Goal: Task Accomplishment & Management: Manage account settings

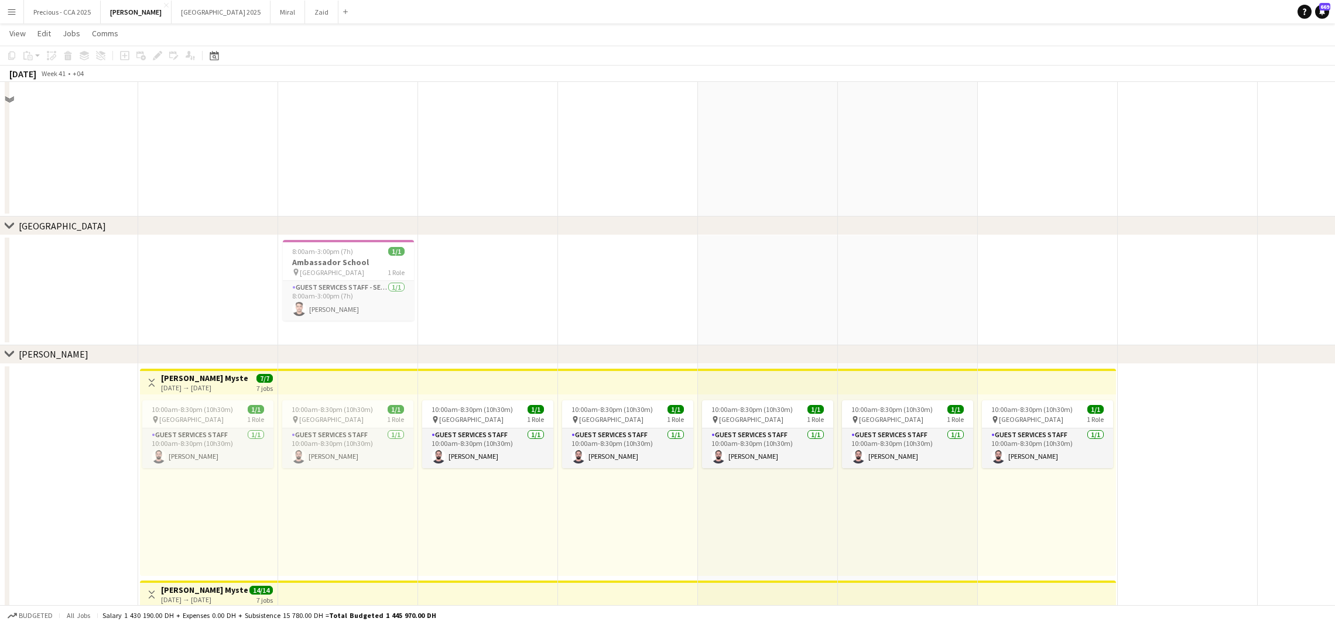
scroll to position [1920, 0]
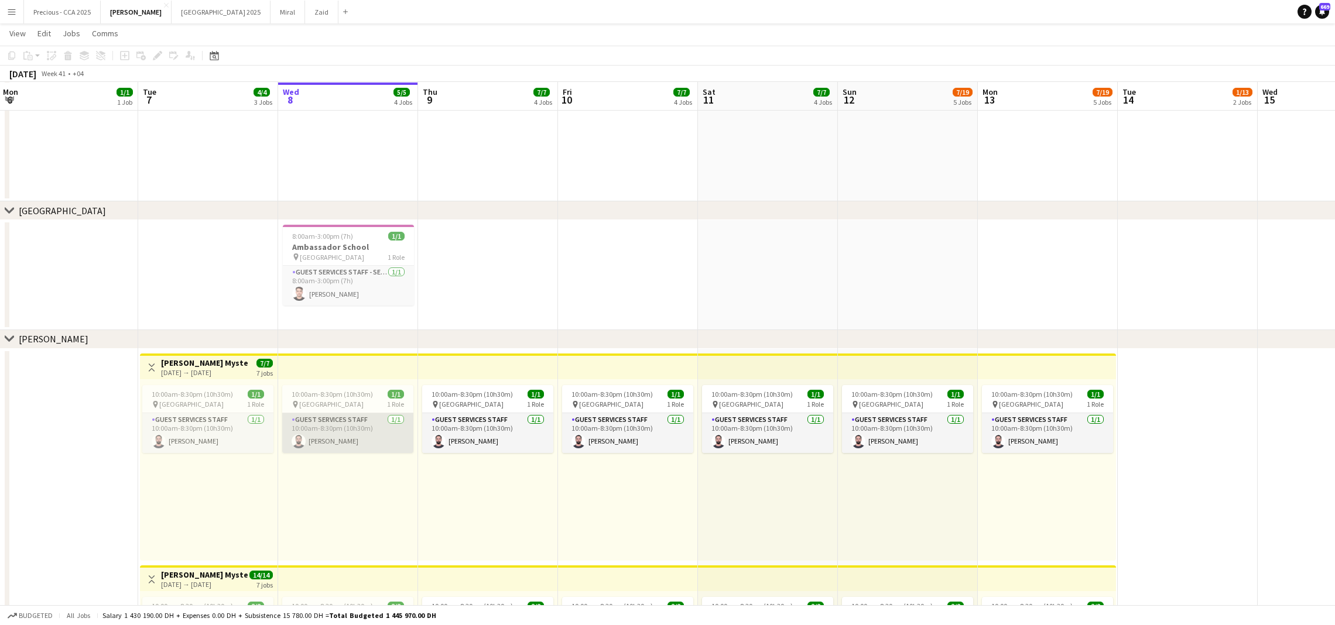
click at [362, 430] on app-card-role "Guest Services Staff [DATE] 10:00am-8:30pm (10h30m) [PERSON_NAME]" at bounding box center [347, 433] width 131 height 40
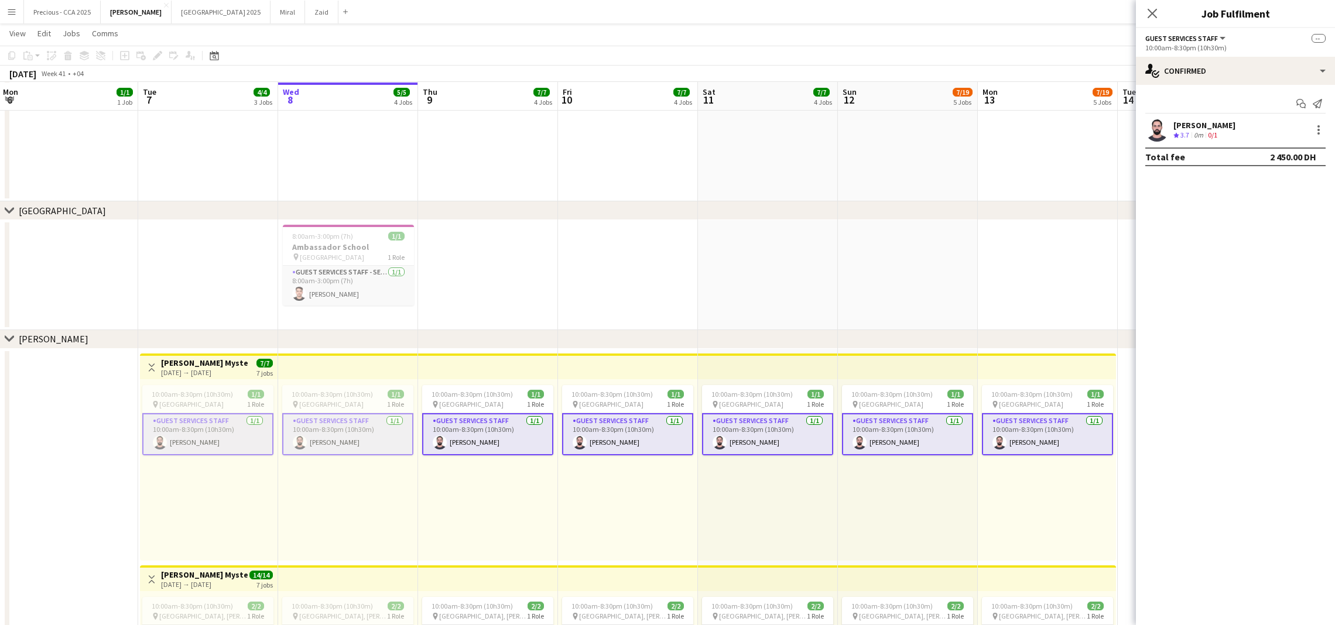
click at [362, 430] on app-card-role "Guest Services Staff [DATE] 10:00am-8:30pm (10h30m) [PERSON_NAME]" at bounding box center [347, 434] width 131 height 42
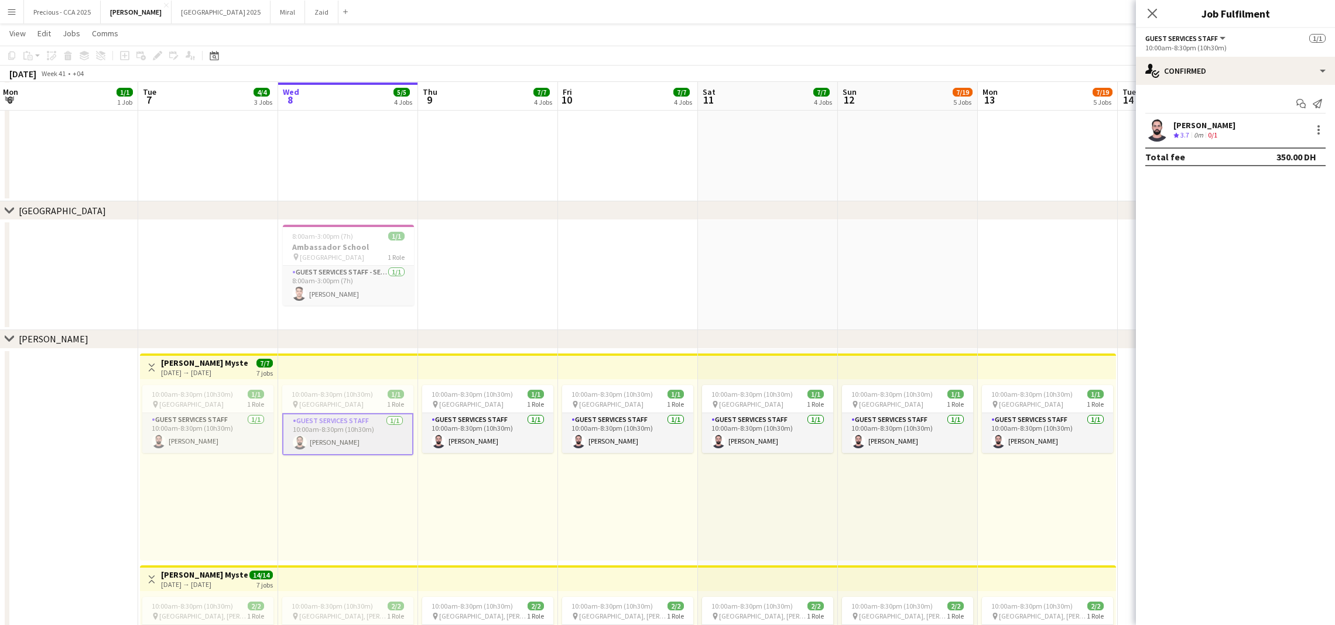
click at [1319, 122] on div "[PERSON_NAME] Crew rating 3.7 0m 0/1" at bounding box center [1235, 129] width 199 height 23
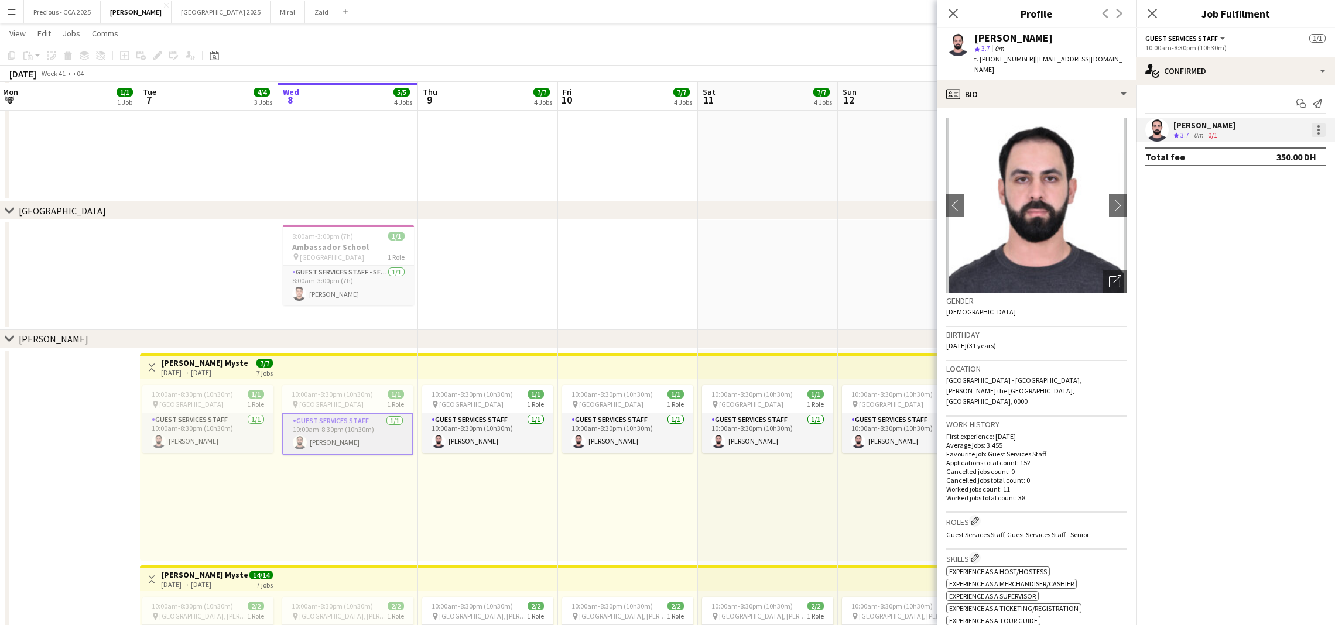
click at [1318, 131] on div at bounding box center [1319, 130] width 14 height 14
click at [1288, 237] on span "Remove" at bounding box center [1280, 236] width 73 height 11
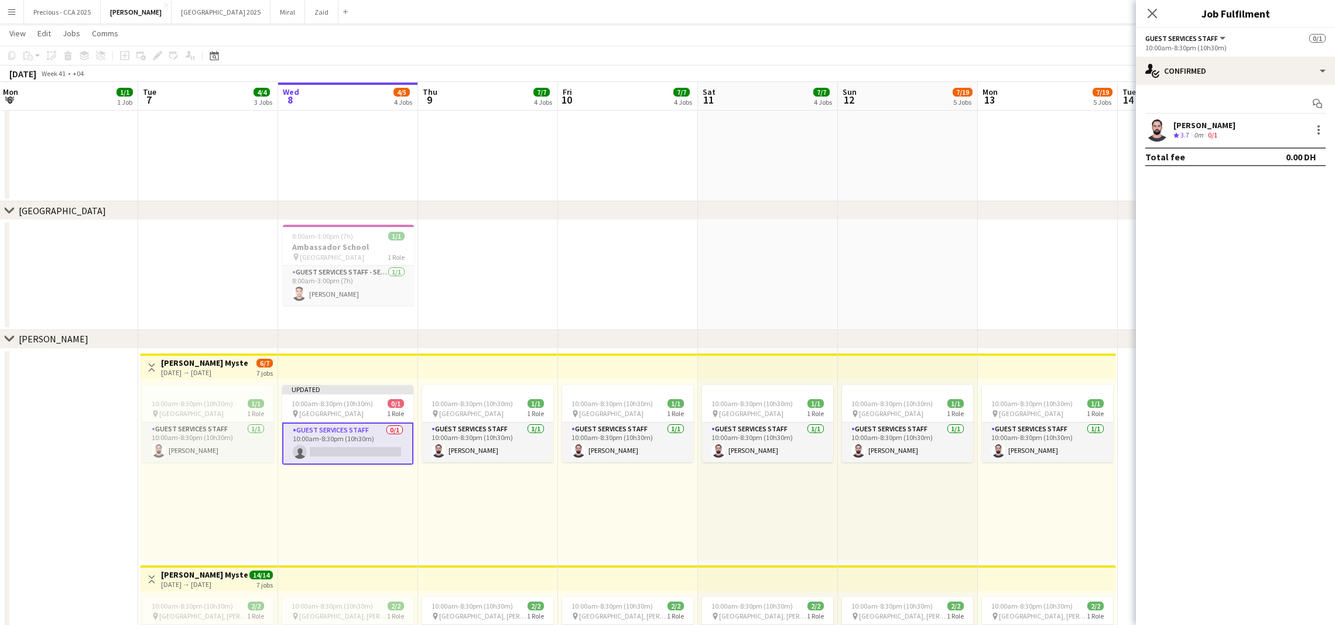
click at [851, 231] on app-date-cell at bounding box center [908, 275] width 140 height 110
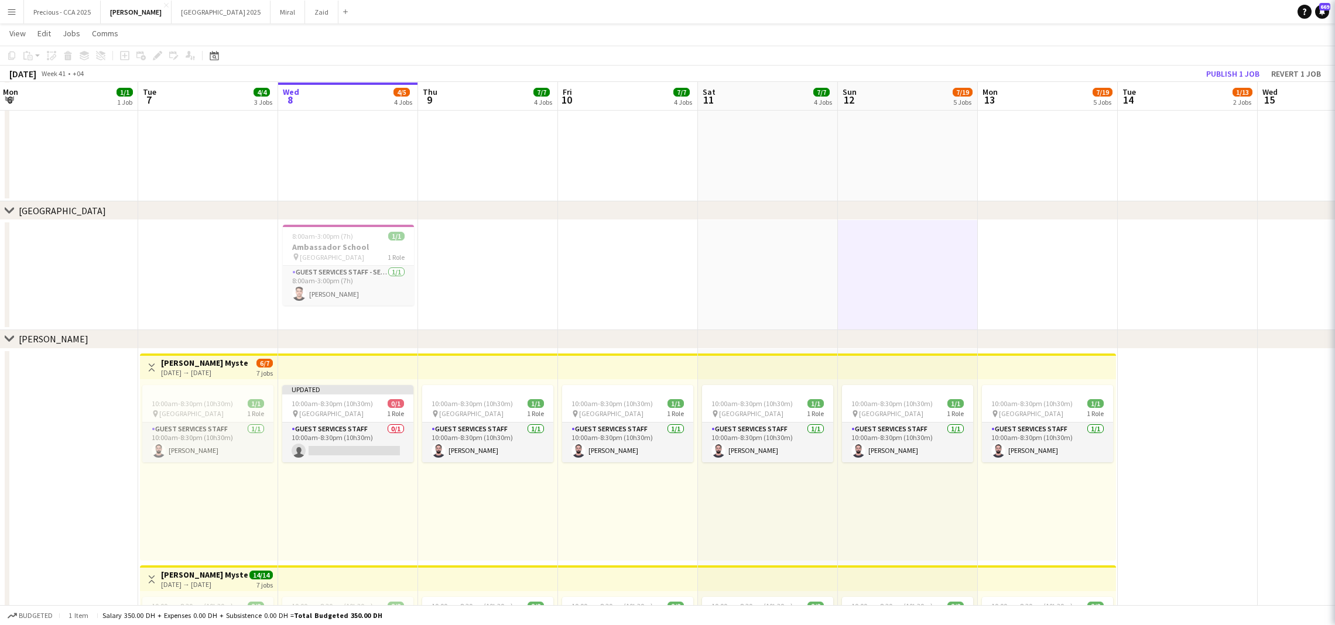
scroll to position [0, 422]
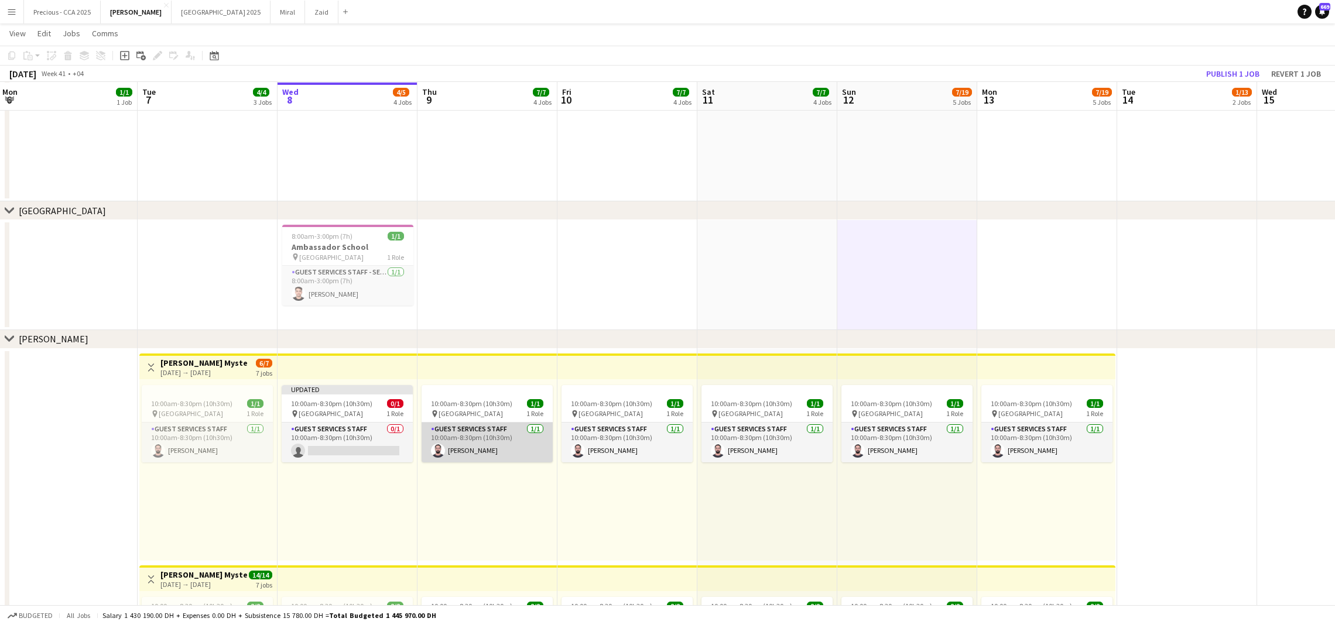
click at [505, 443] on app-card-role "Guest Services Staff [DATE] 10:00am-8:30pm (10h30m) [PERSON_NAME]" at bounding box center [487, 443] width 131 height 40
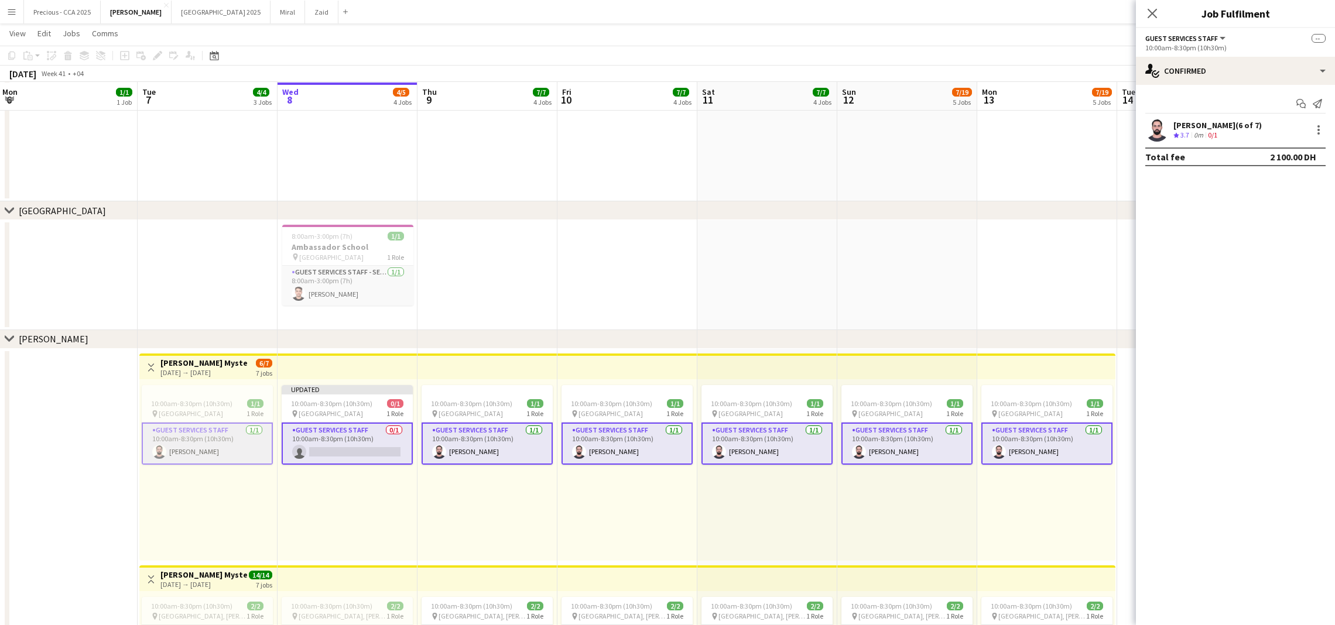
click at [262, 448] on app-card-role "Guest Services Staff [DATE] 10:00am-8:30pm (10h30m) [PERSON_NAME]" at bounding box center [207, 444] width 131 height 42
click at [1318, 133] on div at bounding box center [1319, 133] width 2 height 2
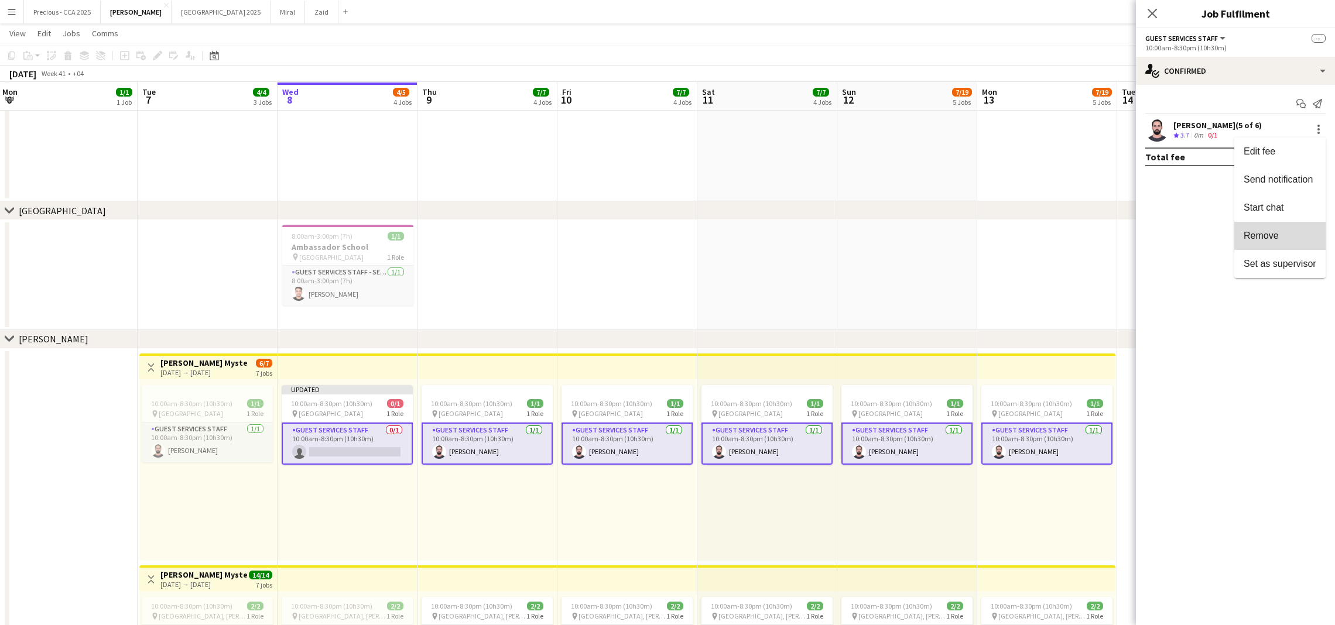
click at [1288, 232] on span "Remove" at bounding box center [1280, 236] width 73 height 11
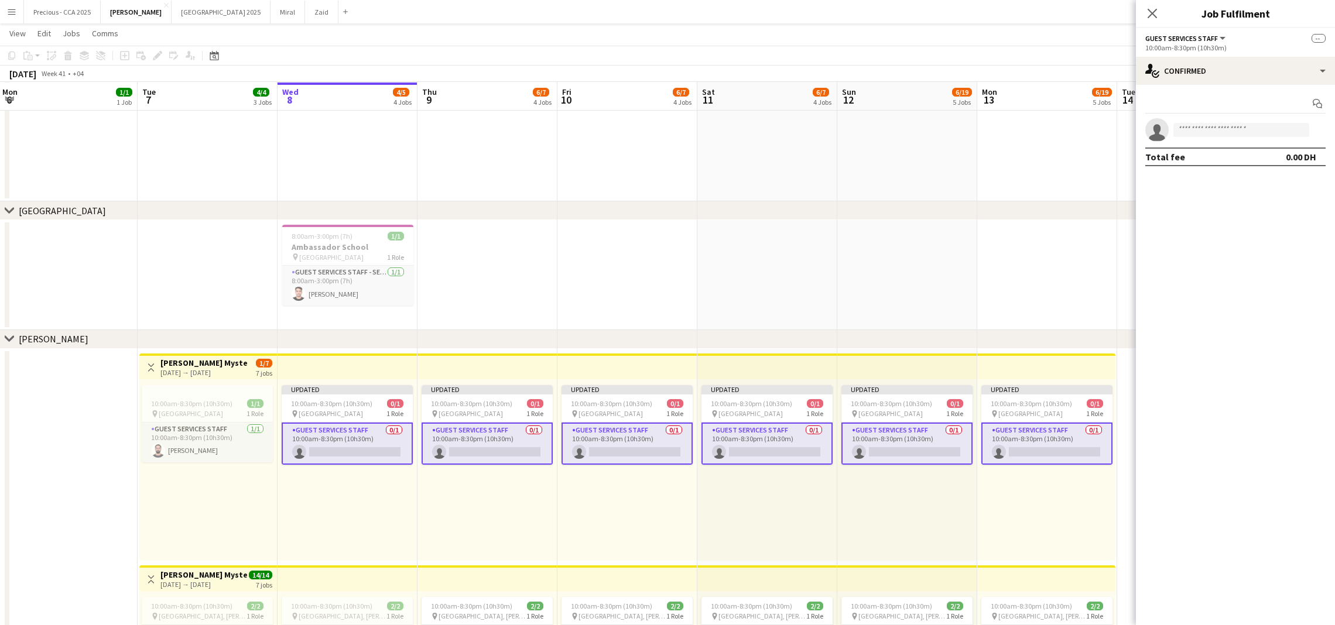
click at [997, 271] on app-date-cell at bounding box center [1047, 275] width 140 height 110
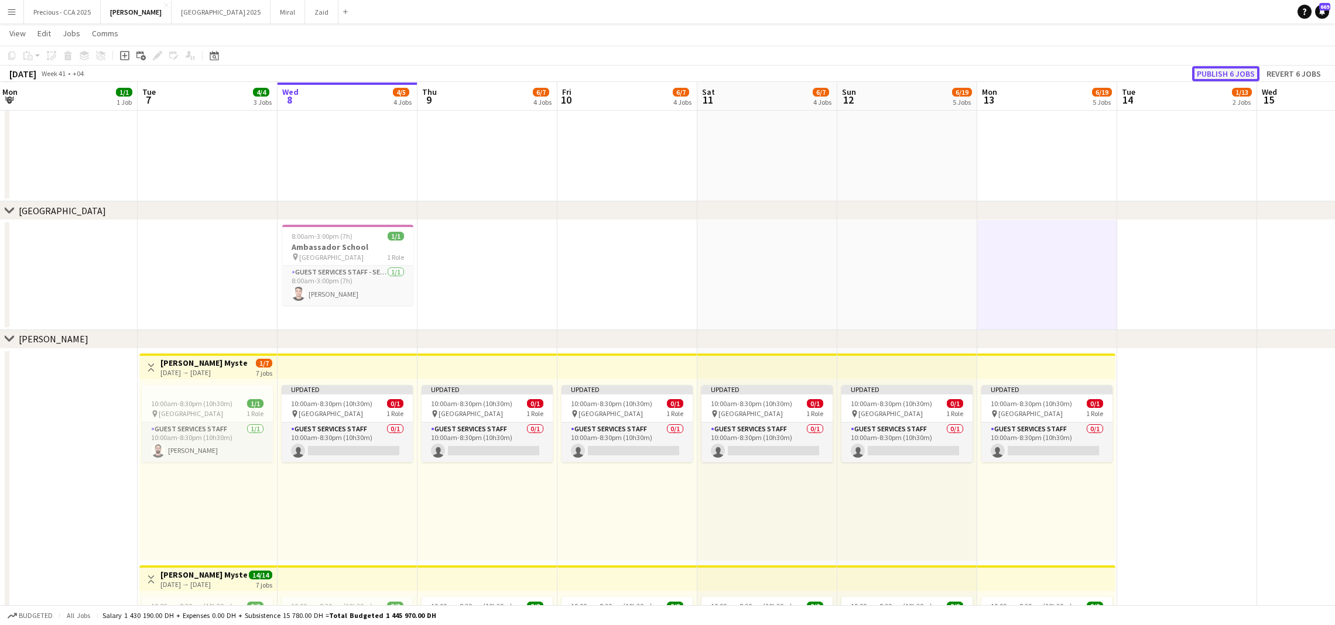
click at [1214, 69] on button "Publish 6 jobs" at bounding box center [1225, 73] width 67 height 15
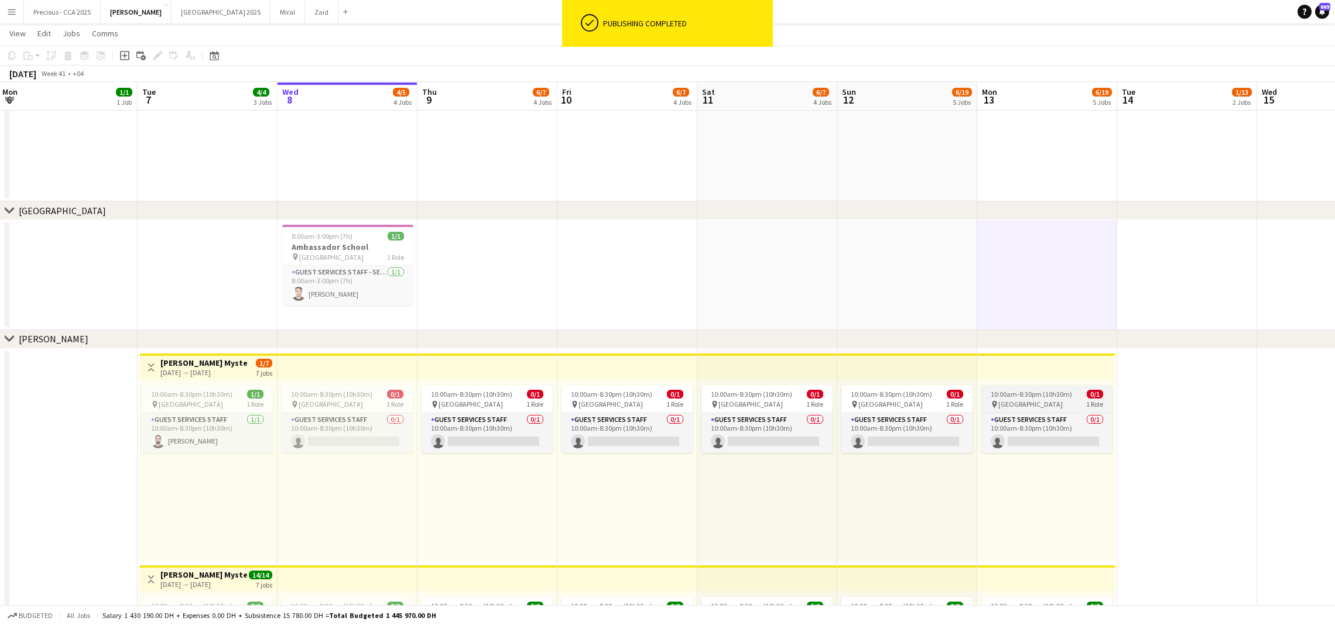
click at [1040, 395] on span "10:00am-8:30pm (10h30m)" at bounding box center [1031, 394] width 81 height 9
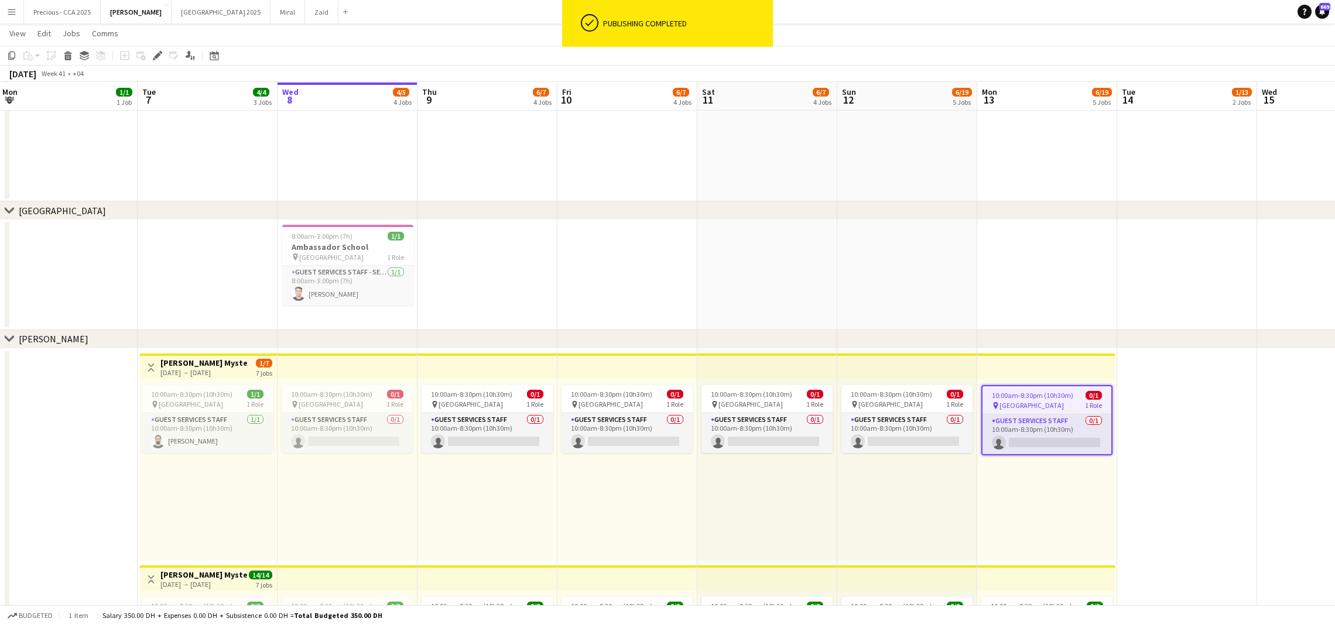
click at [1033, 374] on app-top-bar at bounding box center [1046, 367] width 138 height 26
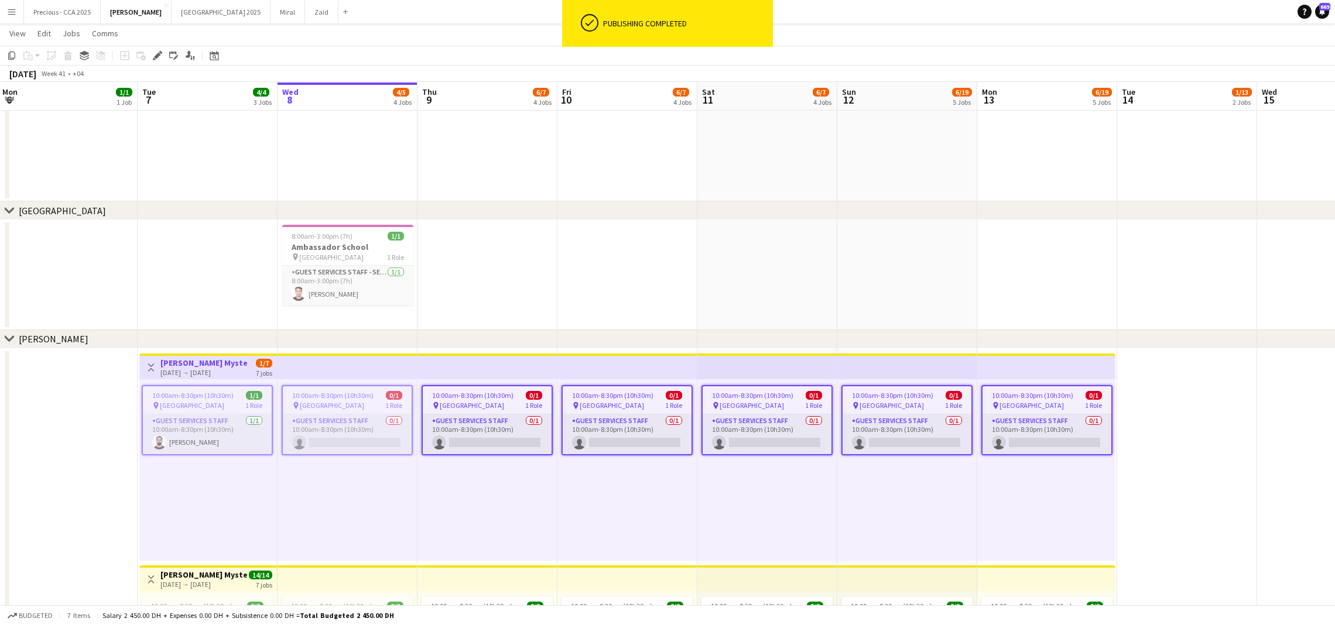
click at [1028, 394] on span "10:00am-8:30pm (10h30m)" at bounding box center [1032, 395] width 81 height 9
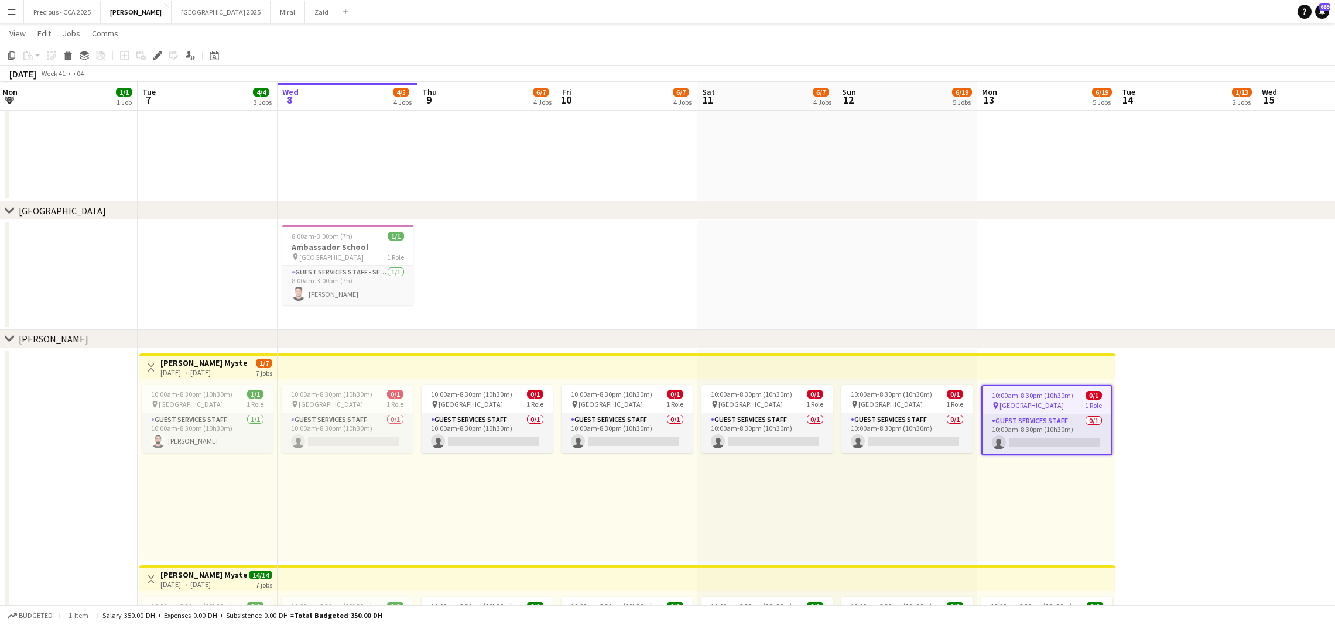
click at [1152, 396] on app-date-cell at bounding box center [1187, 563] width 140 height 429
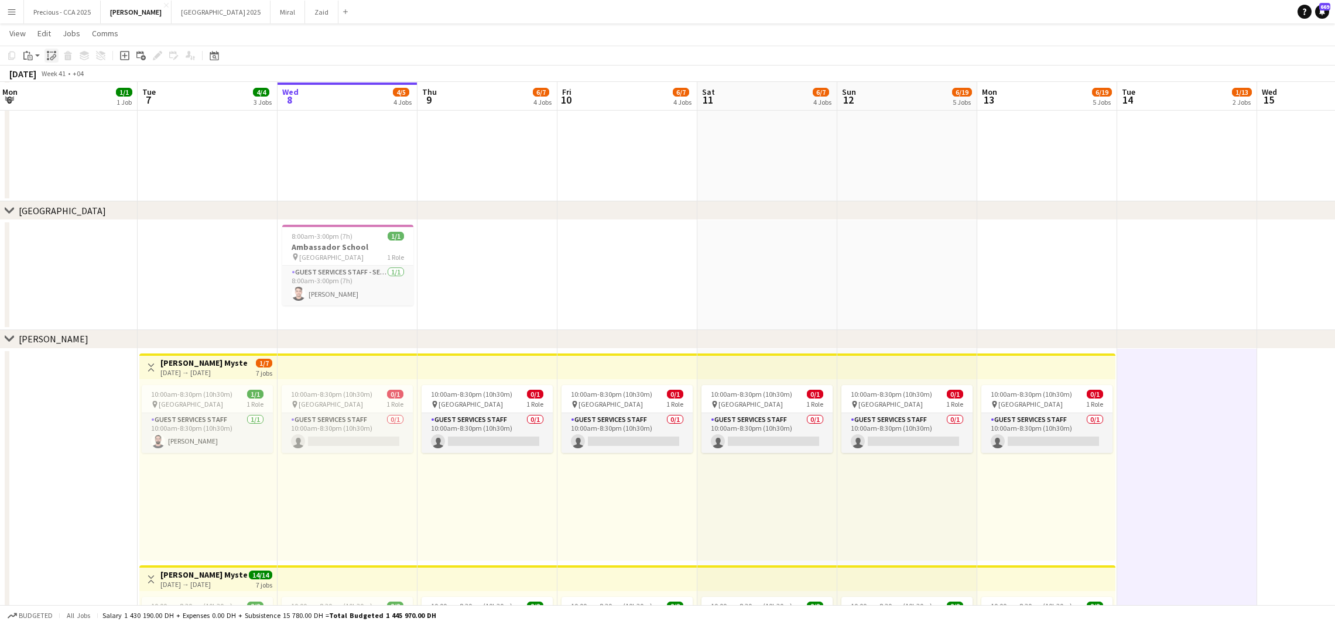
click at [50, 58] on icon at bounding box center [52, 58] width 4 height 5
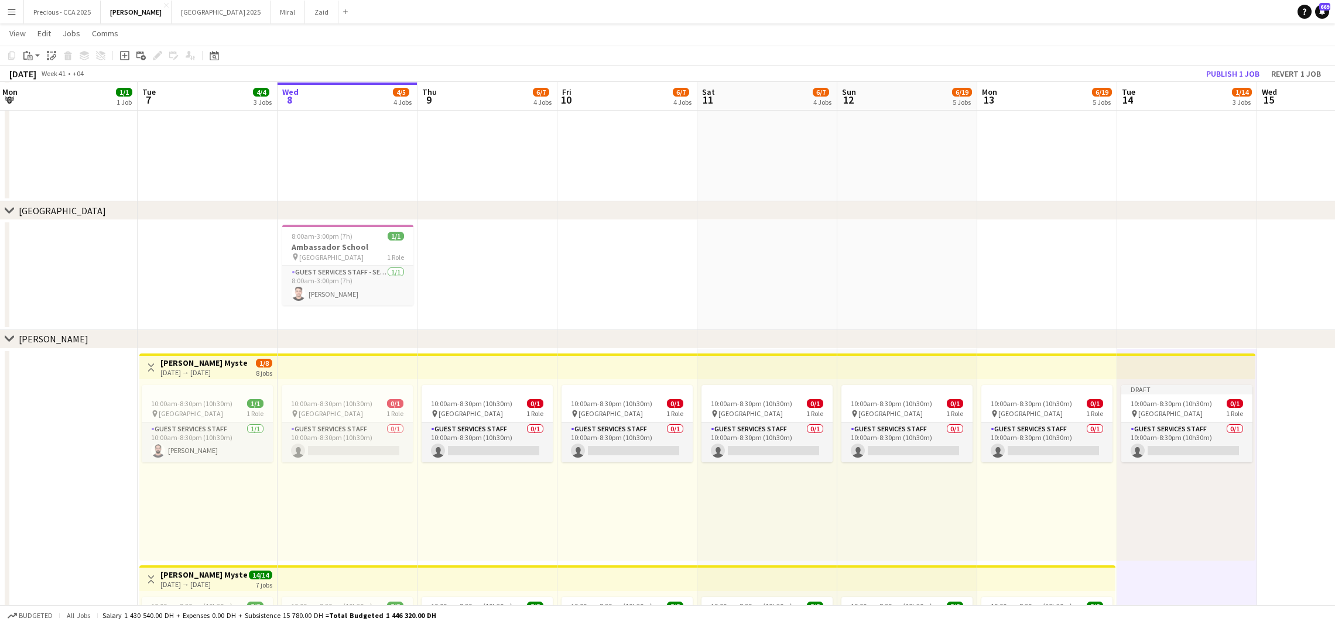
click at [996, 245] on app-date-cell at bounding box center [1047, 275] width 140 height 110
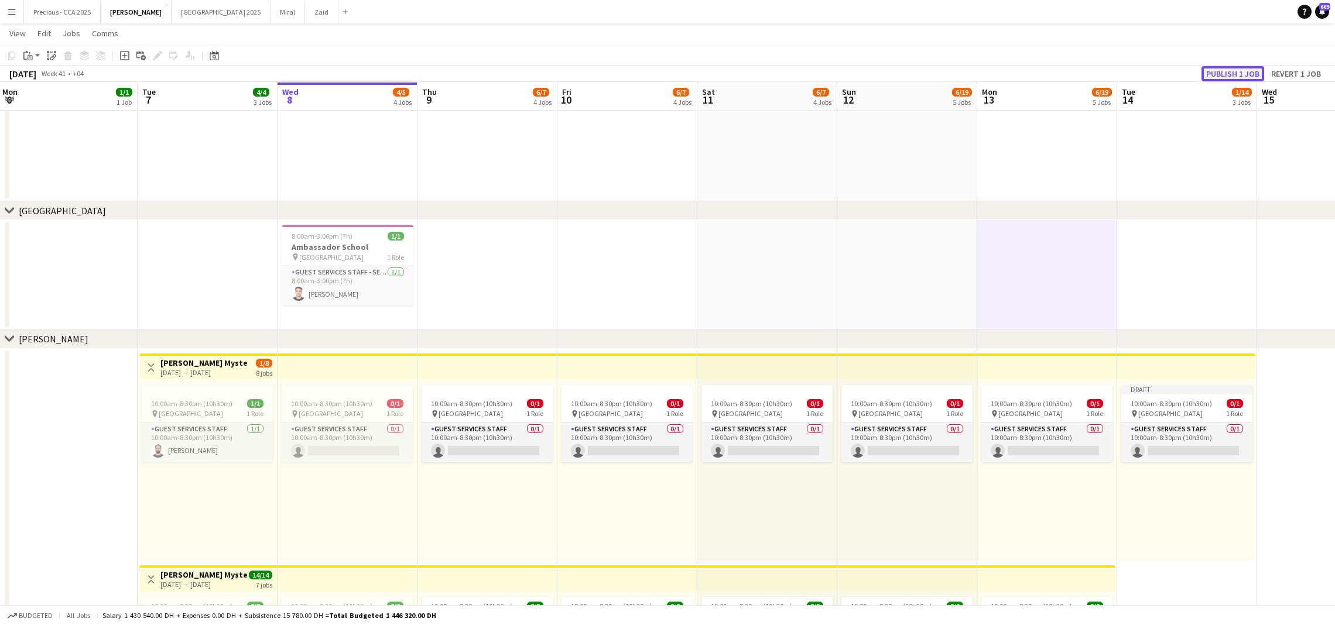
click at [1238, 72] on button "Publish 1 job" at bounding box center [1233, 73] width 63 height 15
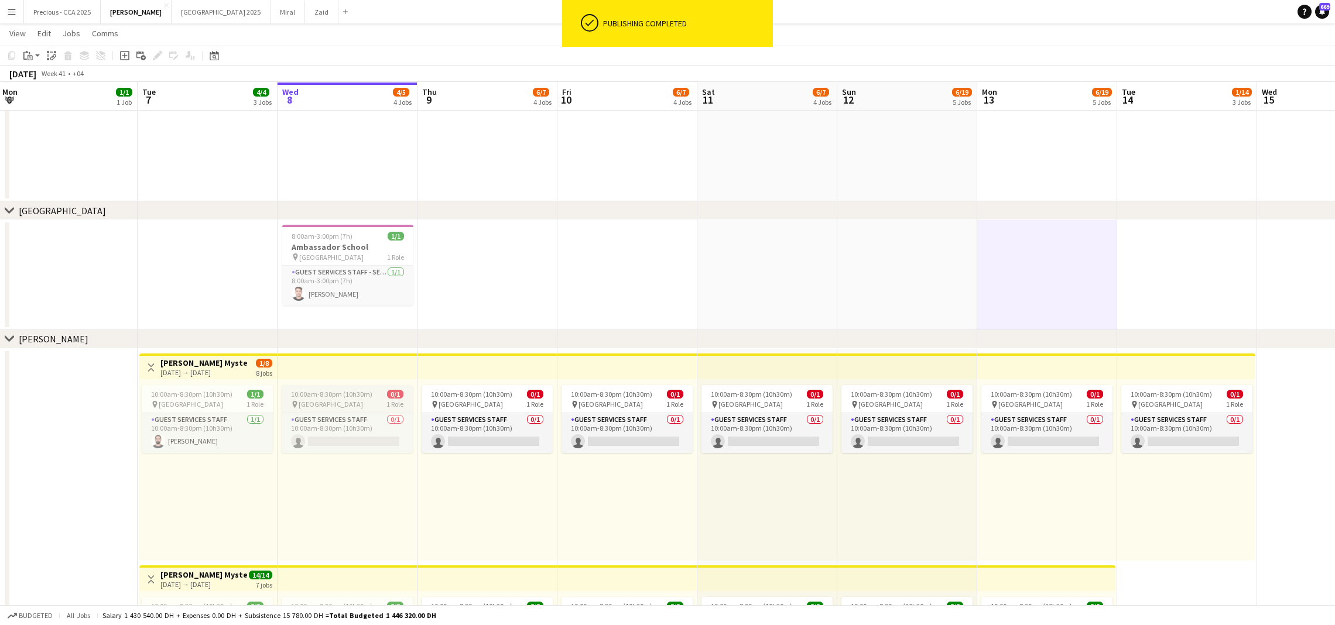
click at [361, 393] on span "10:00am-8:30pm (10h30m)" at bounding box center [331, 394] width 81 height 9
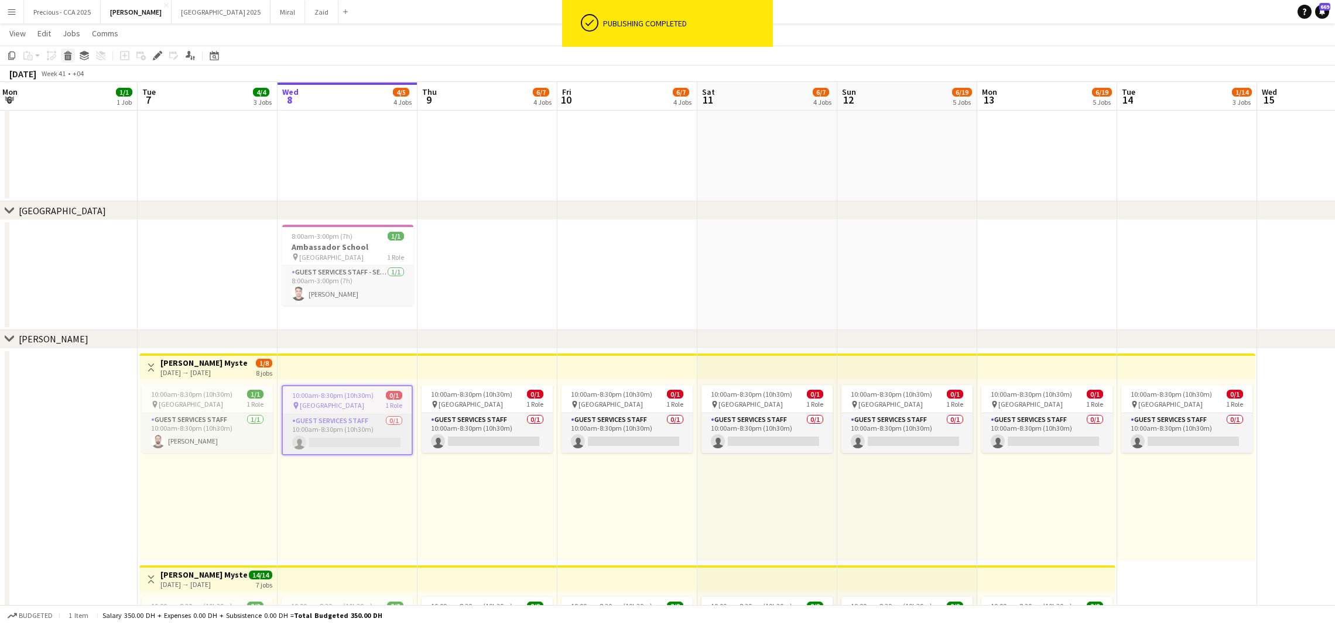
click at [70, 56] on icon at bounding box center [68, 57] width 6 height 6
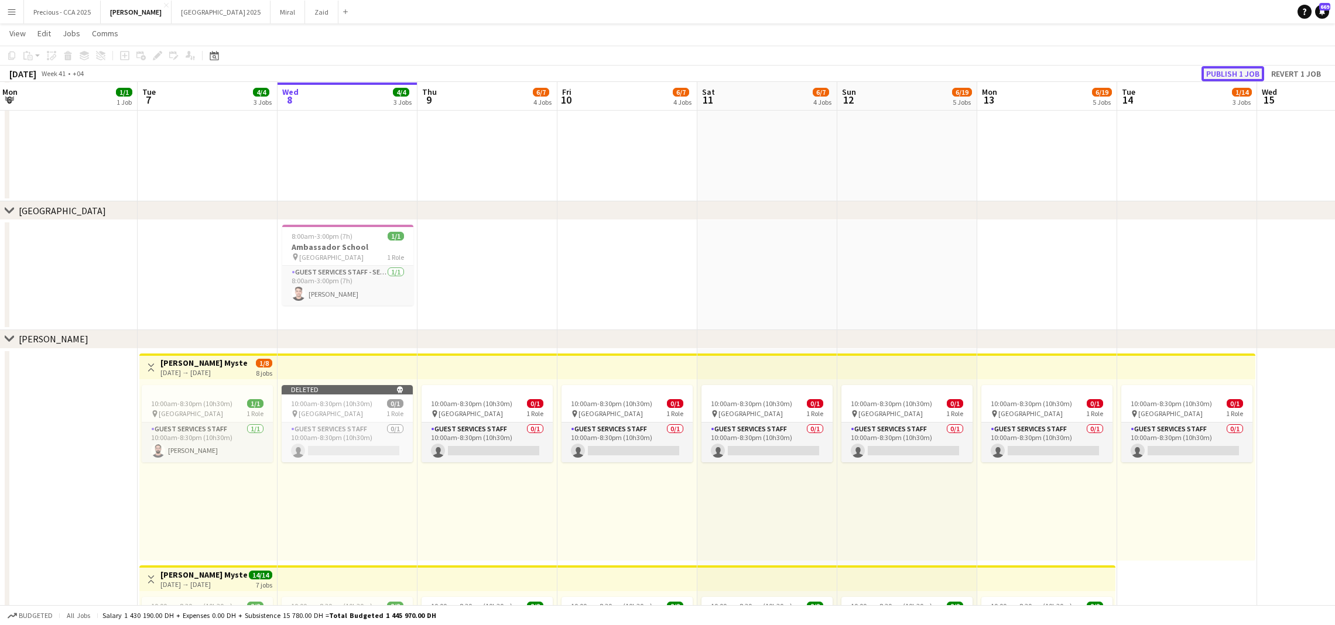
click at [1241, 74] on button "Publish 1 job" at bounding box center [1233, 73] width 63 height 15
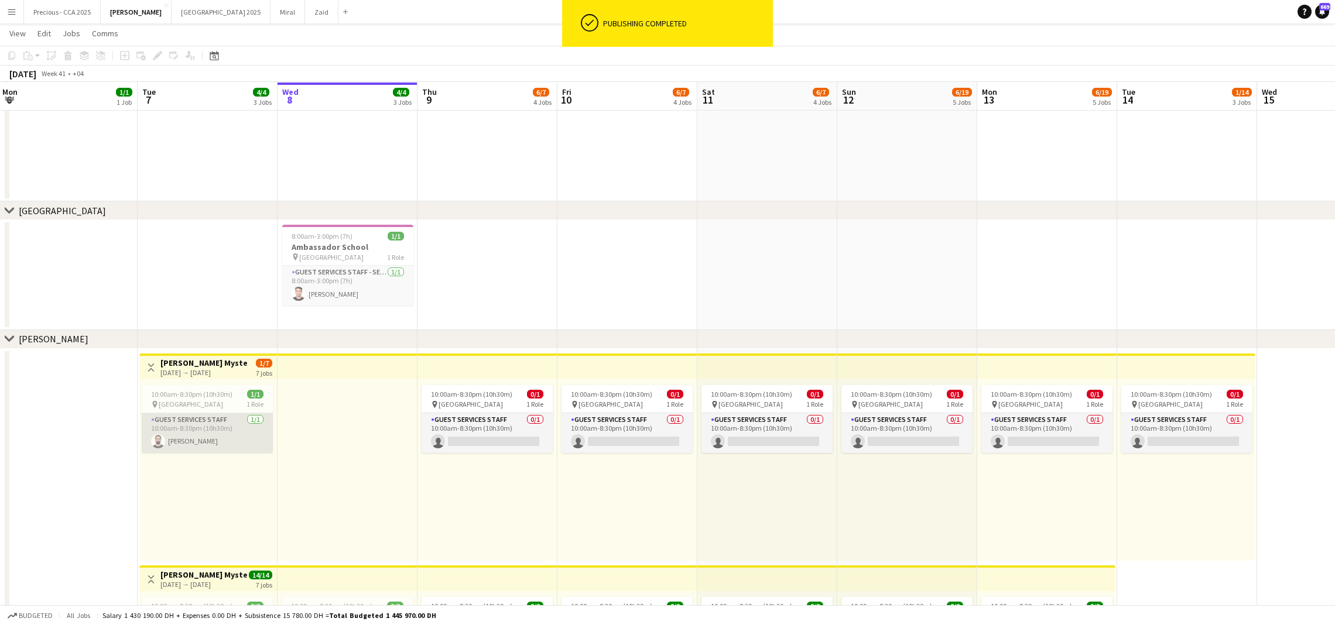
click at [227, 416] on app-card-role "Guest Services Staff [DATE] 10:00am-8:30pm (10h30m) [PERSON_NAME]" at bounding box center [207, 433] width 131 height 40
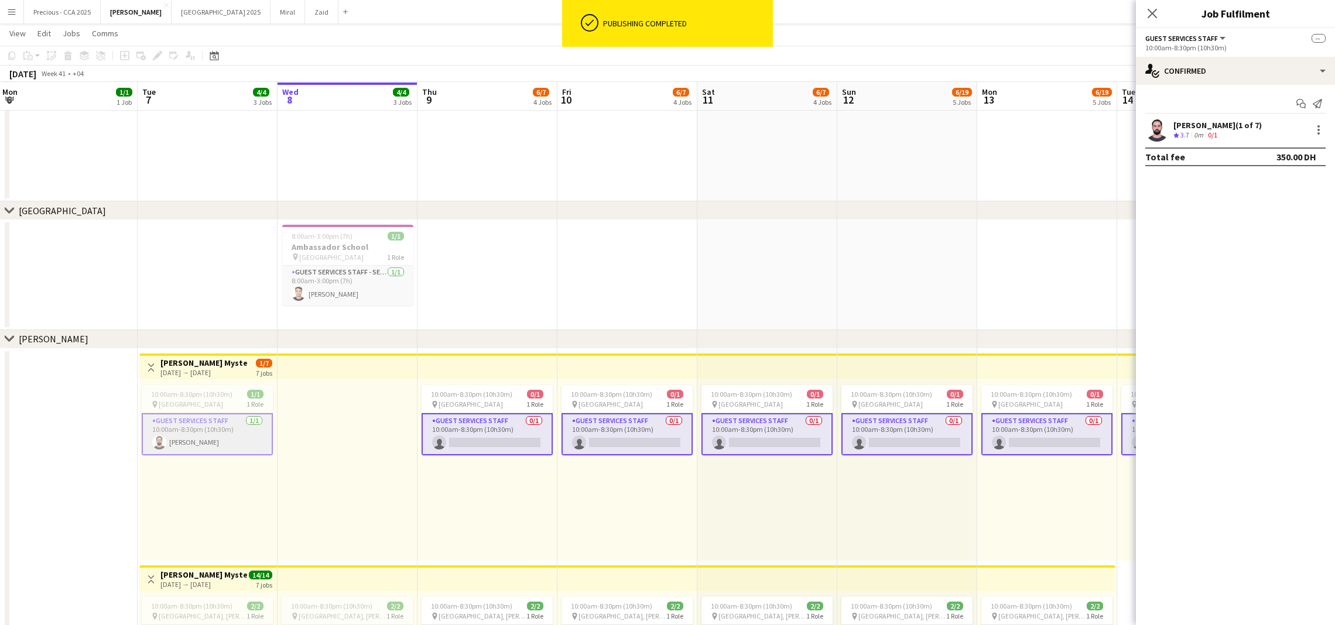
click at [385, 476] on div at bounding box center [348, 470] width 140 height 182
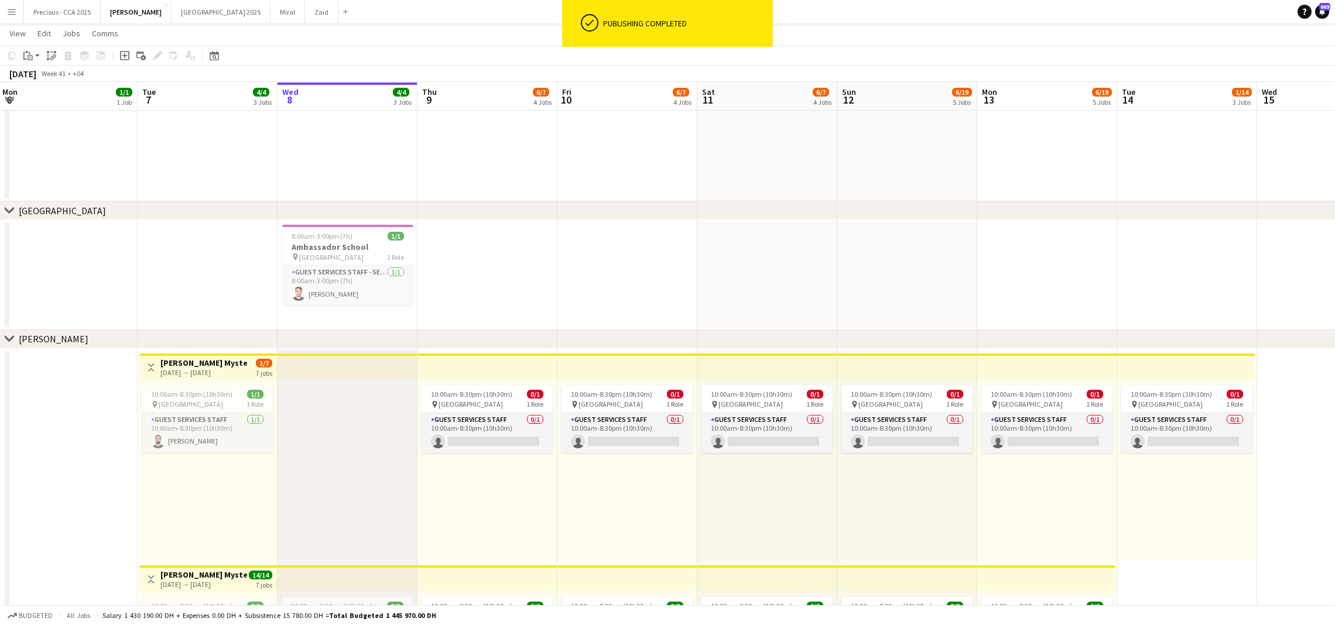
scroll to position [0, 422]
click at [549, 432] on app-card-role "Guest Services Staff 0/1 10:00am-8:30pm (10h30m) single-neutral-actions" at bounding box center [487, 433] width 131 height 40
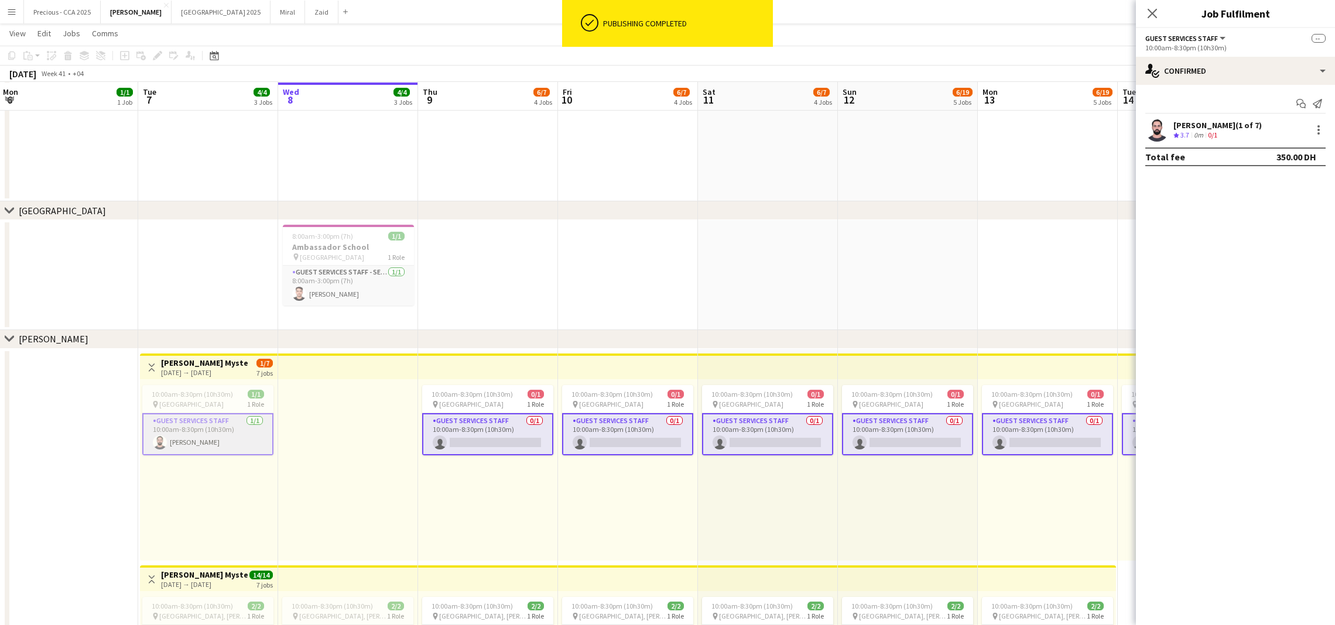
click at [482, 443] on app-card-role "Guest Services Staff 0/1 10:00am-8:30pm (10h30m) single-neutral-actions" at bounding box center [487, 434] width 131 height 42
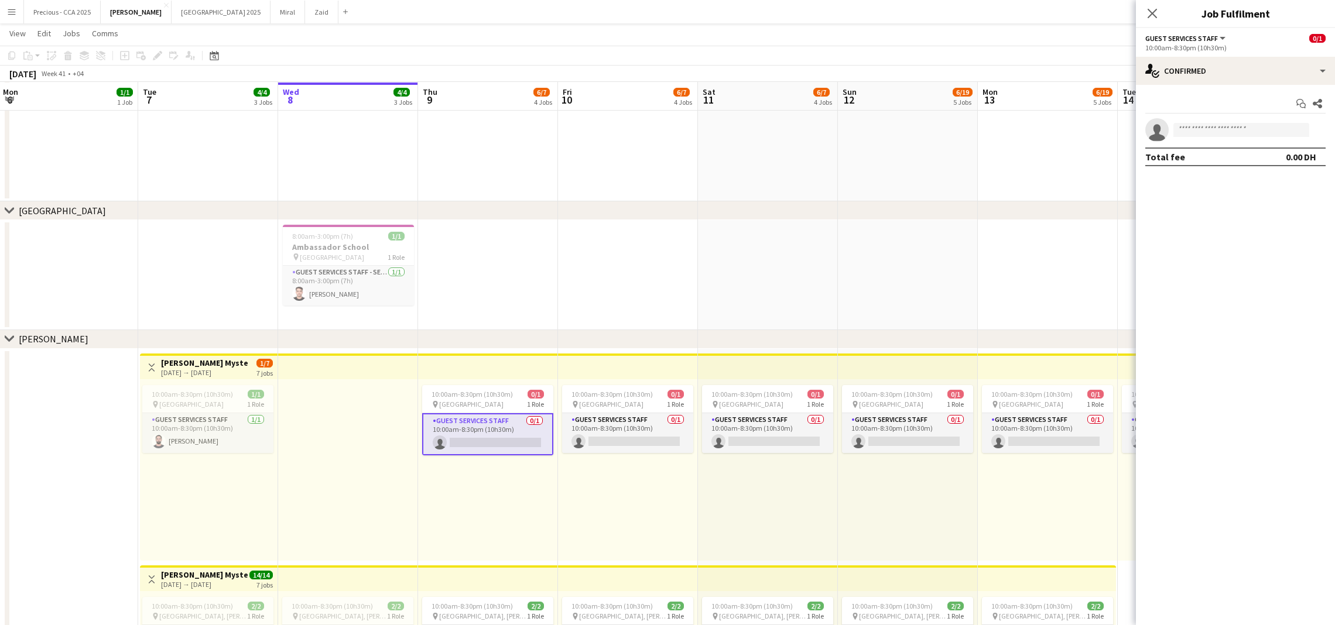
click at [482, 443] on app-card-role "Guest Services Staff 0/1 10:00am-8:30pm (10h30m) single-neutral-actions" at bounding box center [487, 434] width 131 height 42
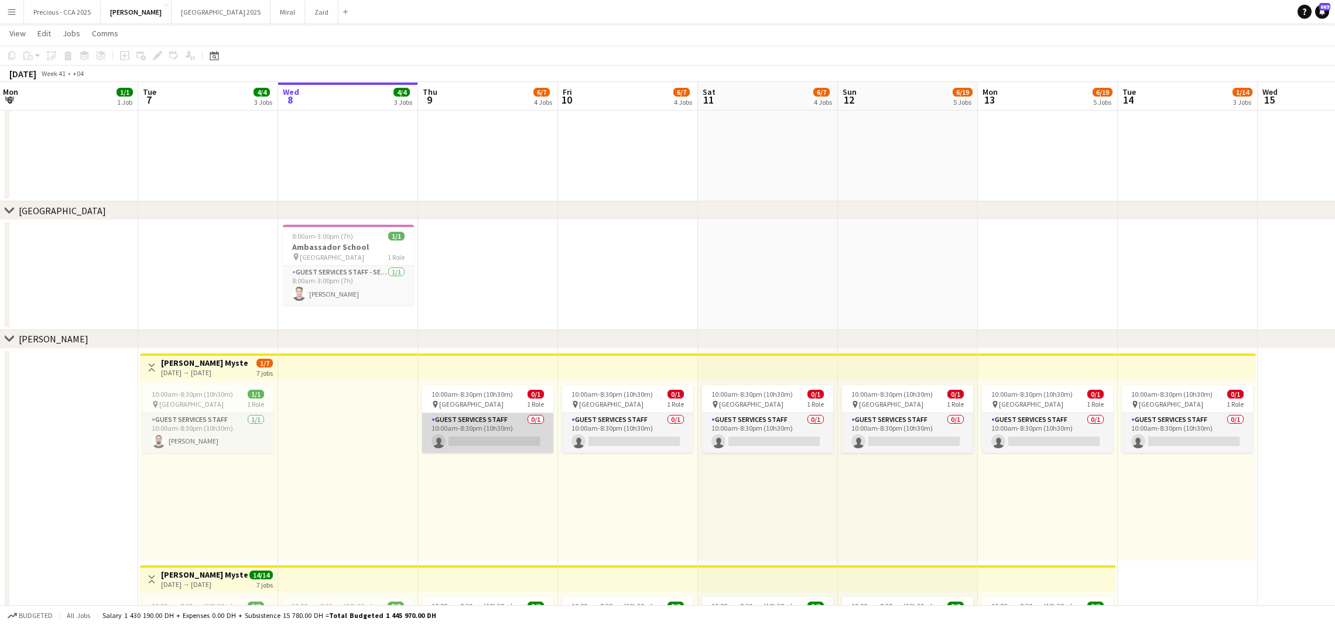
click at [485, 440] on app-card-role "Guest Services Staff 0/1 10:00am-8:30pm (10h30m) single-neutral-actions" at bounding box center [487, 433] width 131 height 40
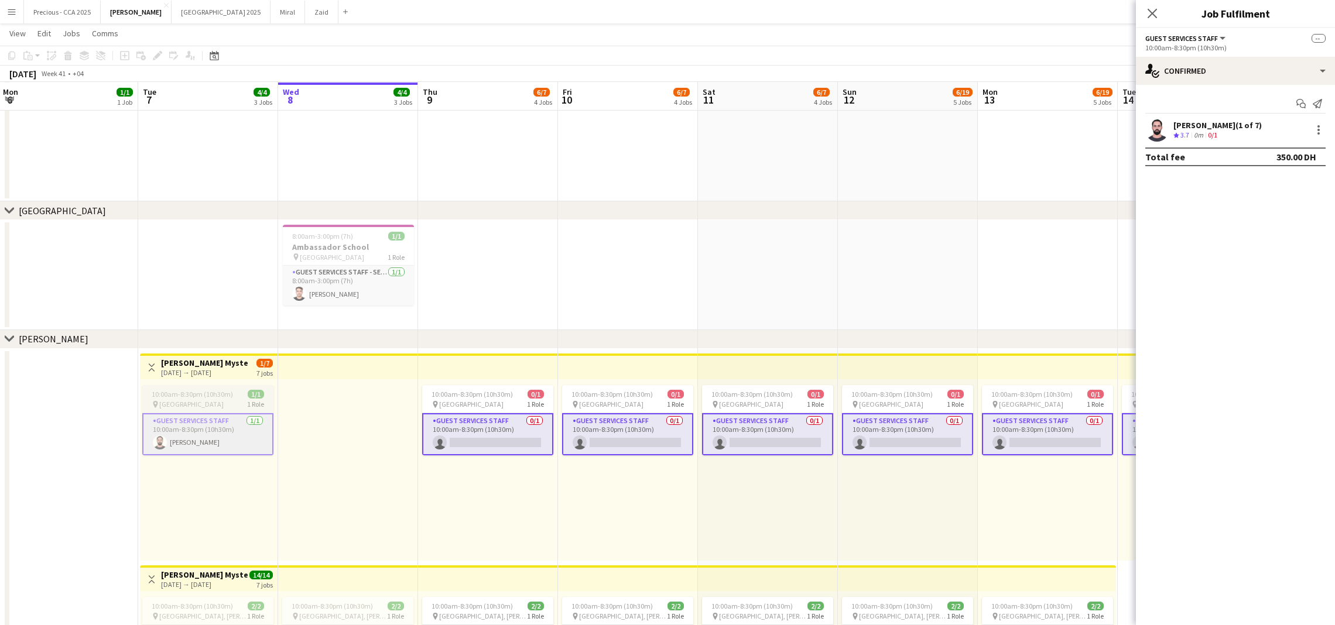
click at [201, 401] on div "pin [GEOGRAPHIC_DATA] 1 Role" at bounding box center [207, 404] width 131 height 9
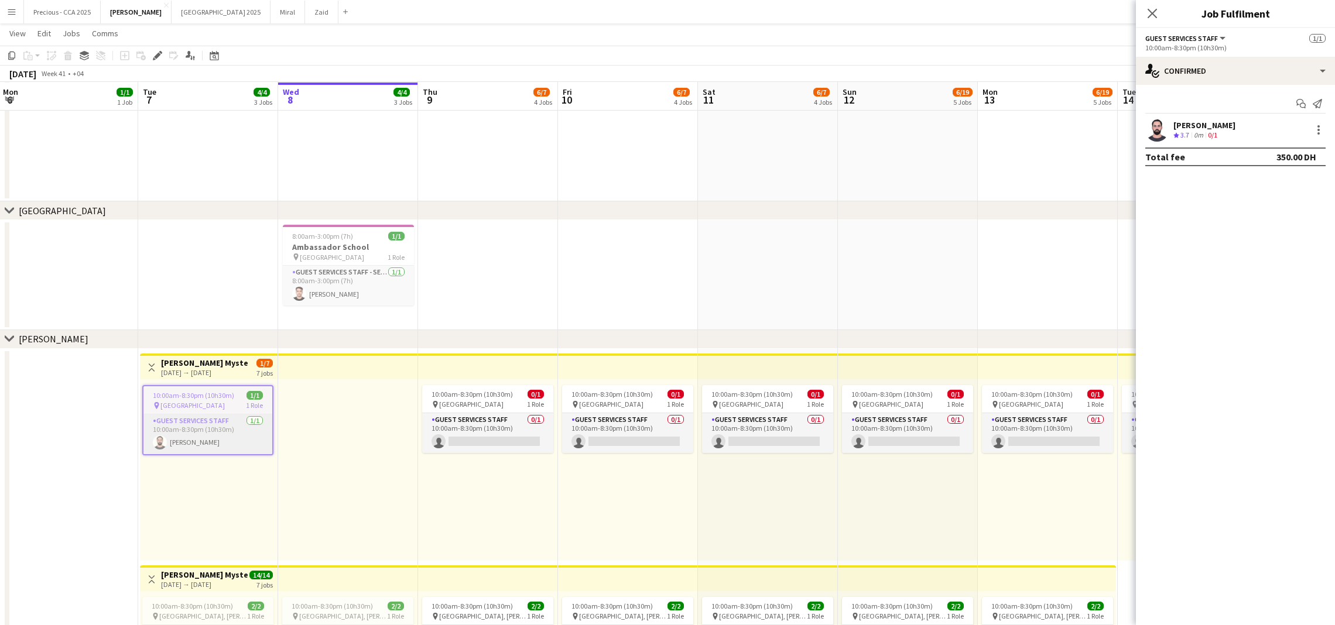
click at [201, 401] on div "pin [GEOGRAPHIC_DATA] 1 Role" at bounding box center [207, 405] width 129 height 9
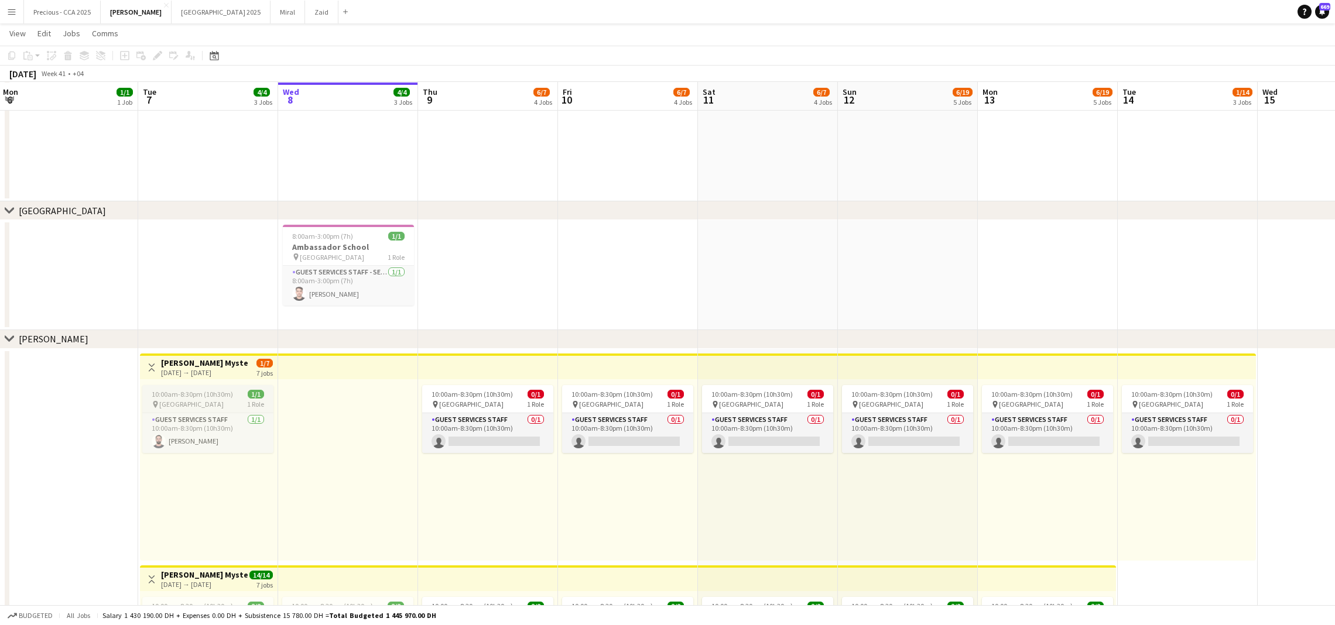
click at [255, 396] on span "1/1" at bounding box center [256, 394] width 16 height 9
click at [519, 402] on div "pin [GEOGRAPHIC_DATA] 1 Role" at bounding box center [487, 404] width 131 height 9
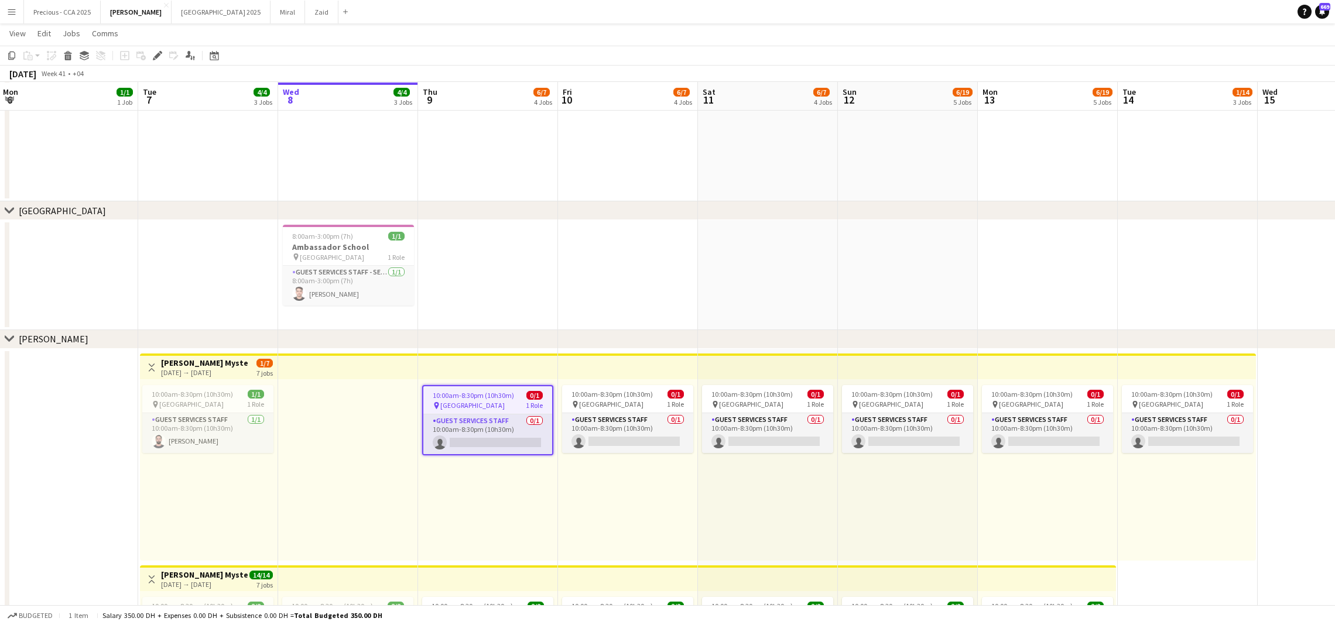
click at [519, 402] on div "pin [GEOGRAPHIC_DATA] 1 Role" at bounding box center [487, 405] width 129 height 9
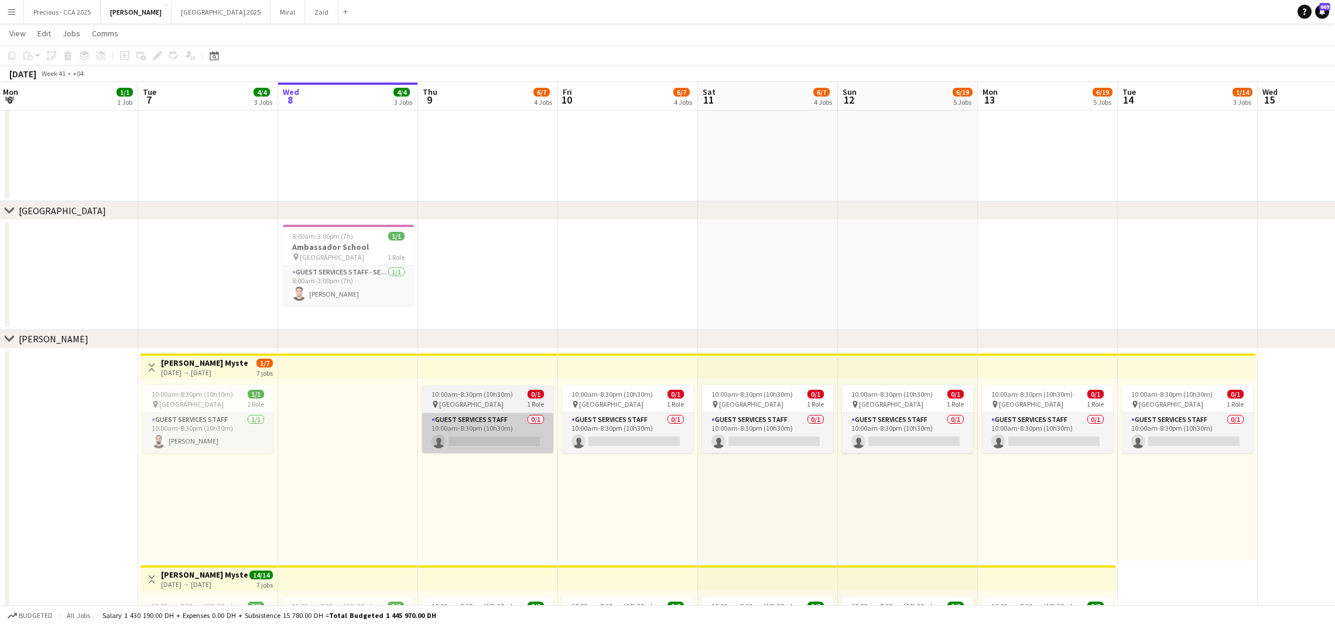
click at [512, 426] on app-card-role "Guest Services Staff 0/1 10:00am-8:30pm (10h30m) single-neutral-actions" at bounding box center [487, 433] width 131 height 40
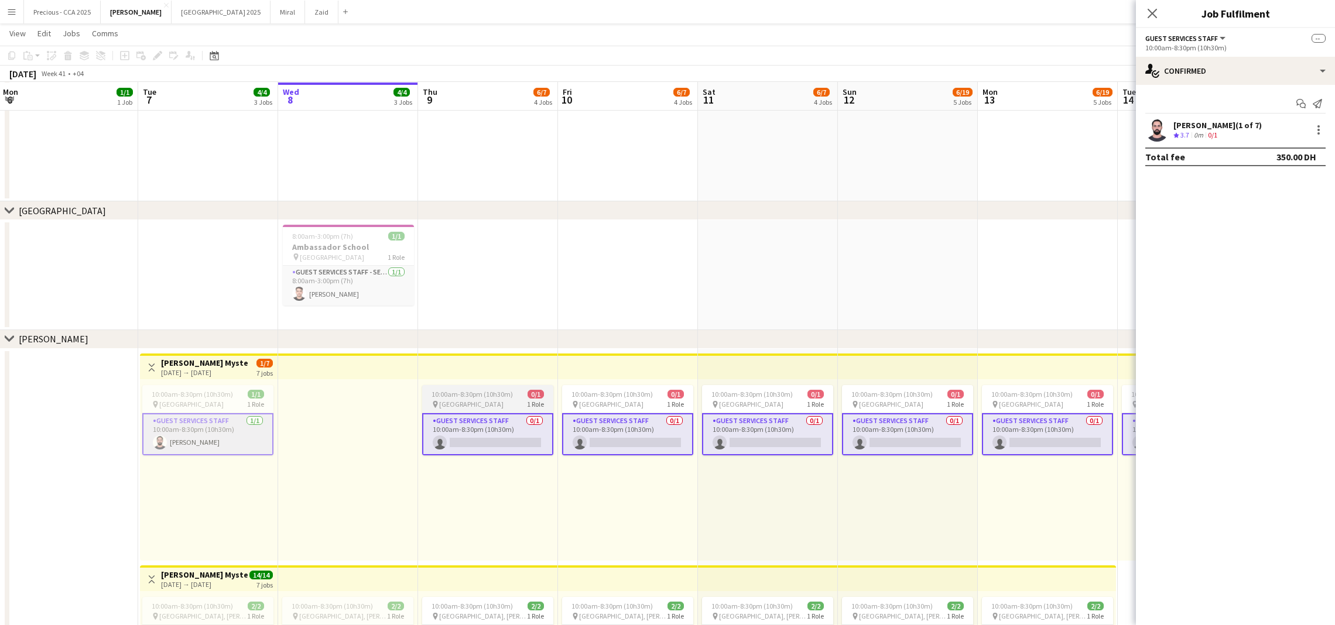
click at [504, 393] on span "10:00am-8:30pm (10h30m)" at bounding box center [472, 394] width 81 height 9
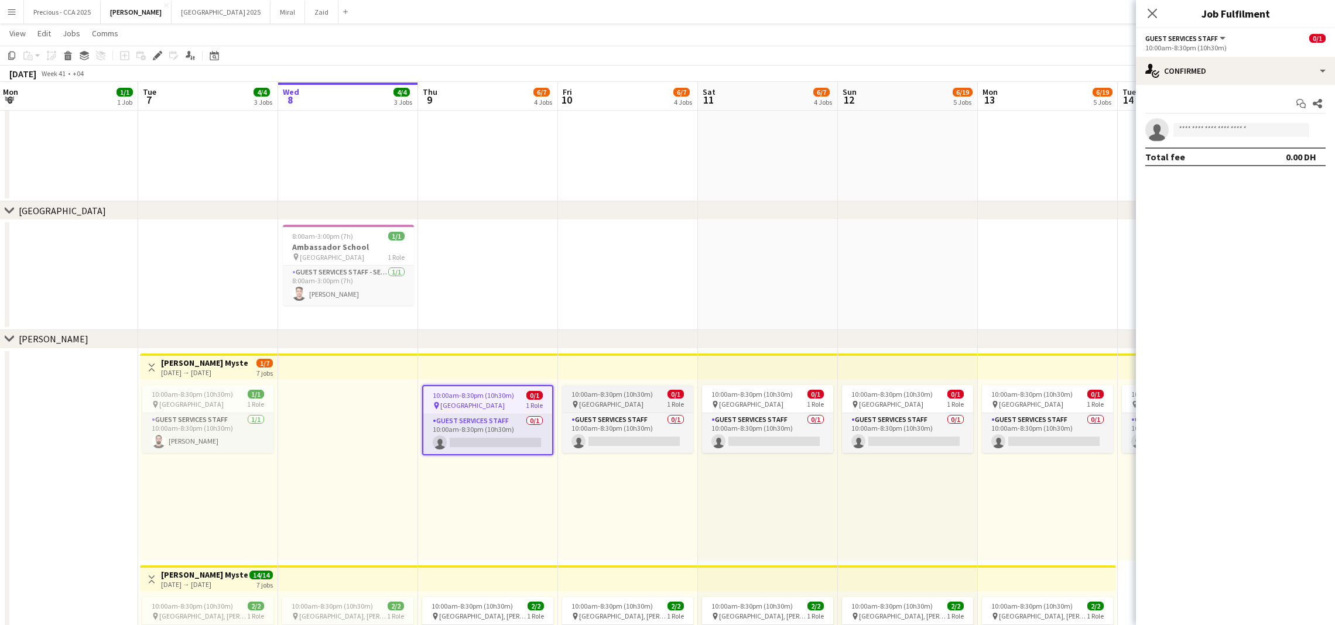
click at [587, 396] on span "10:00am-8:30pm (10h30m)" at bounding box center [612, 394] width 81 height 9
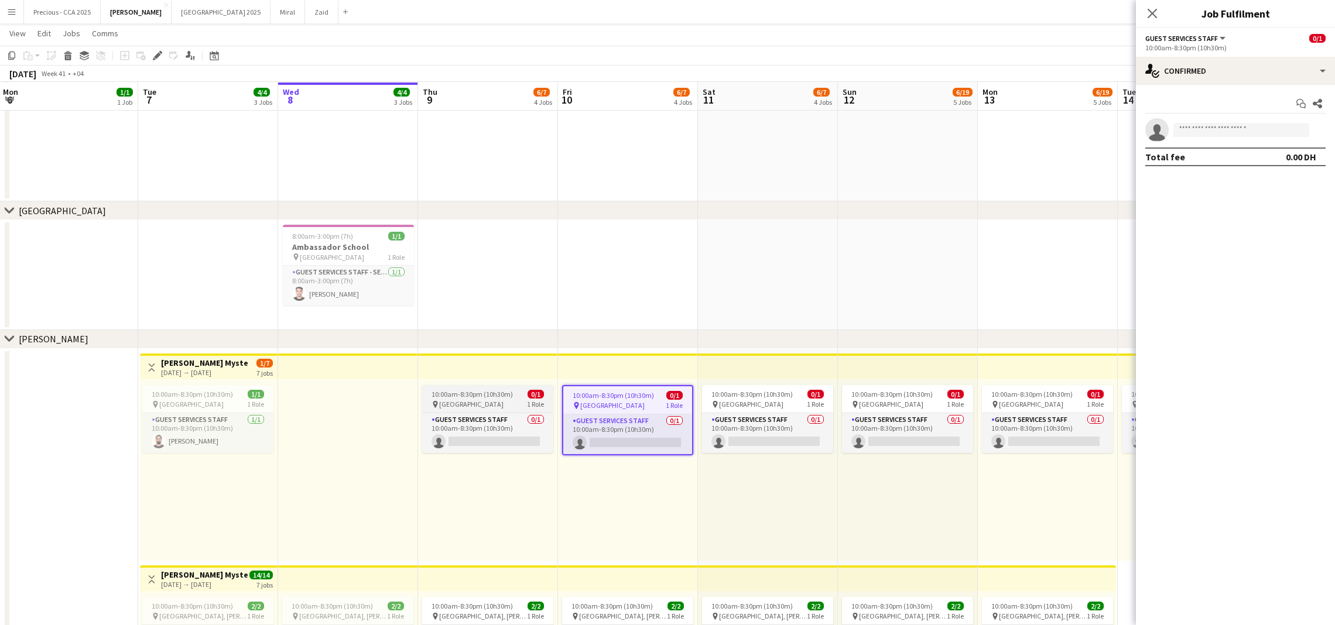
click at [509, 396] on span "10:00am-8:30pm (10h30m)" at bounding box center [472, 394] width 81 height 9
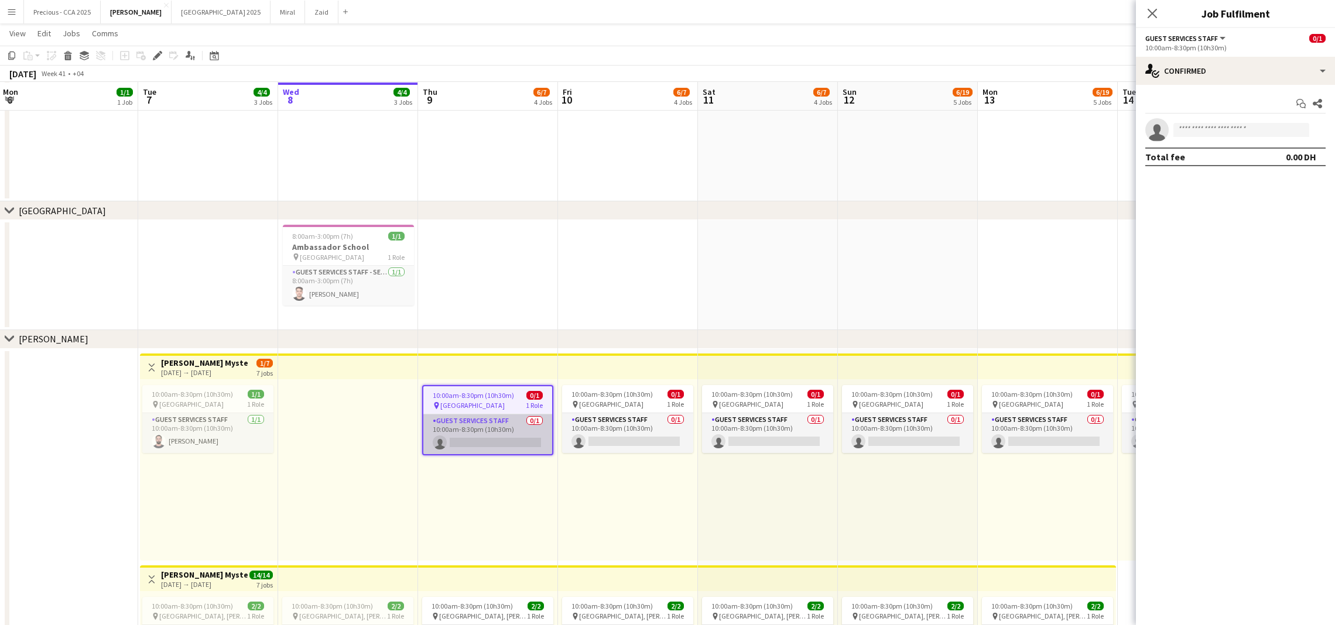
click at [508, 436] on app-card-role "Guest Services Staff 0/1 10:00am-8:30pm (10h30m) single-neutral-actions" at bounding box center [487, 435] width 129 height 40
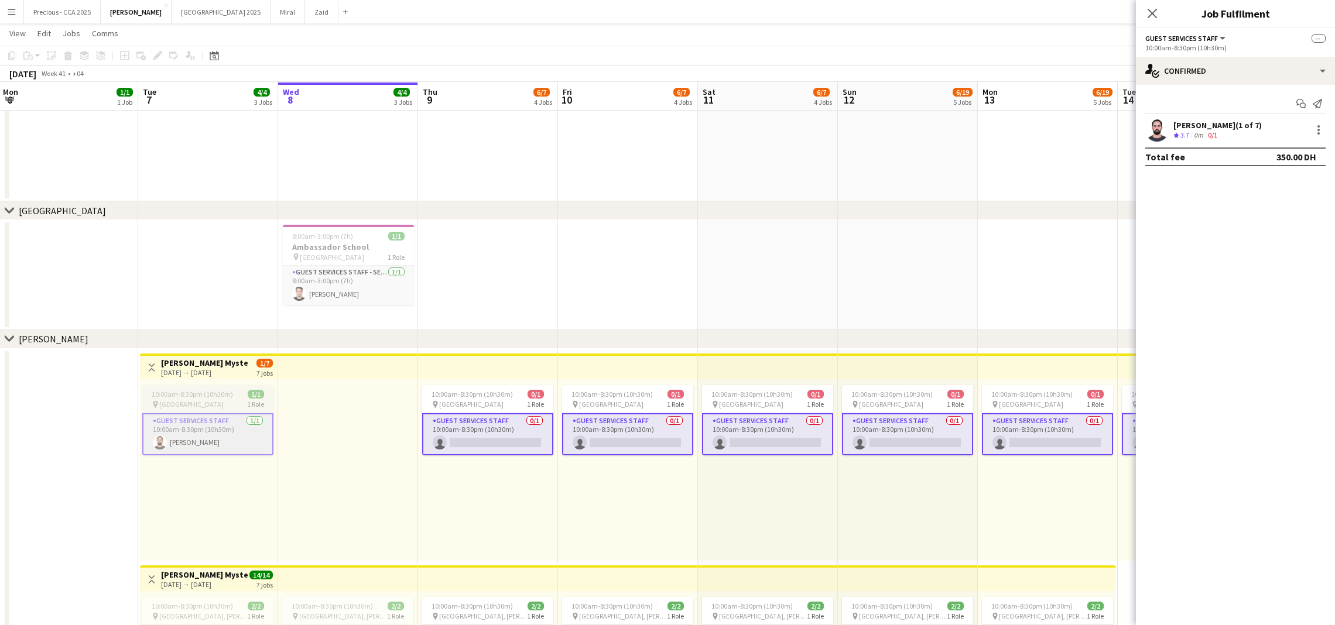
click at [204, 386] on app-job-card "10:00am-8:30pm (10h30m) 1/1 pin Abu Dhabi 1 Role Guest Services Staff [DATE] 10…" at bounding box center [207, 420] width 131 height 70
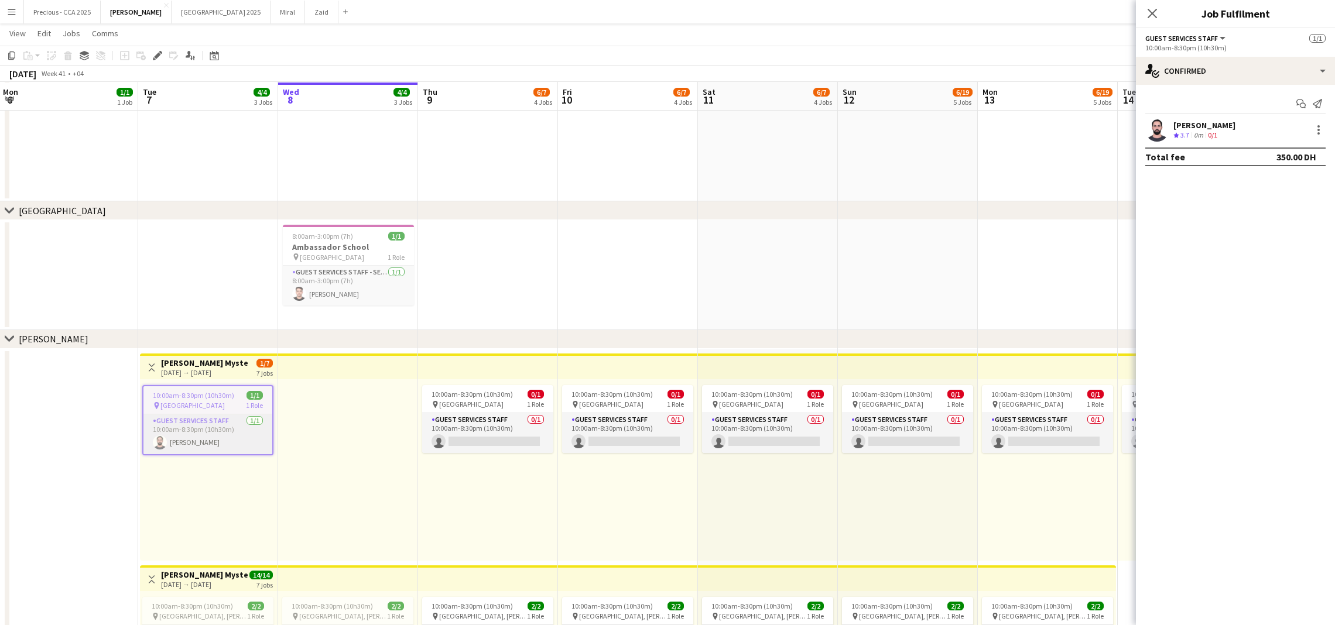
click at [203, 365] on h3 "[PERSON_NAME] Mystery Shopper" at bounding box center [204, 363] width 87 height 11
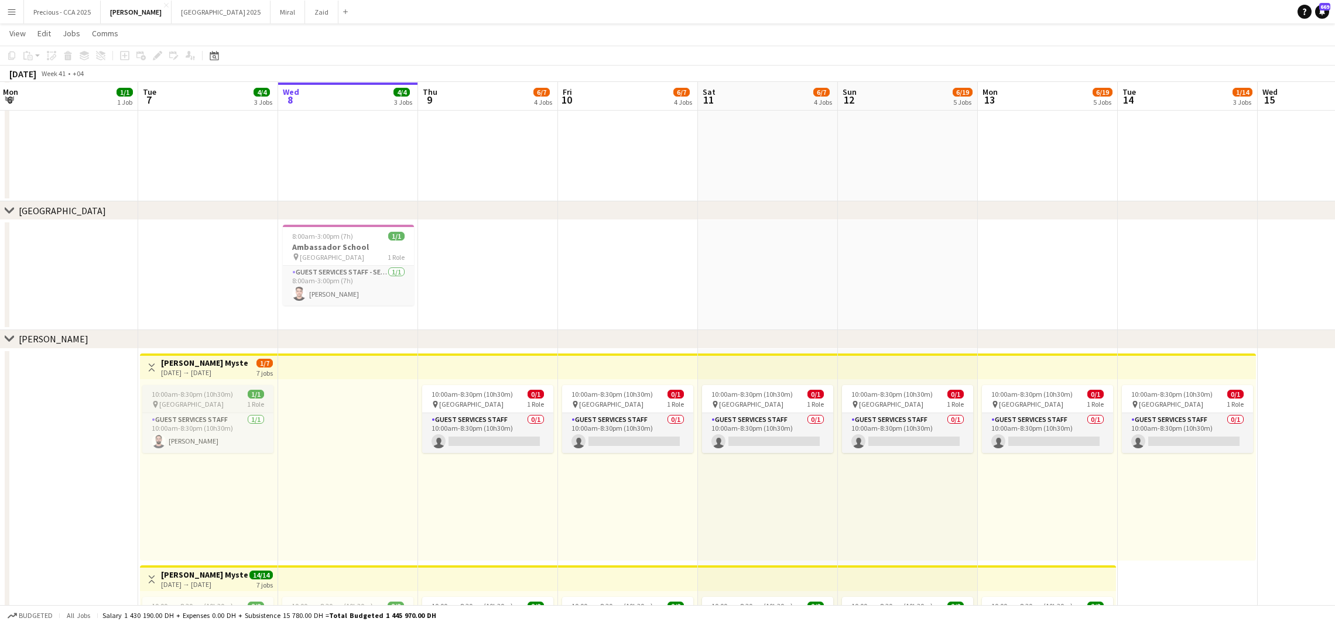
click at [196, 394] on span "10:00am-8:30pm (10h30m)" at bounding box center [192, 394] width 81 height 9
click at [194, 375] on div "[DATE] → [DATE]" at bounding box center [204, 372] width 87 height 9
click at [194, 363] on h3 "[PERSON_NAME] Mystery Shopper" at bounding box center [204, 363] width 87 height 11
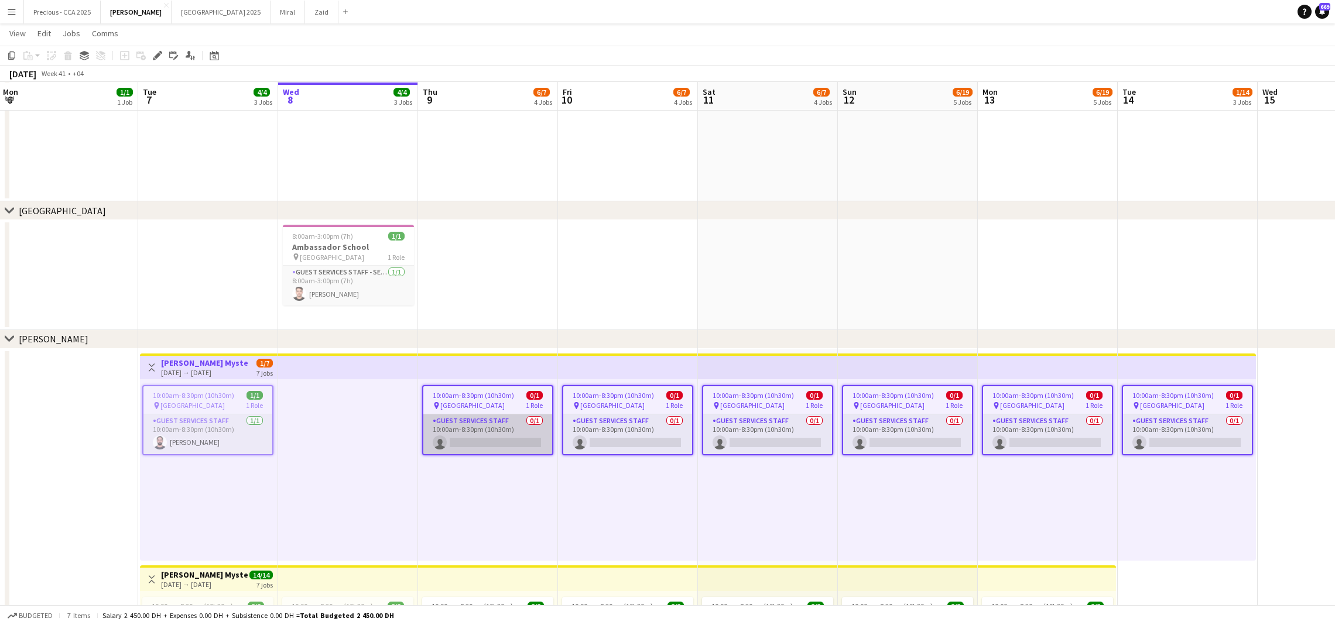
click at [451, 445] on app-card-role "Guest Services Staff 0/1 10:00am-8:30pm (10h30m) single-neutral-actions" at bounding box center [487, 435] width 129 height 40
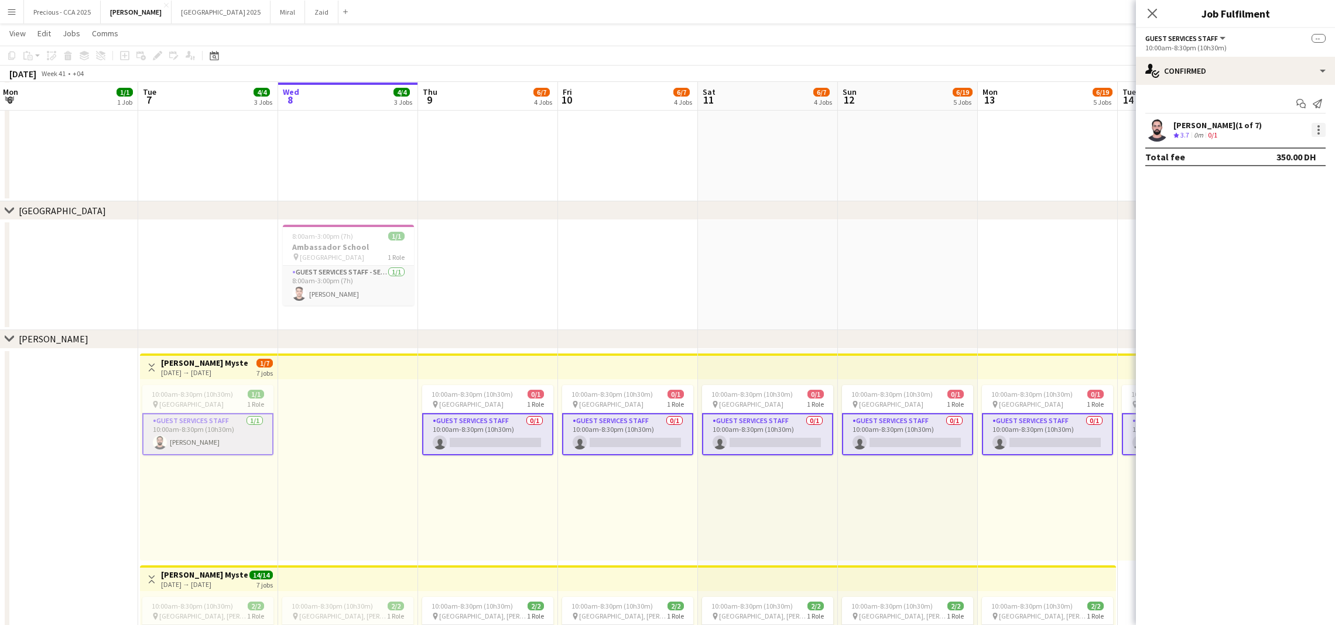
click at [1320, 124] on div at bounding box center [1319, 130] width 14 height 14
click at [1276, 242] on button "Remove" at bounding box center [1279, 236] width 91 height 28
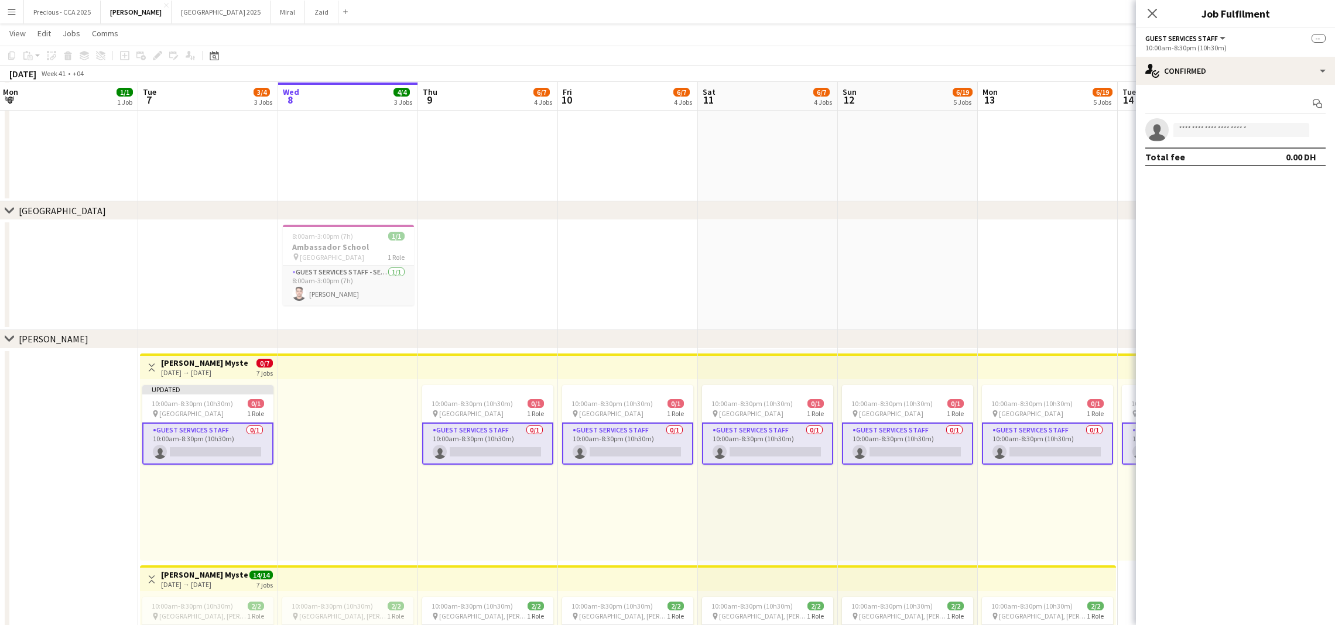
click at [542, 443] on app-card-role "Guest Services Staff 0/1 10:00am-8:30pm (10h30m) single-neutral-actions" at bounding box center [487, 444] width 131 height 42
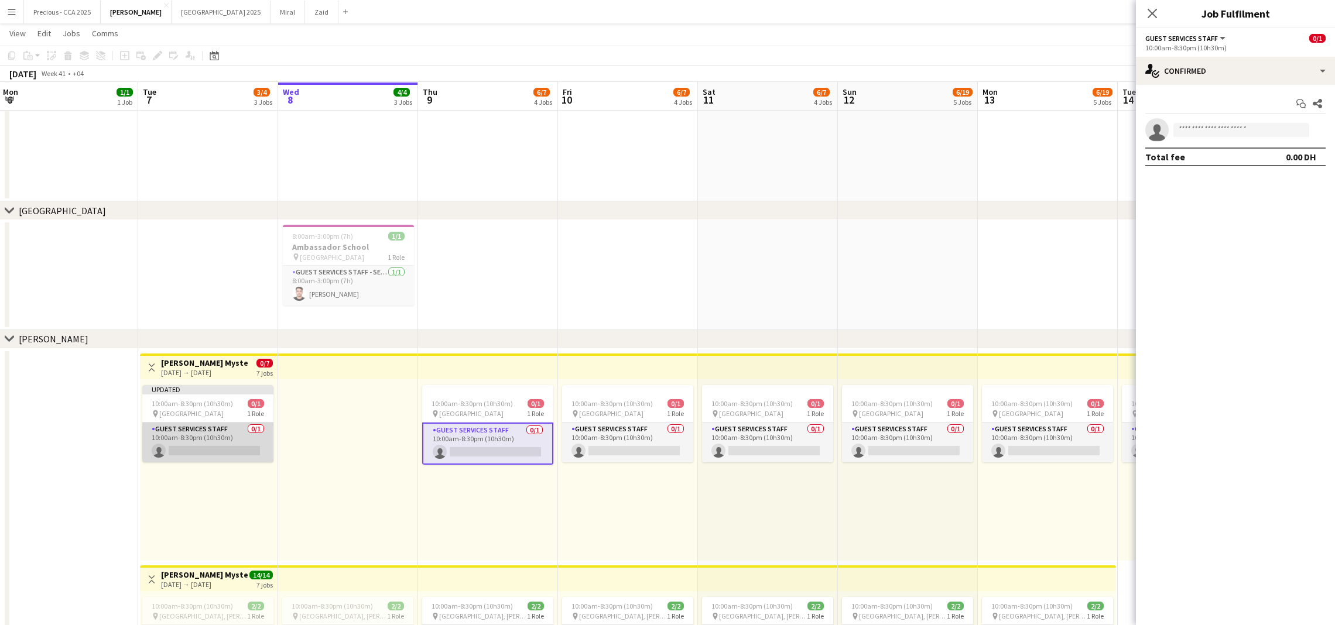
click at [158, 447] on app-card-role "Guest Services Staff 0/1 10:00am-8:30pm (10h30m) single-neutral-actions" at bounding box center [207, 443] width 131 height 40
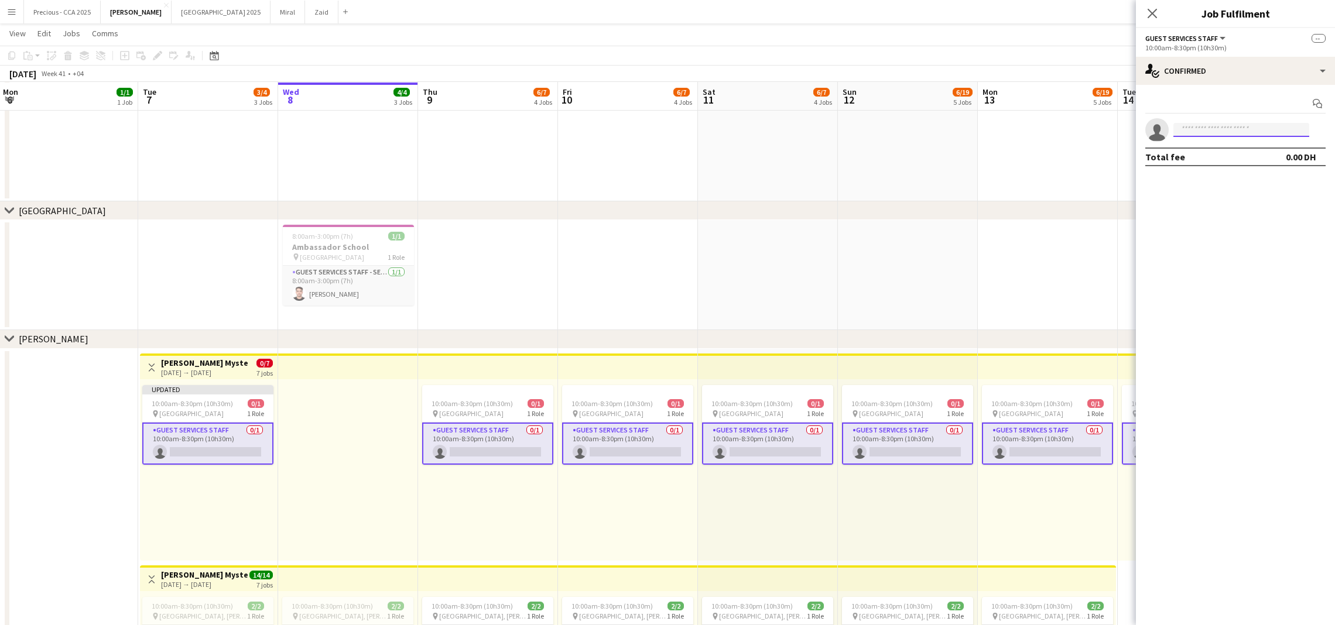
click at [1198, 127] on input at bounding box center [1242, 130] width 136 height 14
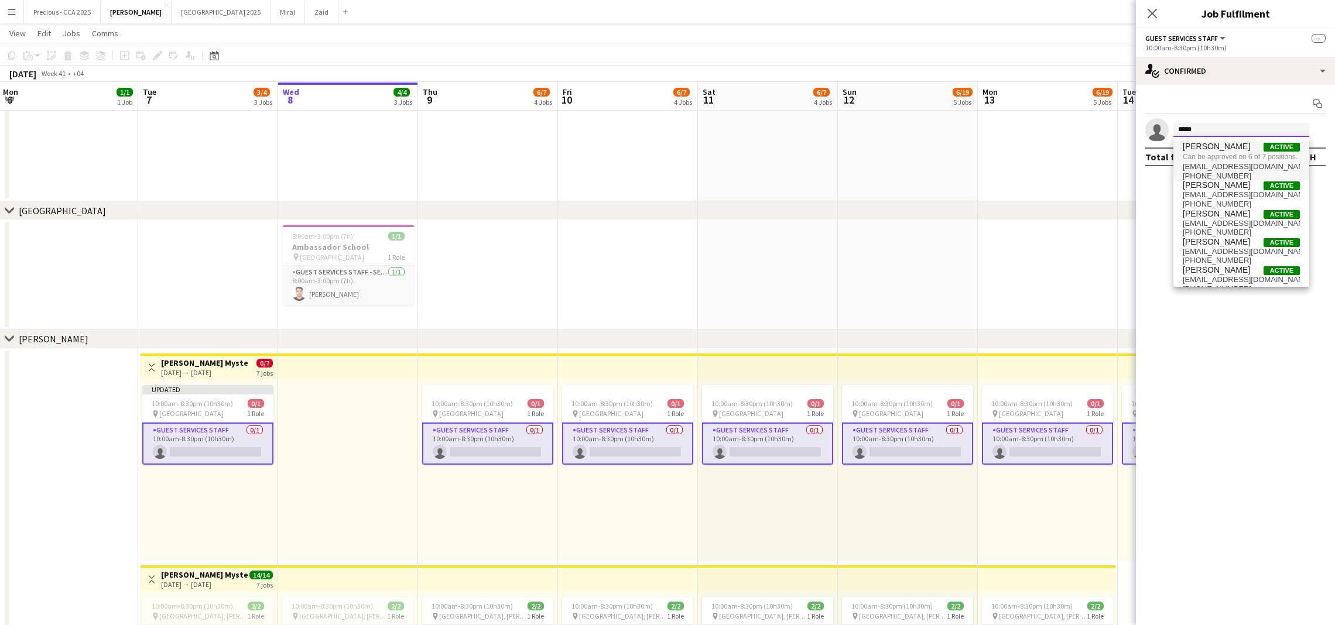
type input "*****"
click at [1209, 153] on span "Can be approved on 6 of 7 positions." at bounding box center [1241, 157] width 117 height 11
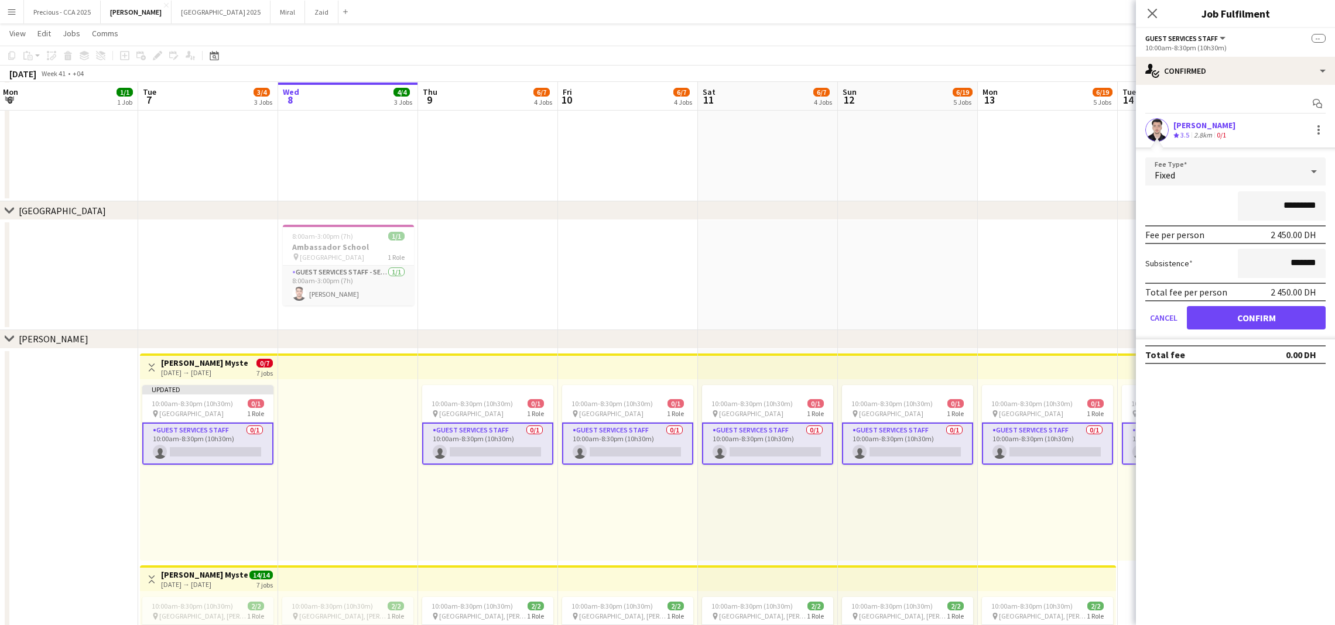
click at [737, 244] on app-date-cell at bounding box center [768, 275] width 140 height 110
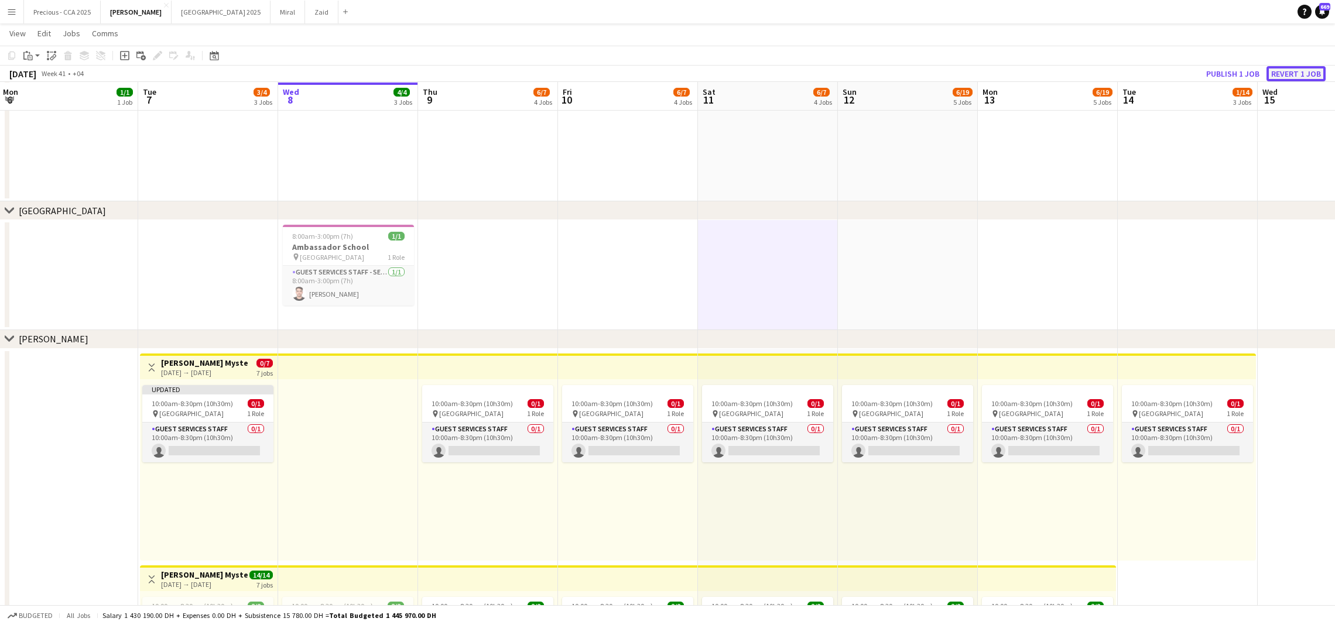
click at [1287, 69] on button "Revert 1 job" at bounding box center [1296, 73] width 59 height 15
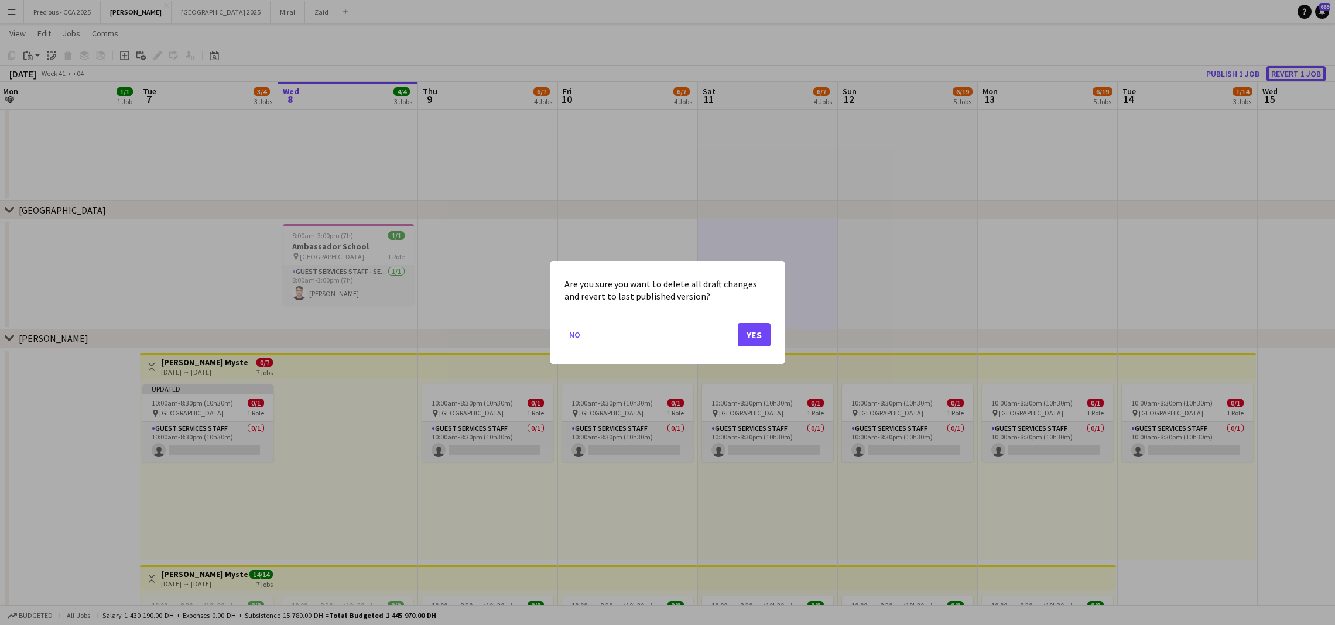
scroll to position [0, 0]
click at [750, 334] on button "Yes" at bounding box center [754, 334] width 33 height 23
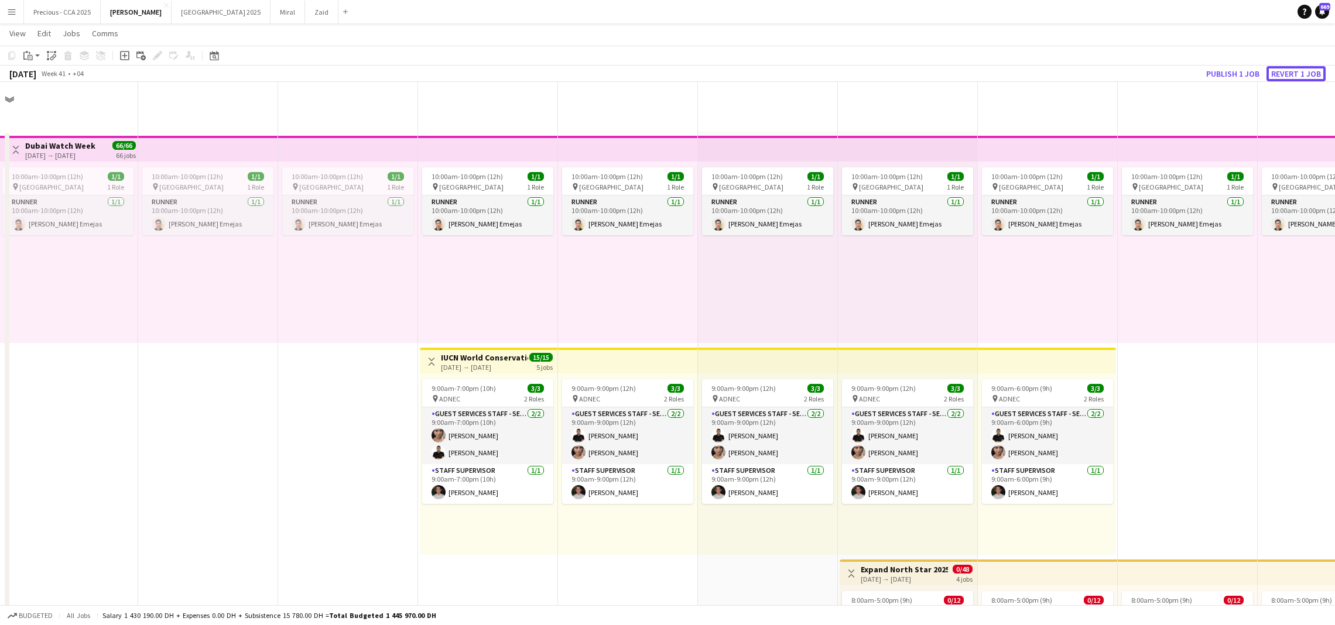
scroll to position [1920, 0]
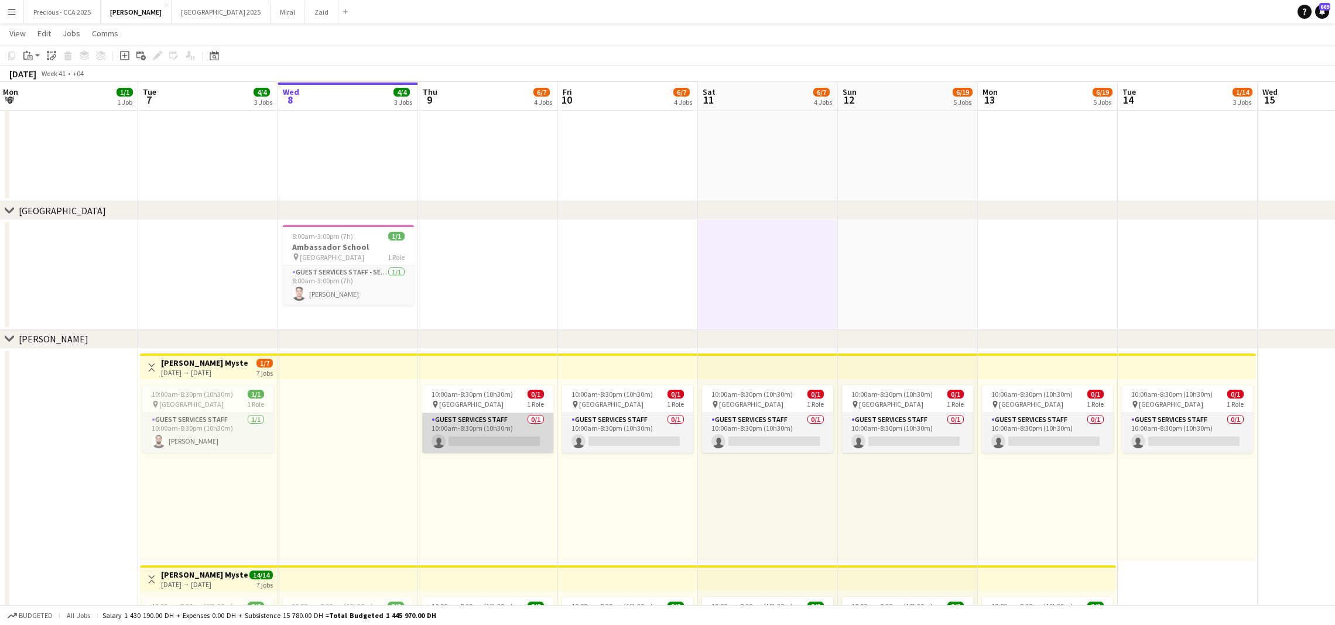
click at [502, 432] on app-card-role "Guest Services Staff 0/1 10:00am-8:30pm (10h30m) single-neutral-actions" at bounding box center [487, 433] width 131 height 40
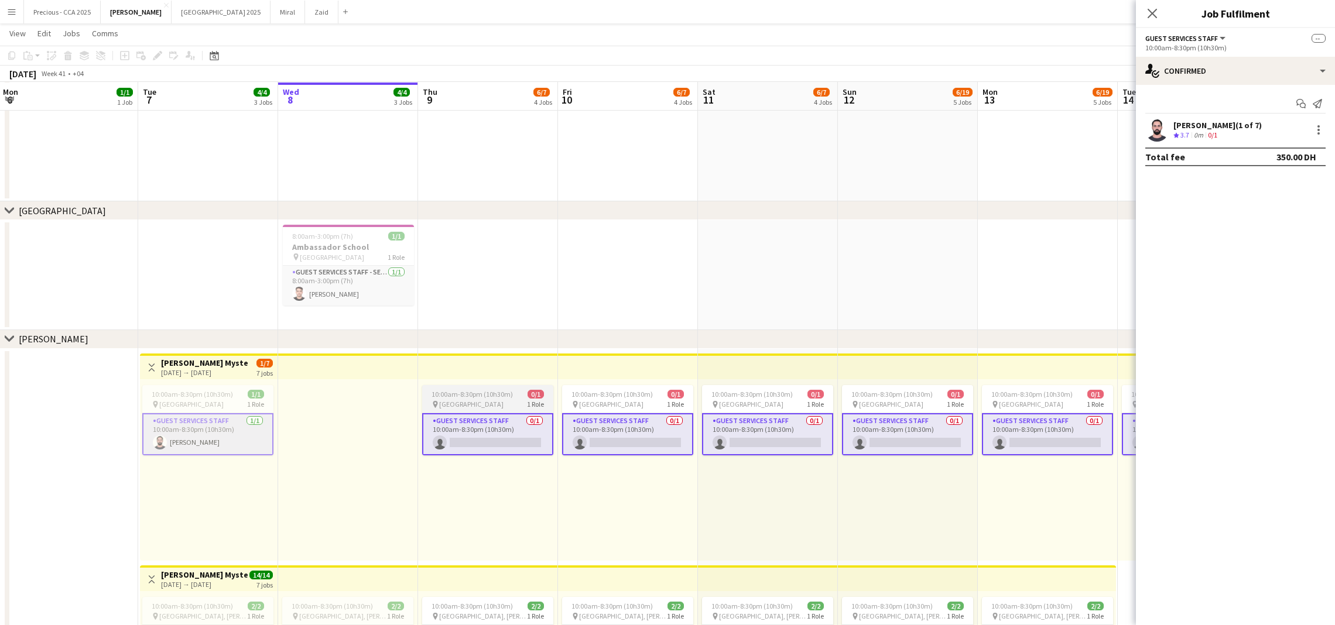
click at [525, 440] on app-card-role "Guest Services Staff 0/1 10:00am-8:30pm (10h30m) single-neutral-actions" at bounding box center [487, 434] width 131 height 42
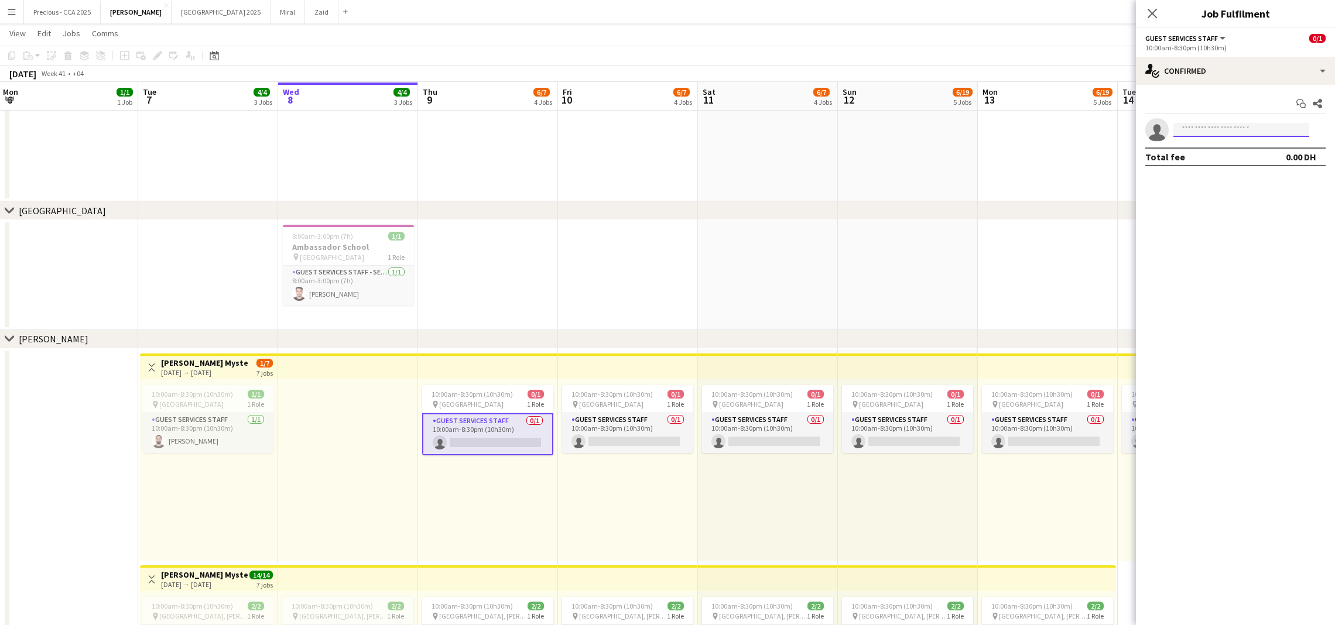
click at [1232, 128] on input at bounding box center [1242, 130] width 136 height 14
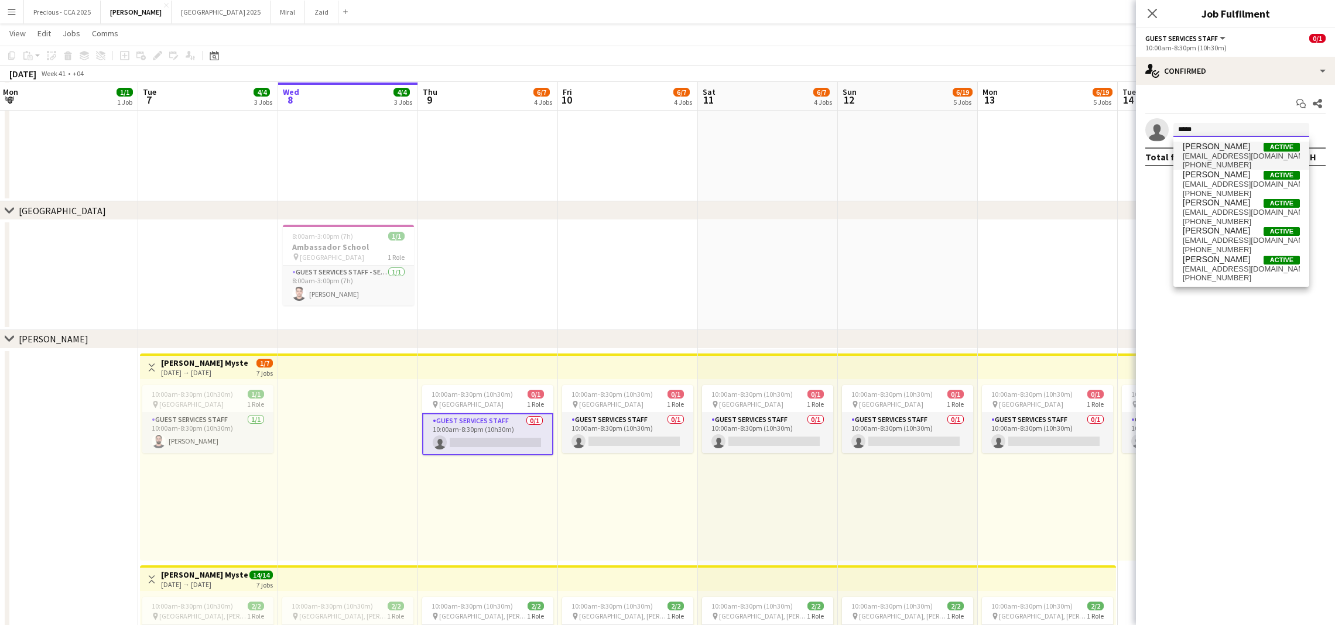
type input "*****"
click at [1232, 154] on span "[EMAIL_ADDRESS][DOMAIN_NAME]" at bounding box center [1241, 156] width 117 height 9
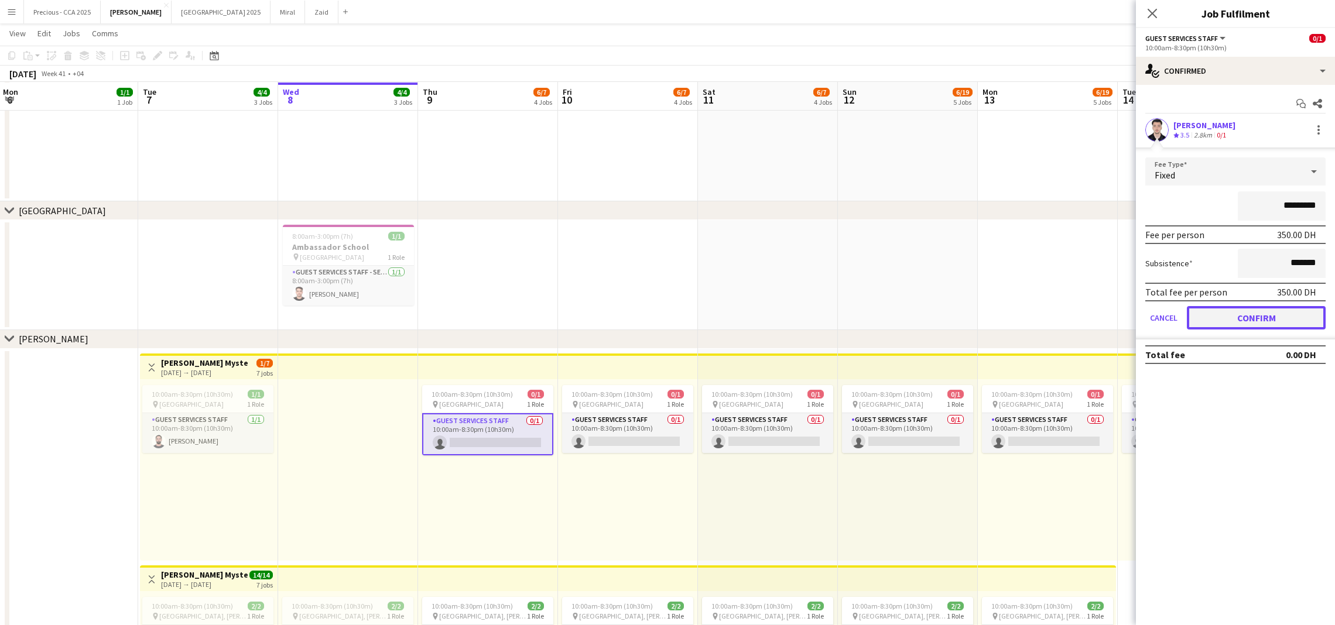
click at [1223, 307] on button "Confirm" at bounding box center [1256, 317] width 139 height 23
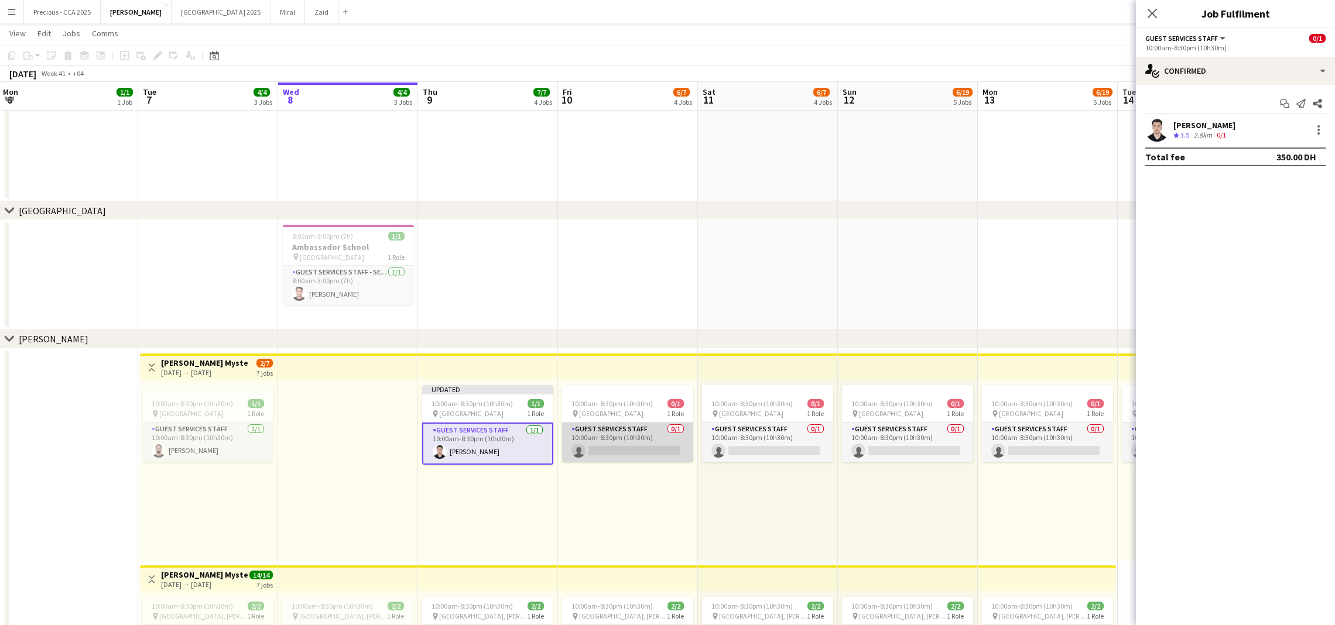
click at [658, 436] on app-card-role "Guest Services Staff 0/1 10:00am-8:30pm (10h30m) single-neutral-actions" at bounding box center [627, 443] width 131 height 40
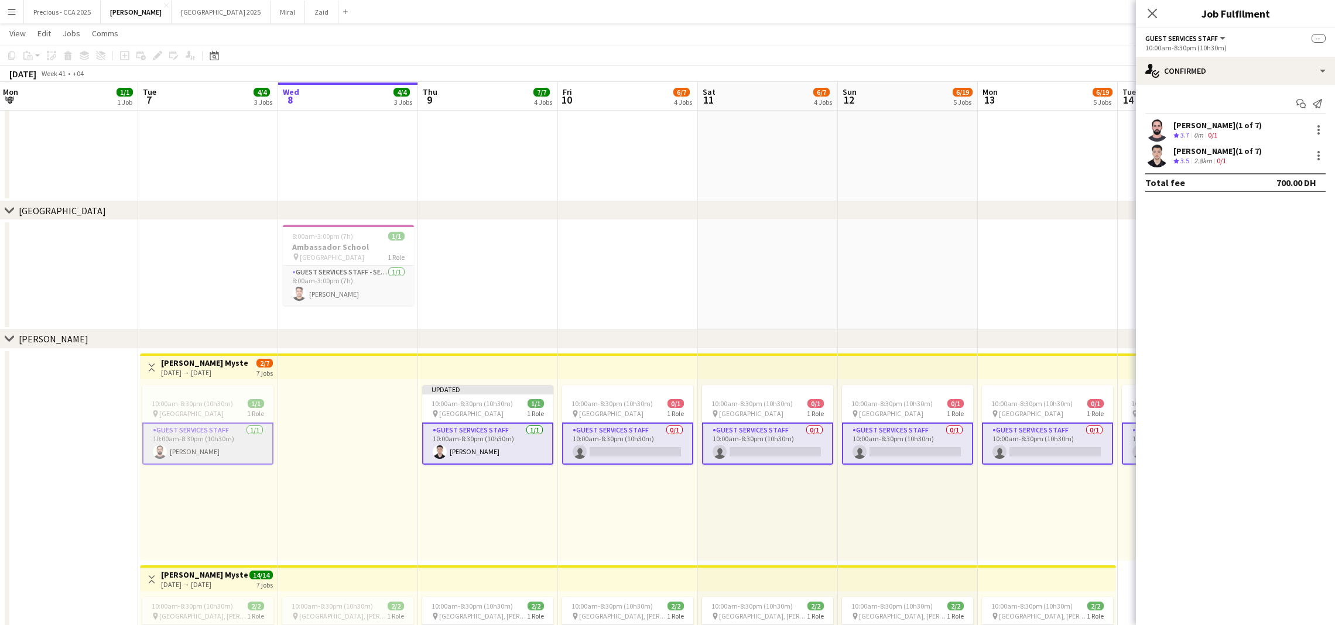
click at [678, 446] on app-card-role "Guest Services Staff 0/1 10:00am-8:30pm (10h30m) single-neutral-actions" at bounding box center [627, 444] width 131 height 42
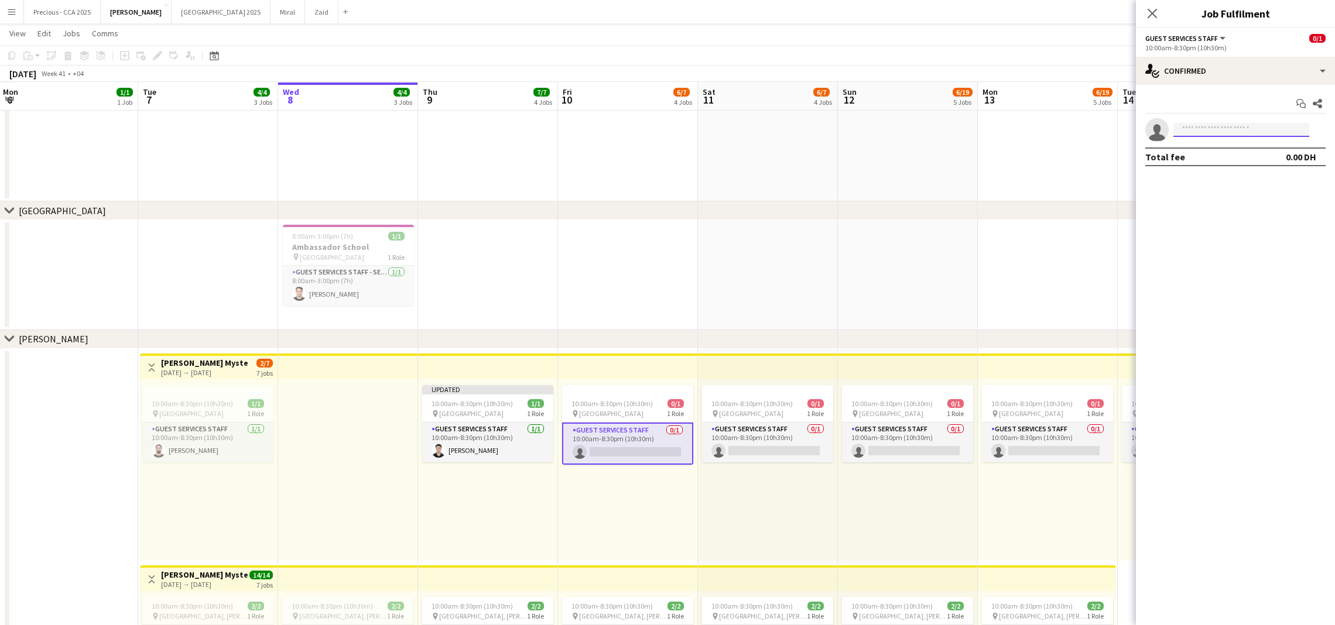
click at [1182, 126] on input at bounding box center [1242, 130] width 136 height 14
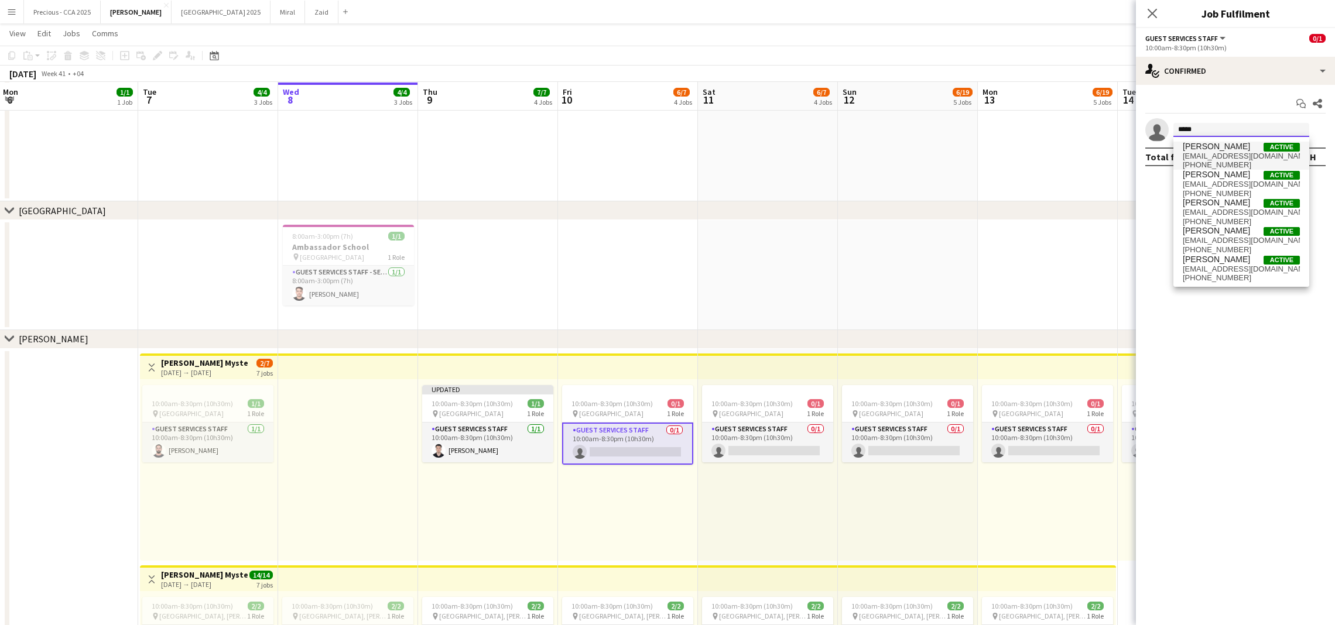
type input "*****"
click at [1207, 157] on span "[EMAIL_ADDRESS][DOMAIN_NAME]" at bounding box center [1241, 156] width 117 height 9
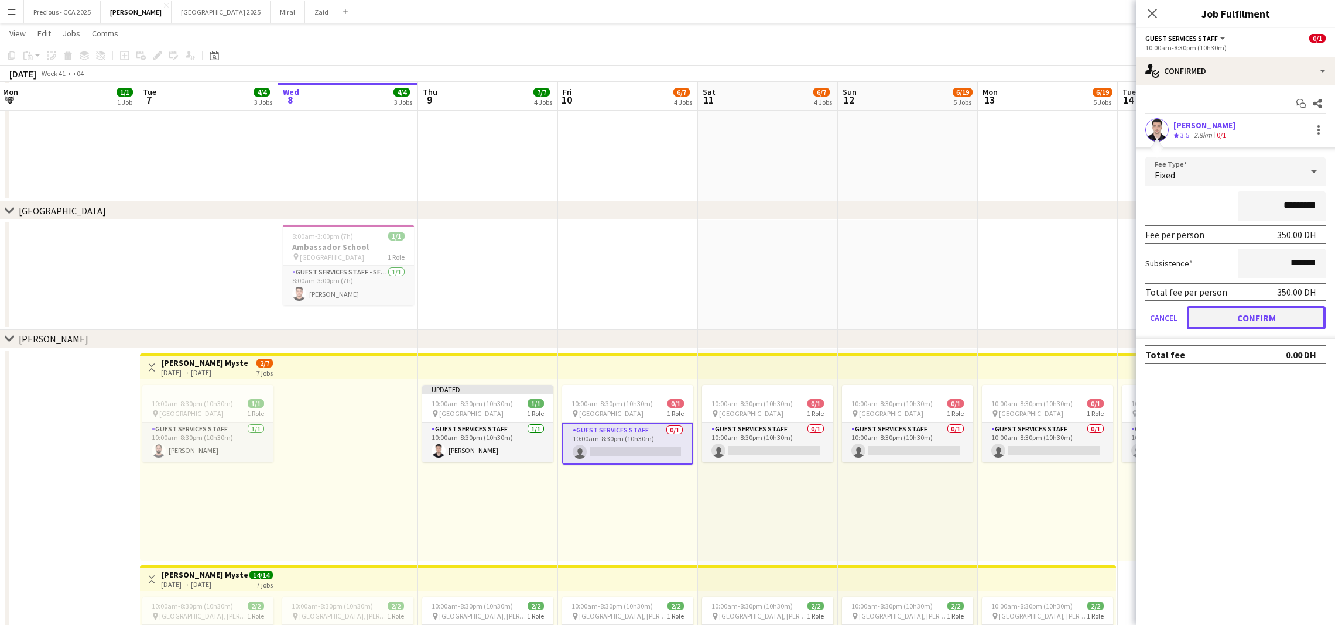
click at [1227, 324] on button "Confirm" at bounding box center [1256, 317] width 139 height 23
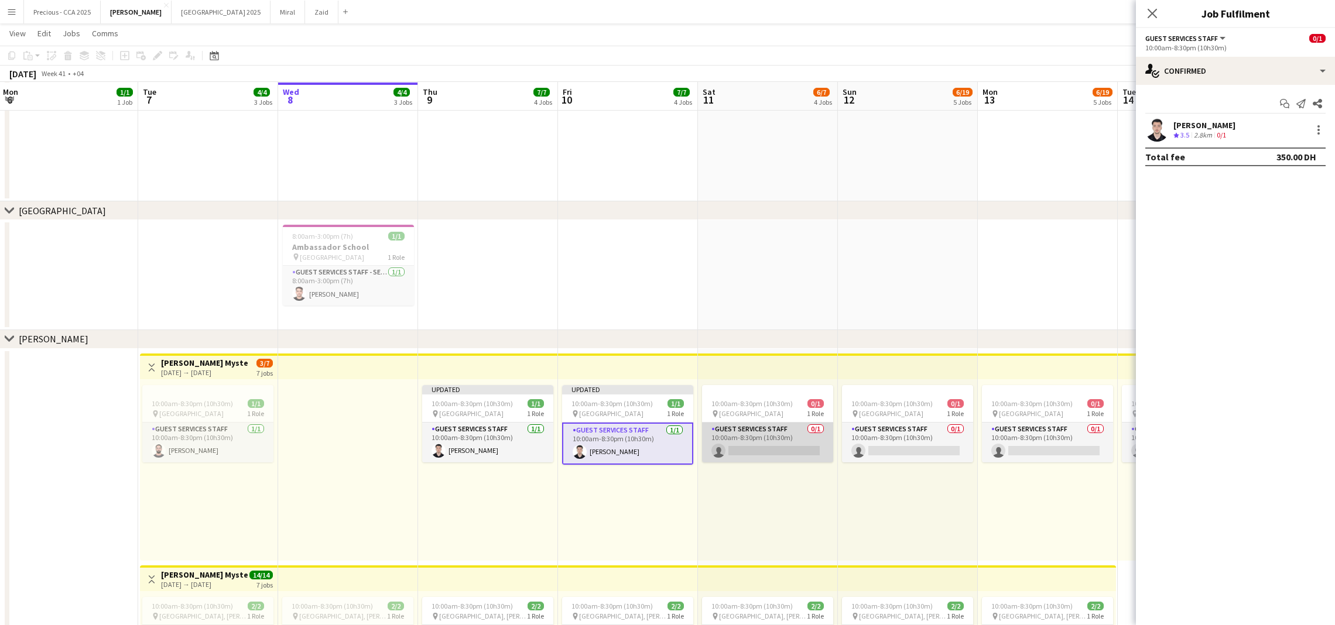
click at [792, 450] on app-card-role "Guest Services Staff 0/1 10:00am-8:30pm (10h30m) single-neutral-actions" at bounding box center [767, 443] width 131 height 40
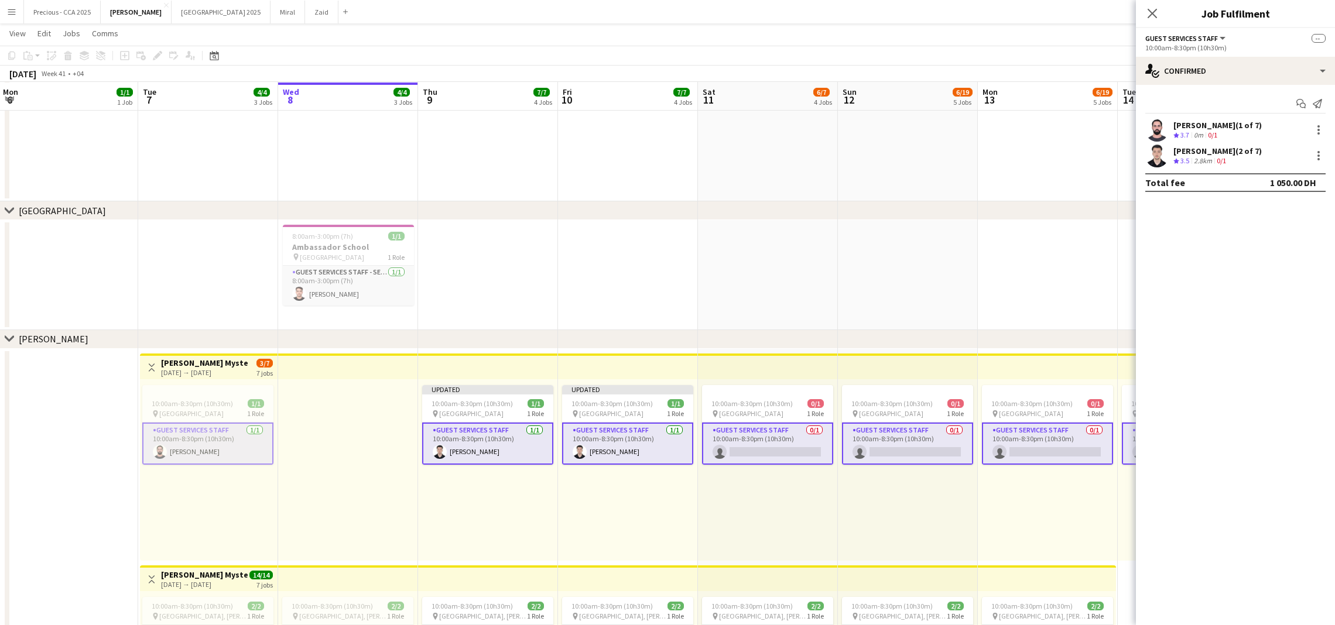
click at [883, 443] on app-card-role "Guest Services Staff 0/1 10:00am-8:30pm (10h30m) single-neutral-actions" at bounding box center [907, 444] width 131 height 42
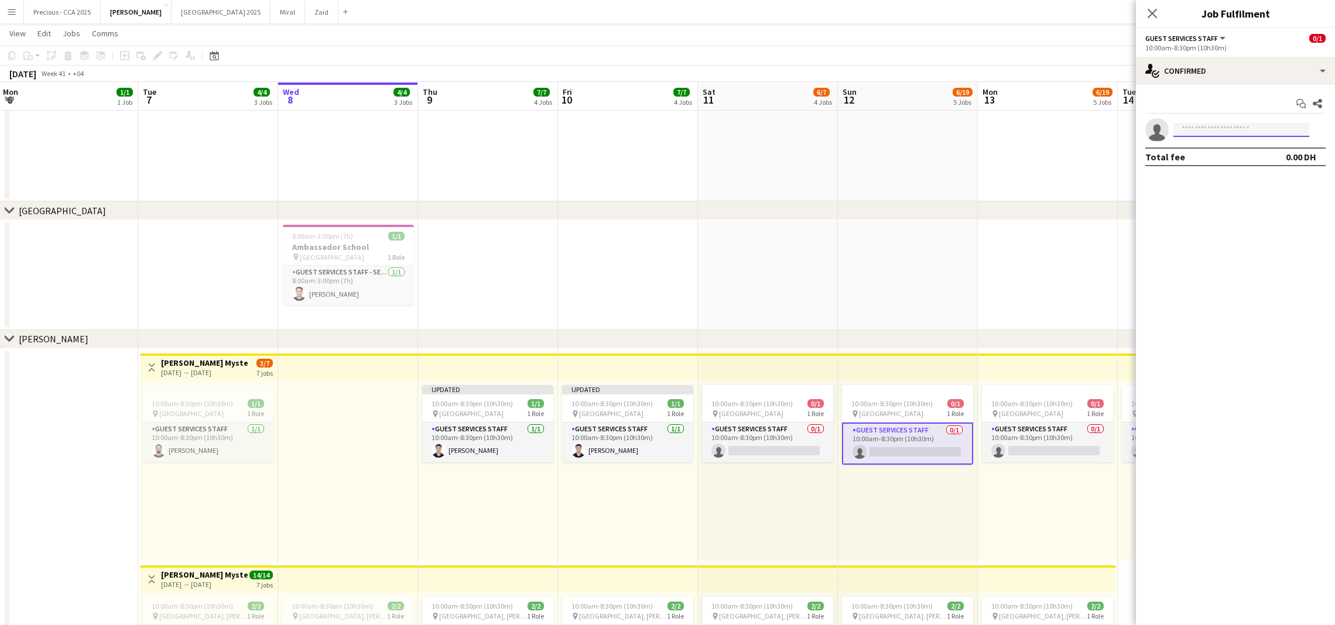
click at [1237, 128] on input at bounding box center [1242, 130] width 136 height 14
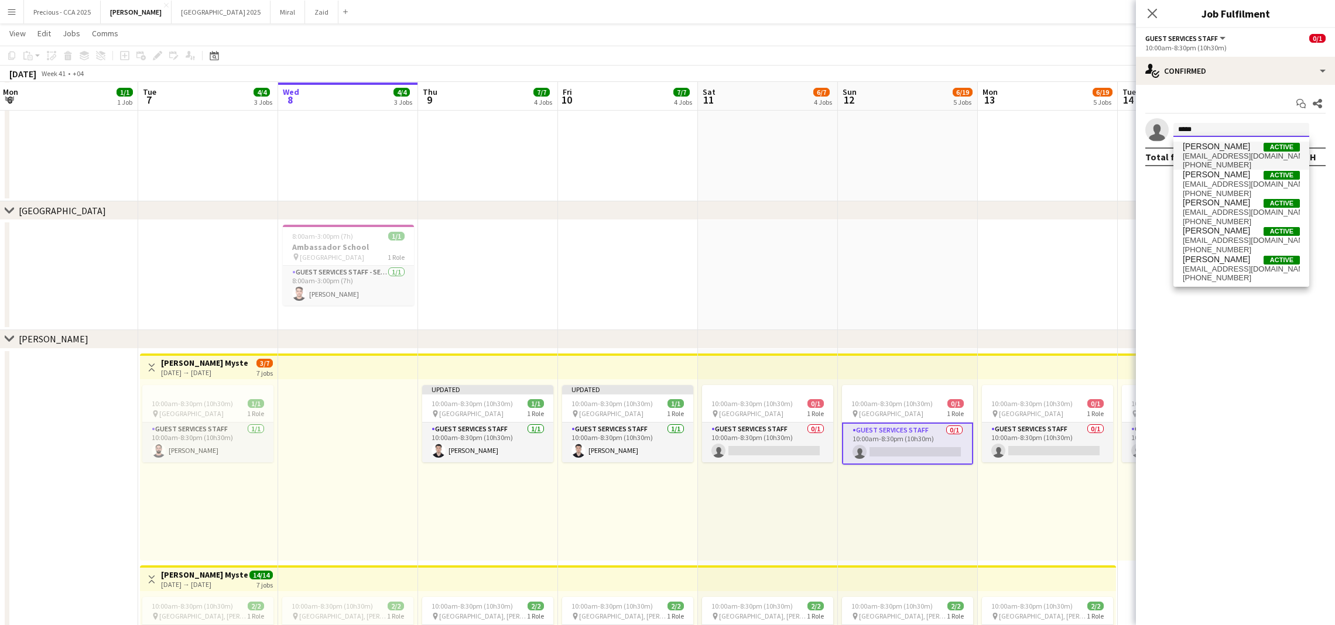
type input "*****"
click at [1215, 163] on span "[PHONE_NUMBER]" at bounding box center [1241, 164] width 117 height 9
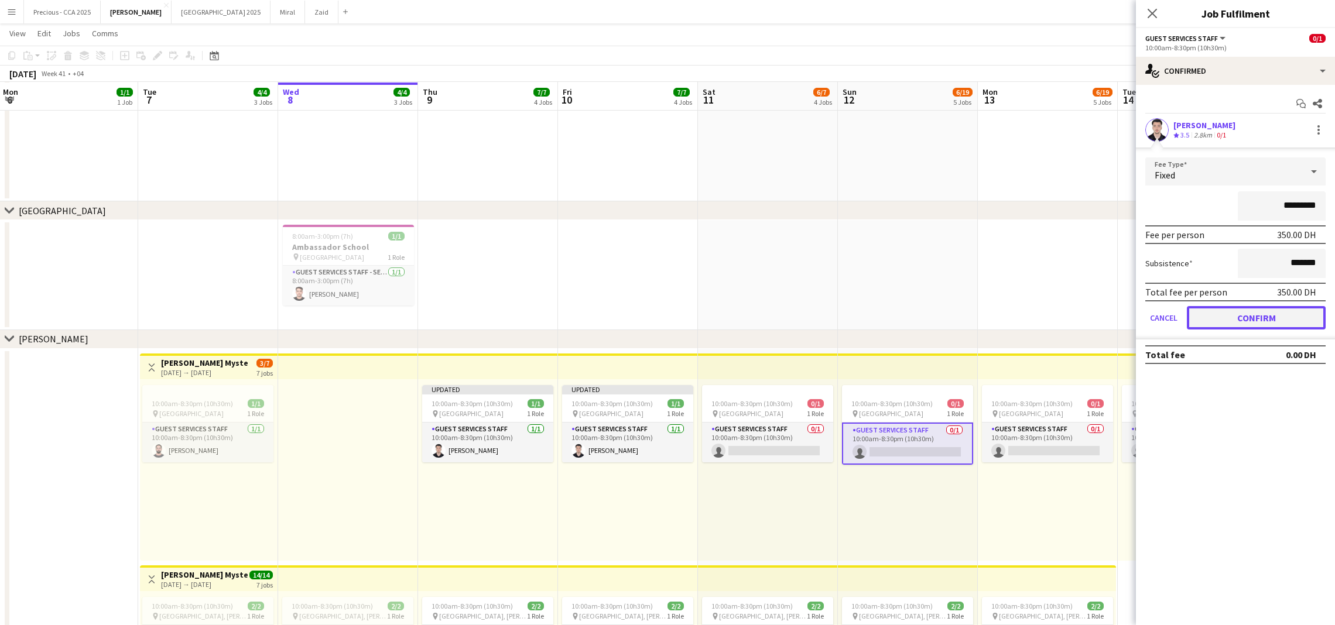
click at [1222, 306] on button "Confirm" at bounding box center [1256, 317] width 139 height 23
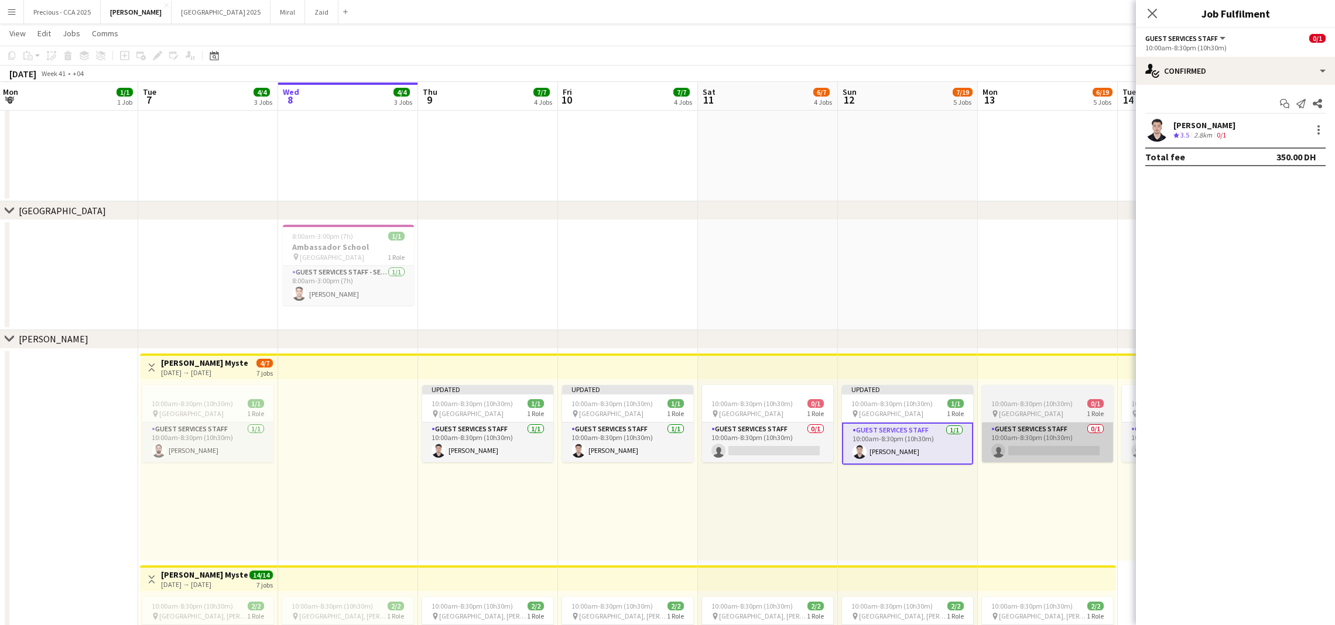
click at [1052, 436] on app-card-role "Guest Services Staff 0/1 10:00am-8:30pm (10h30m) single-neutral-actions" at bounding box center [1047, 443] width 131 height 40
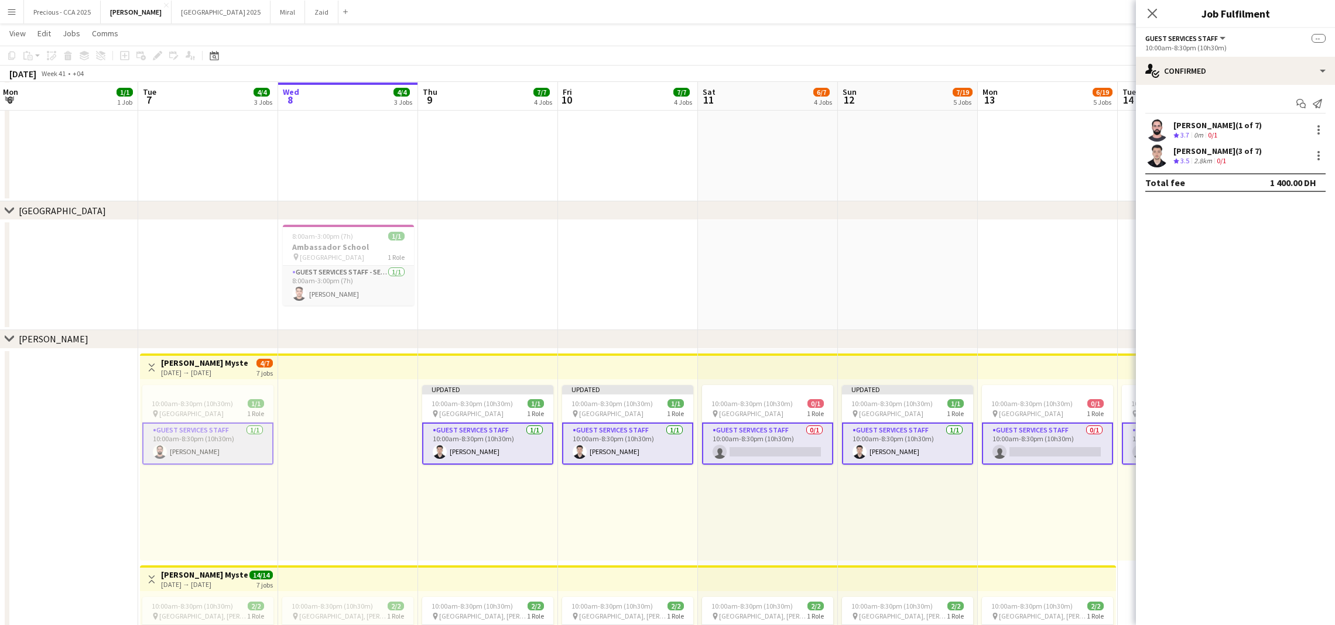
click at [1076, 437] on app-card-role "Guest Services Staff 0/1 10:00am-8:30pm (10h30m) single-neutral-actions" at bounding box center [1047, 444] width 131 height 42
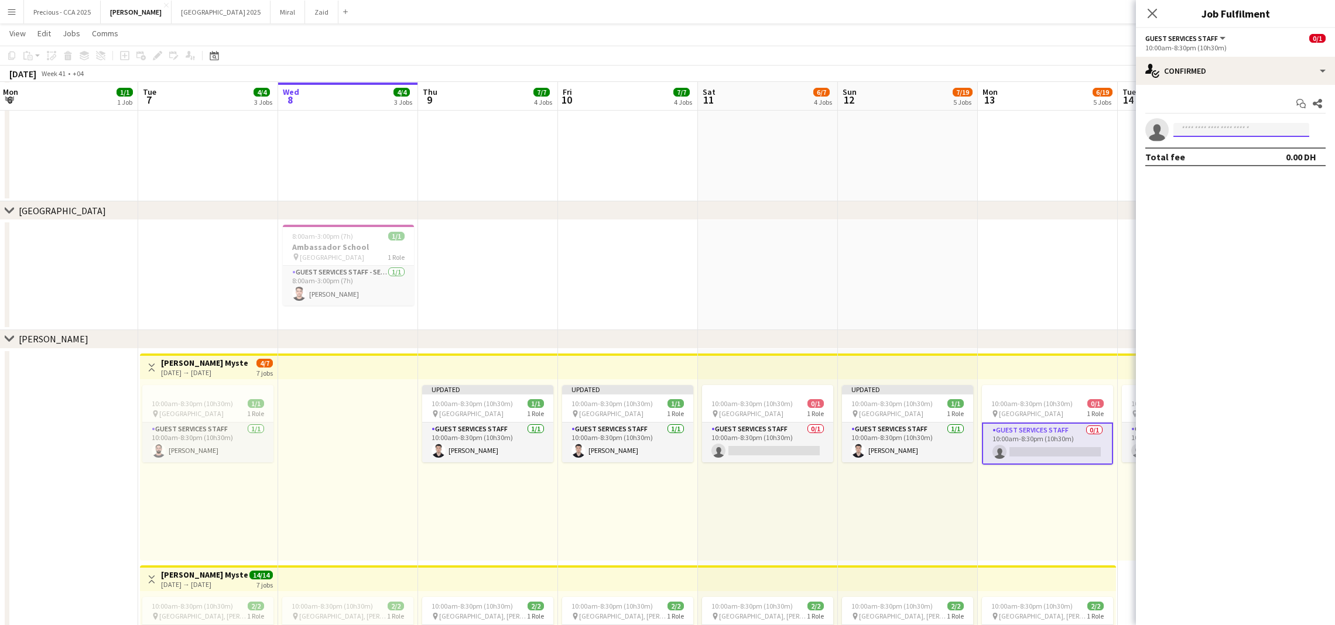
click at [1202, 129] on input at bounding box center [1242, 130] width 136 height 14
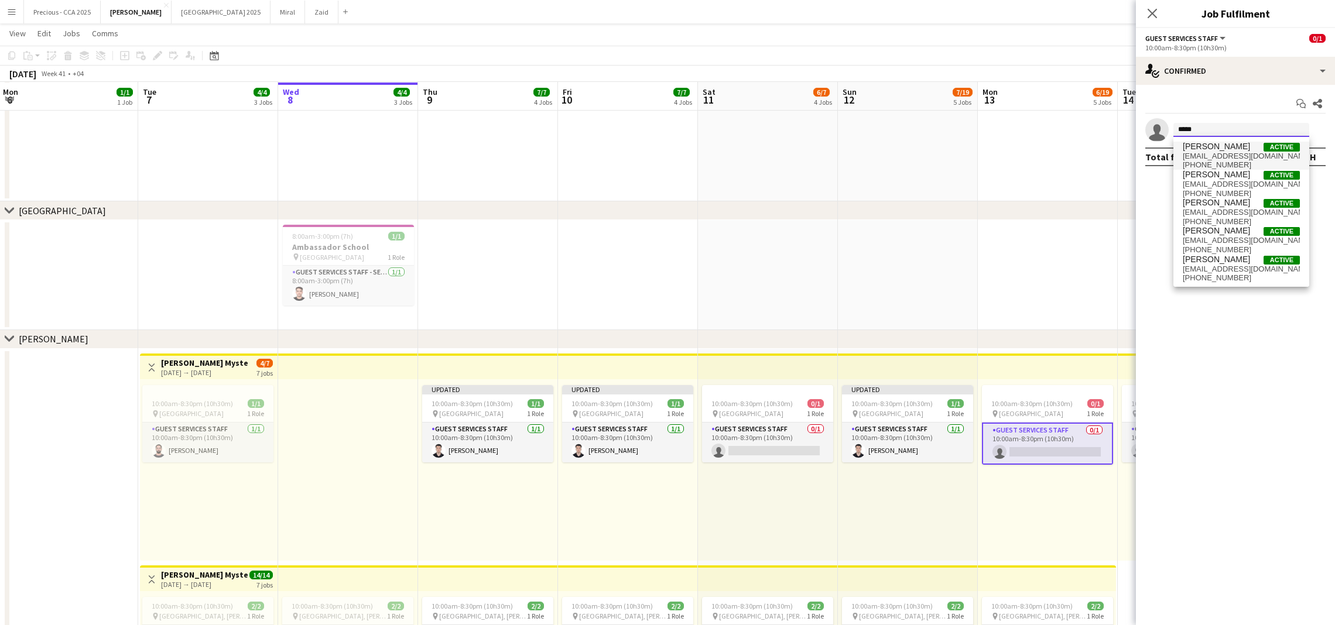
type input "*****"
click at [1203, 153] on span "[EMAIL_ADDRESS][DOMAIN_NAME]" at bounding box center [1241, 156] width 117 height 9
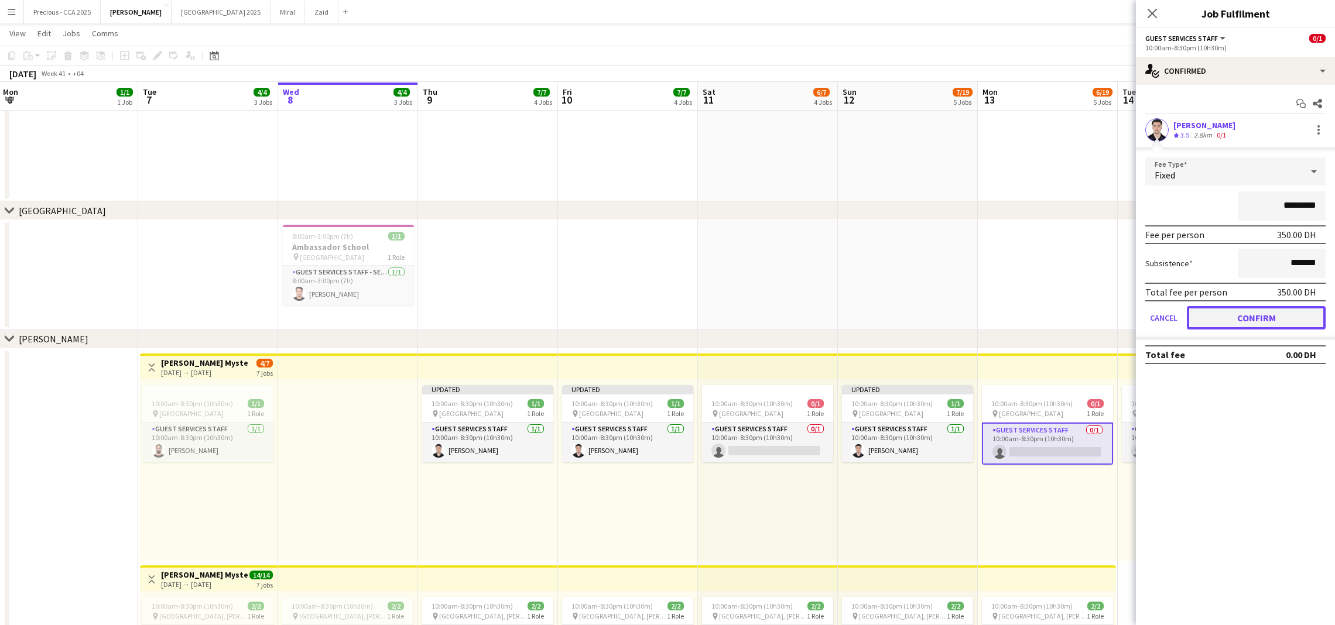
click at [1203, 308] on button "Confirm" at bounding box center [1256, 317] width 139 height 23
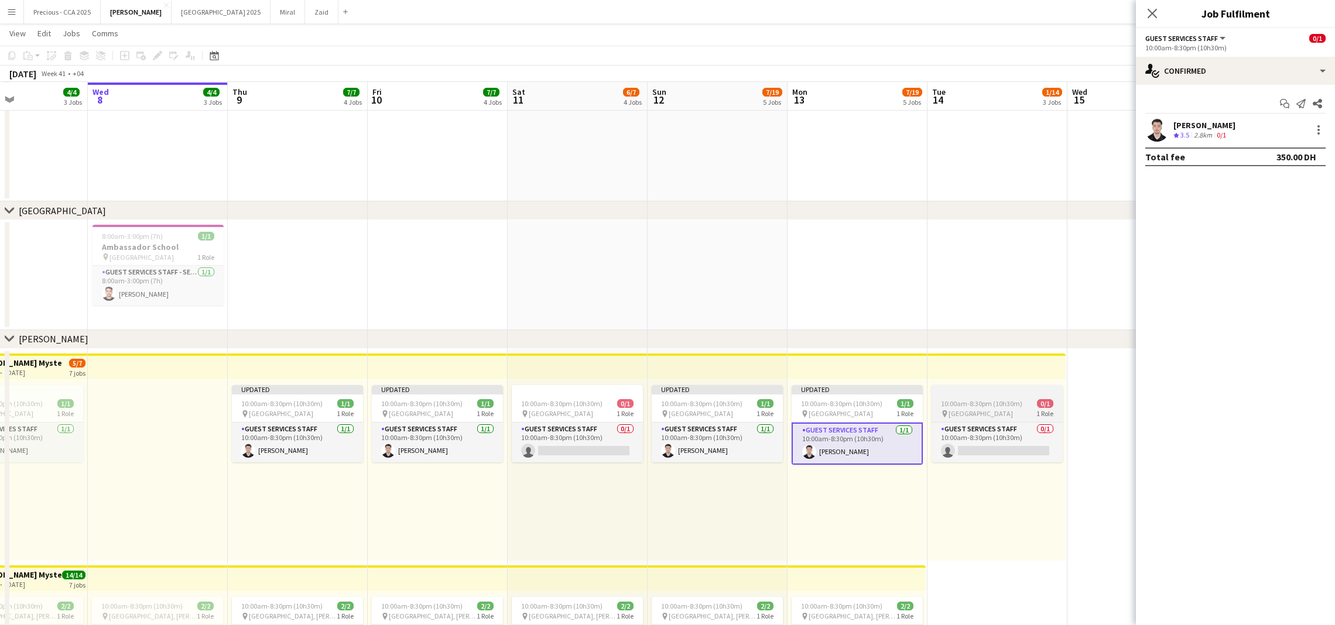
scroll to position [0, 490]
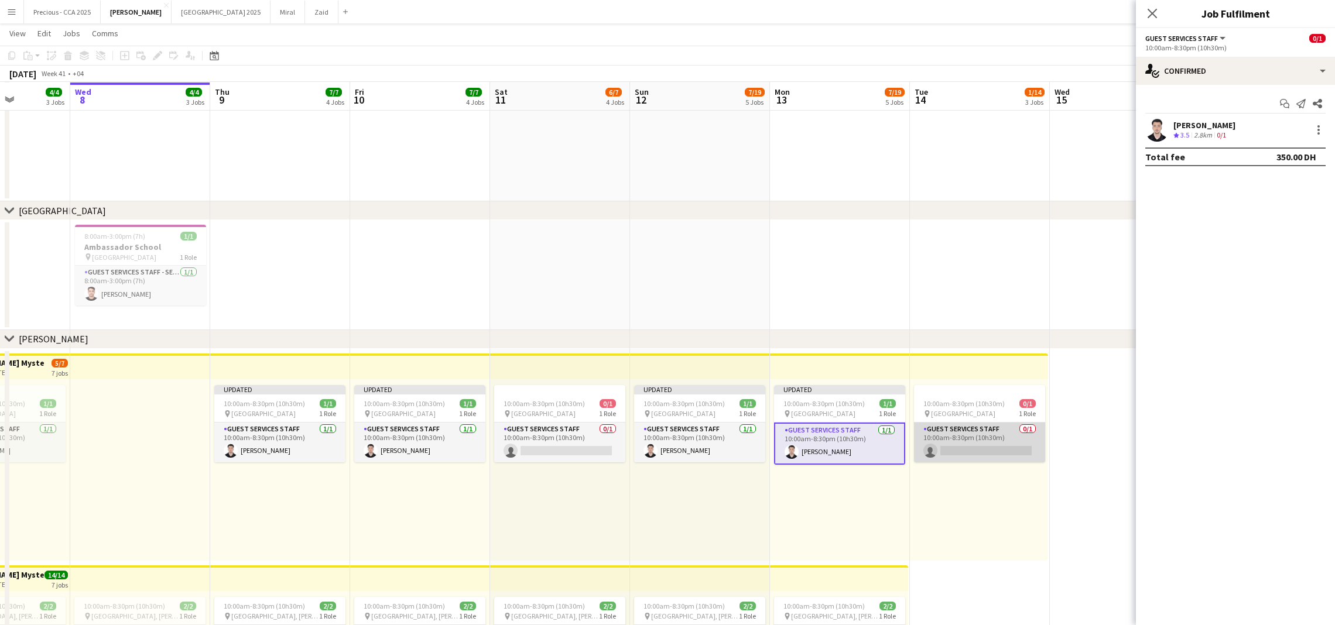
click at [969, 436] on app-card-role "Guest Services Staff 0/1 10:00am-8:30pm (10h30m) single-neutral-actions" at bounding box center [979, 443] width 131 height 40
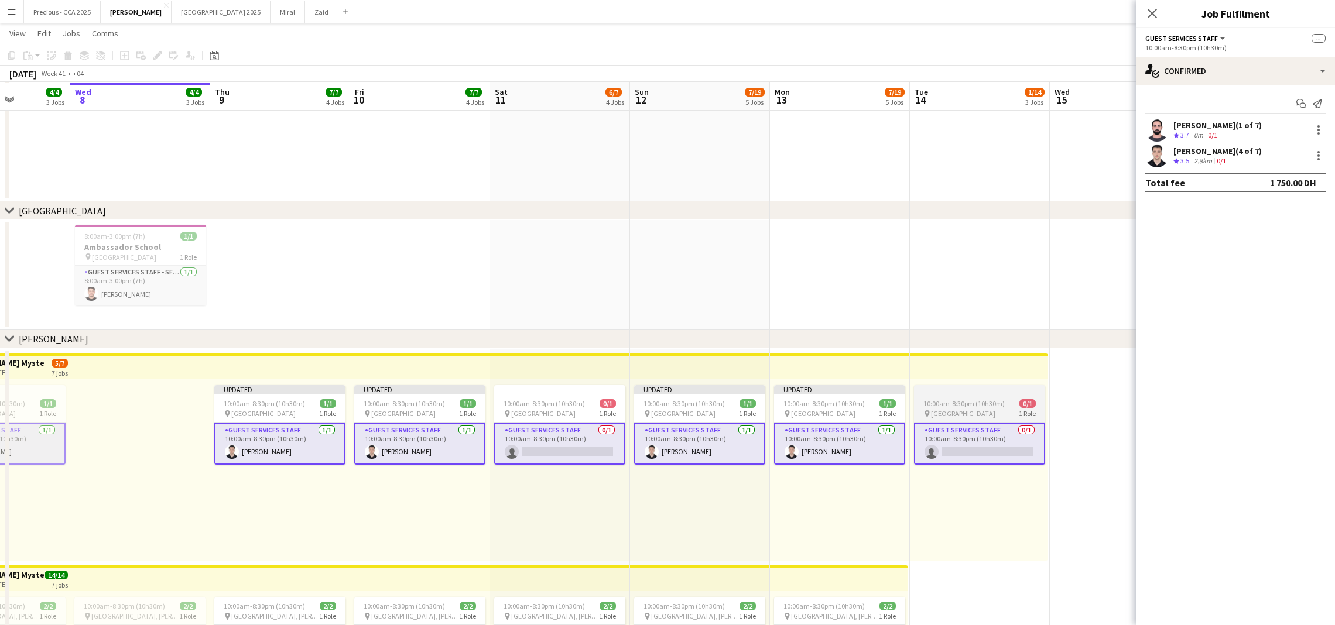
click at [1016, 424] on app-card-role "Guest Services Staff 0/1 10:00am-8:30pm (10h30m) single-neutral-actions" at bounding box center [979, 444] width 131 height 42
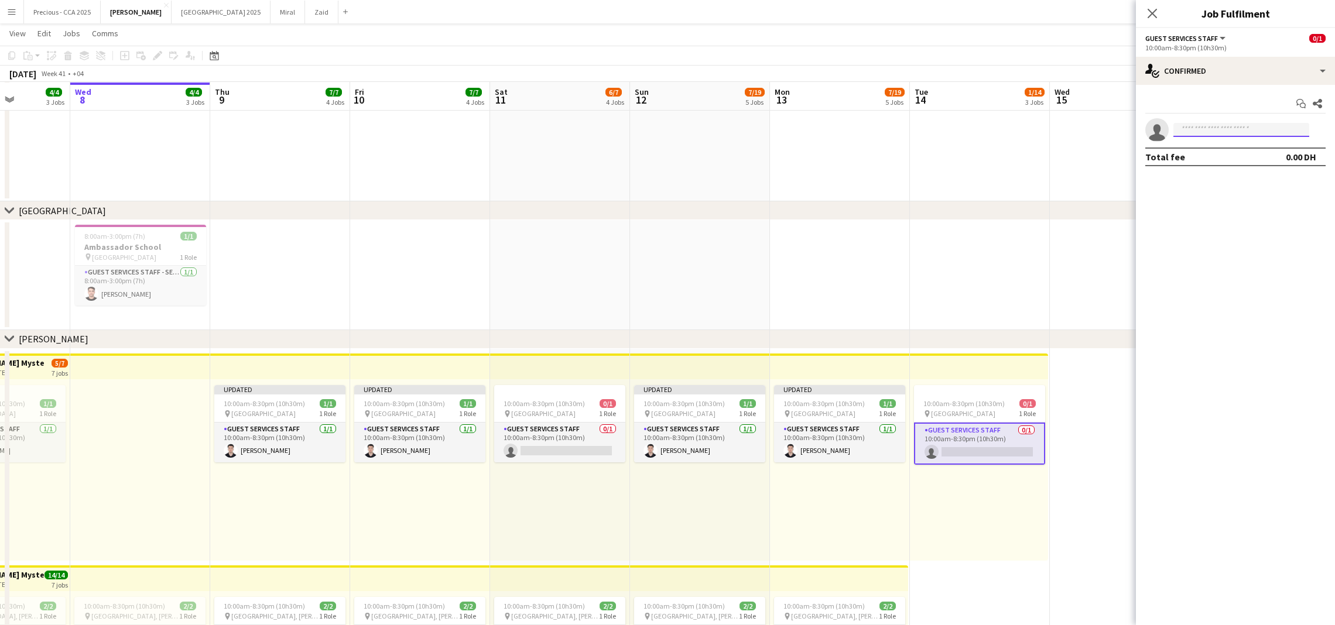
click at [1235, 131] on input at bounding box center [1242, 130] width 136 height 14
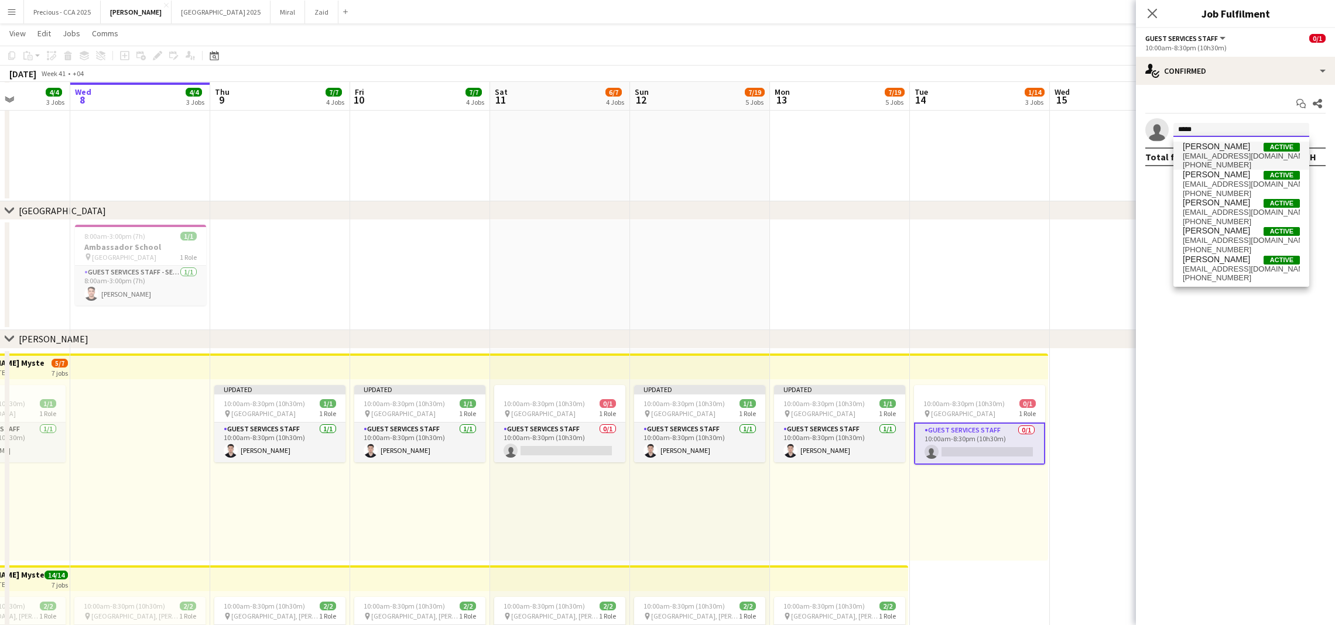
type input "*****"
click at [1230, 153] on span "[EMAIL_ADDRESS][DOMAIN_NAME]" at bounding box center [1241, 156] width 117 height 9
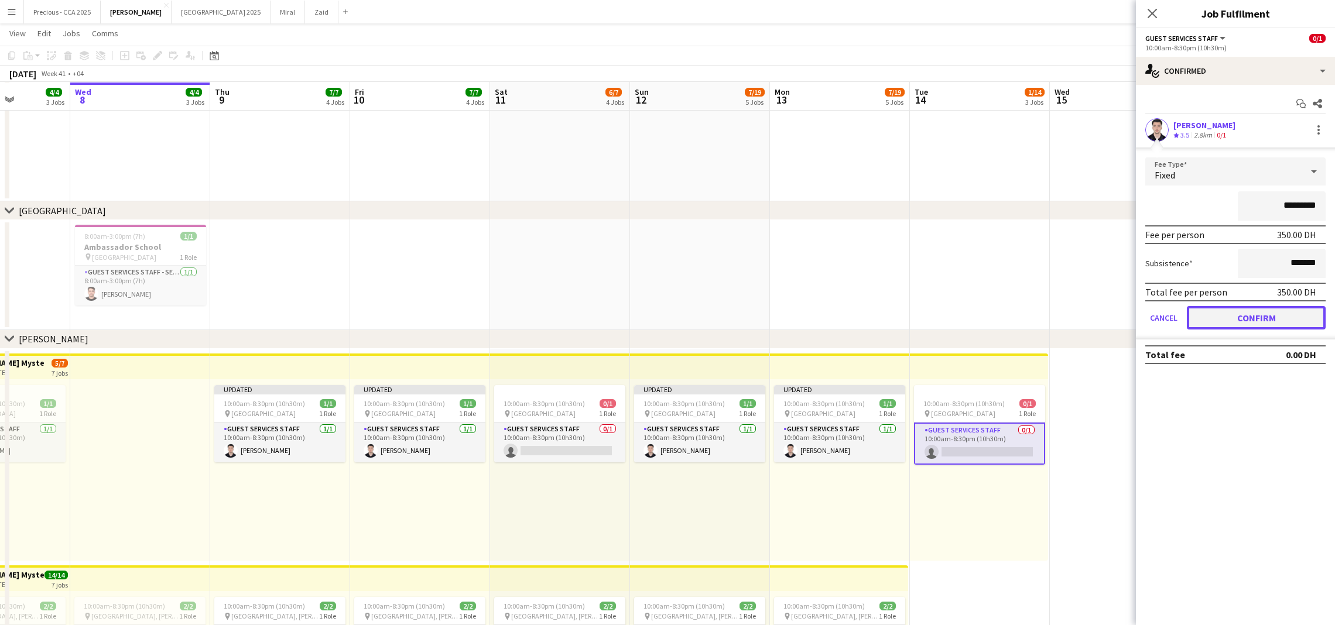
click at [1229, 313] on button "Confirm" at bounding box center [1256, 317] width 139 height 23
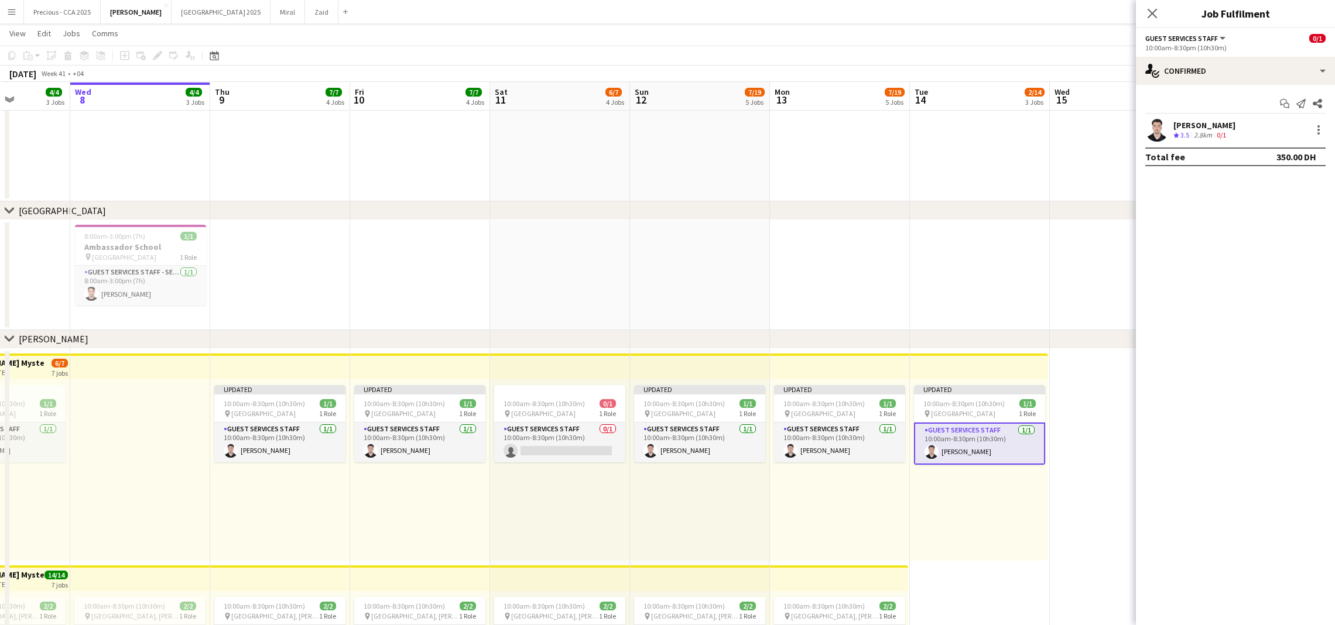
click at [922, 323] on app-date-cell at bounding box center [980, 275] width 140 height 110
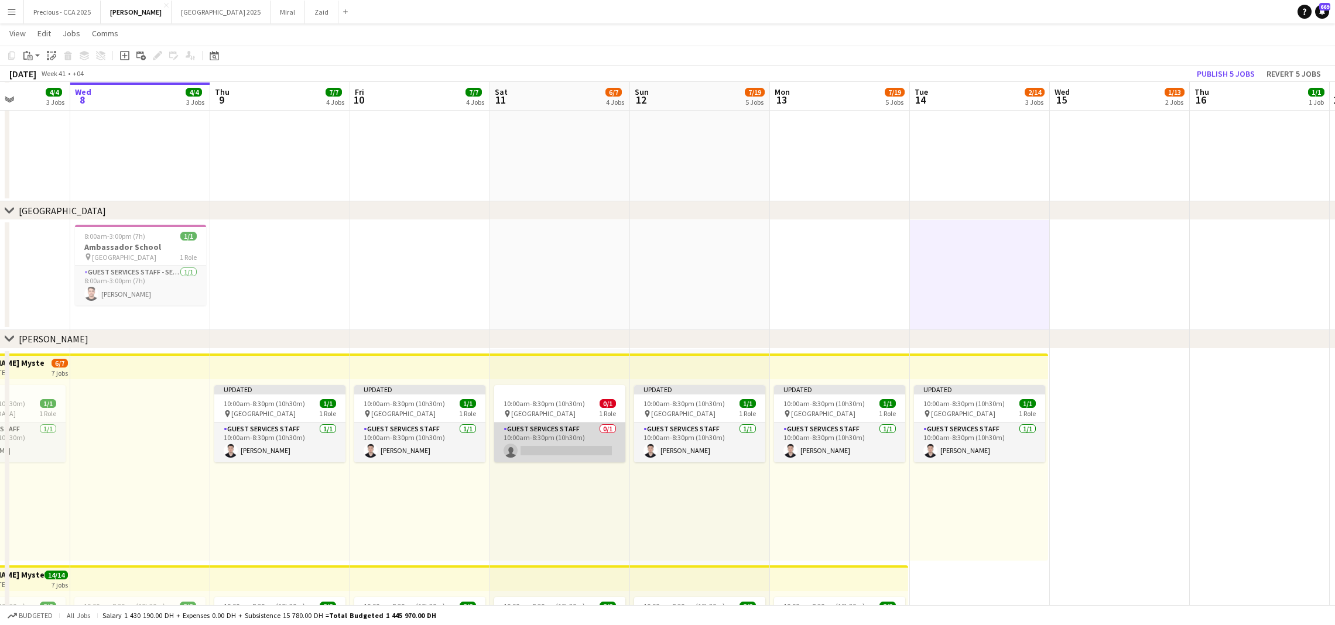
click at [575, 447] on app-card-role "Guest Services Staff 0/1 10:00am-8:30pm (10h30m) single-neutral-actions" at bounding box center [559, 443] width 131 height 40
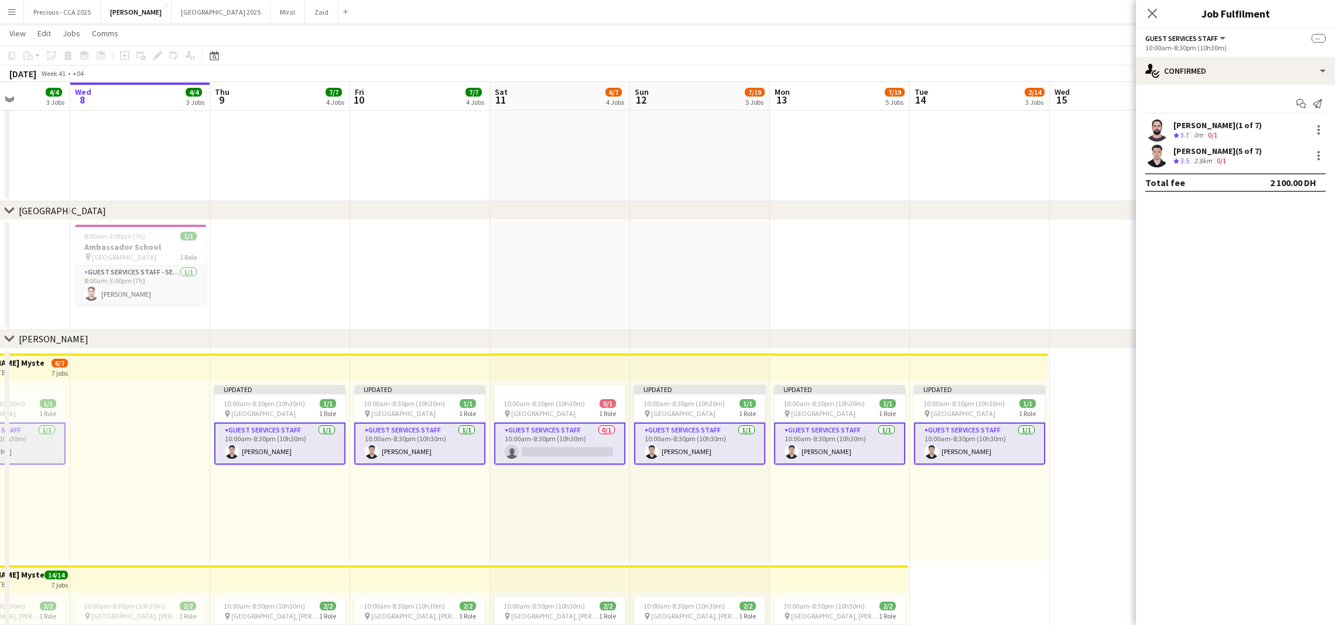
click at [575, 447] on app-card-role "Guest Services Staff 0/1 10:00am-8:30pm (10h30m) single-neutral-actions" at bounding box center [559, 444] width 131 height 42
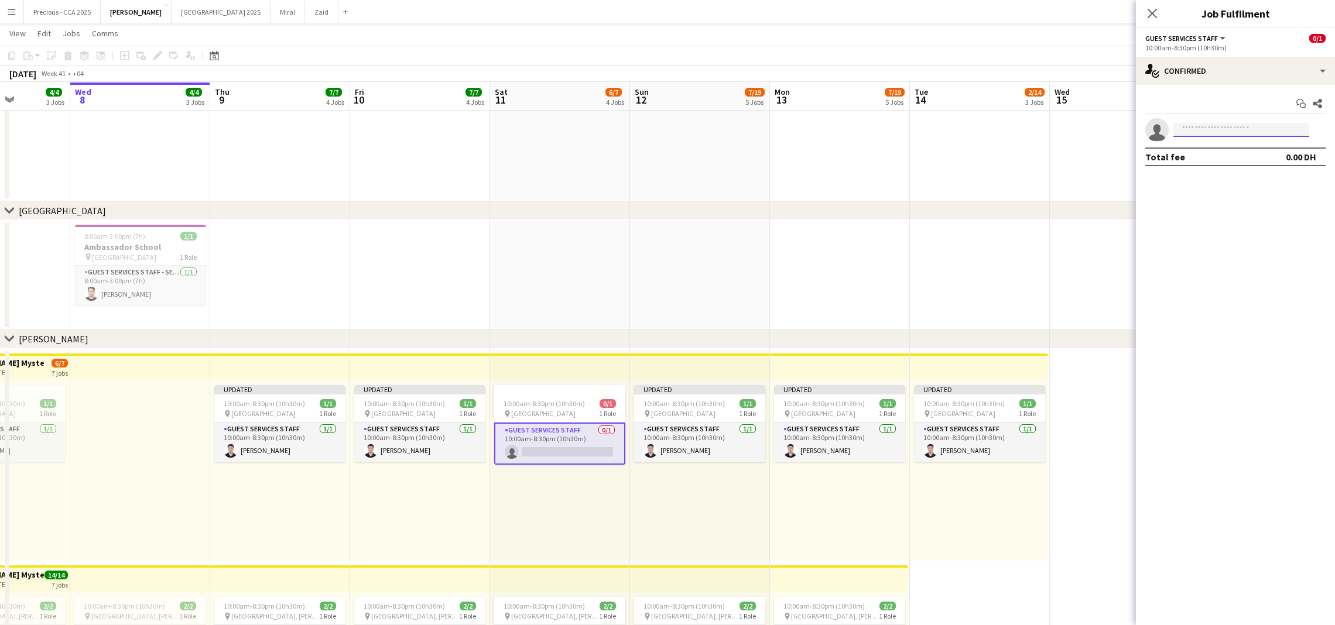
click at [1244, 127] on input at bounding box center [1242, 130] width 136 height 14
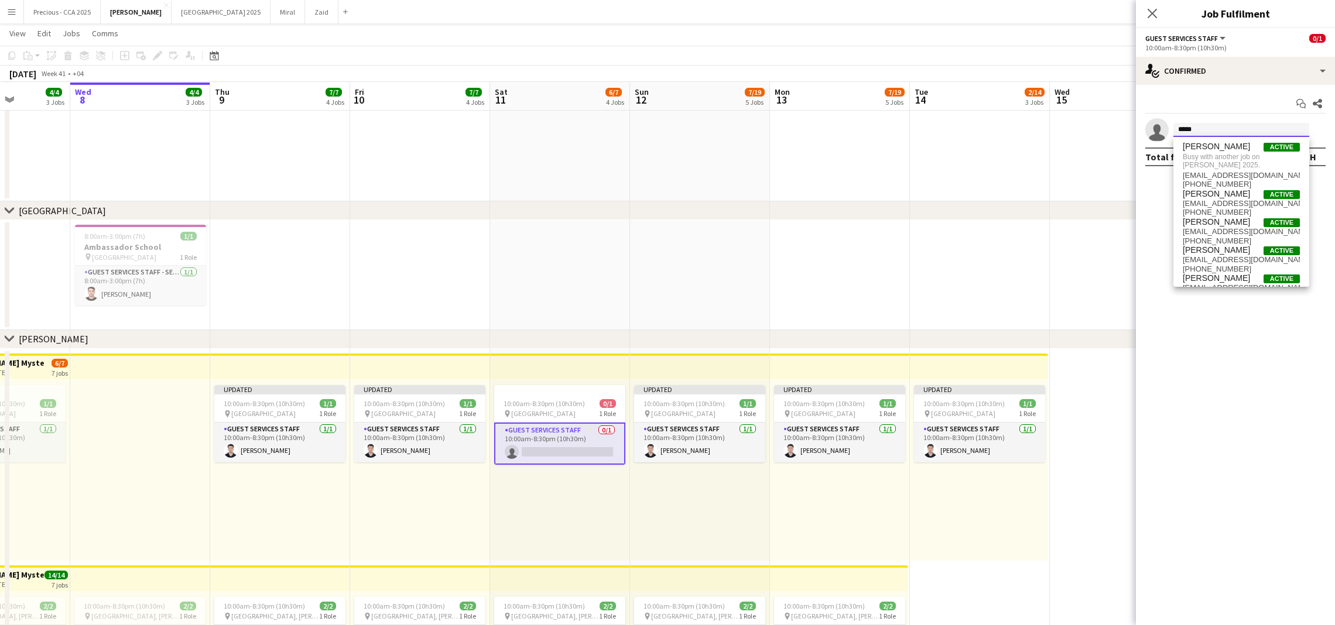
type input "*****"
click at [1057, 262] on app-date-cell at bounding box center [1120, 275] width 140 height 110
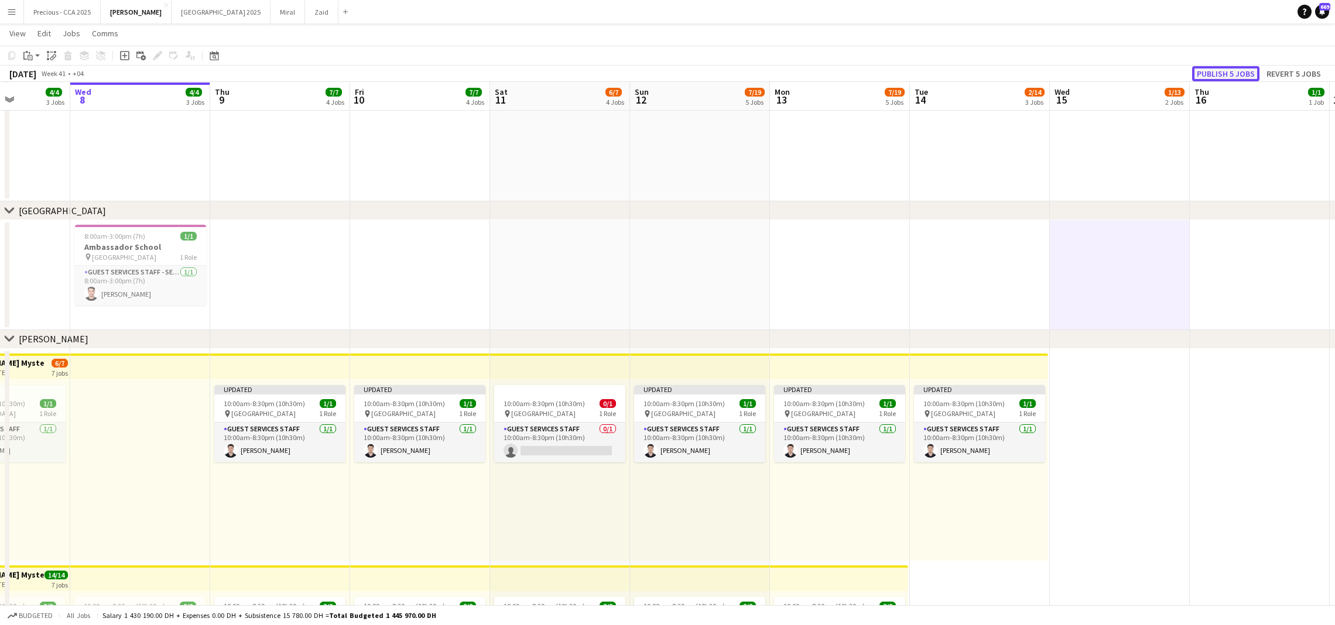
click at [1236, 76] on button "Publish 5 jobs" at bounding box center [1225, 73] width 67 height 15
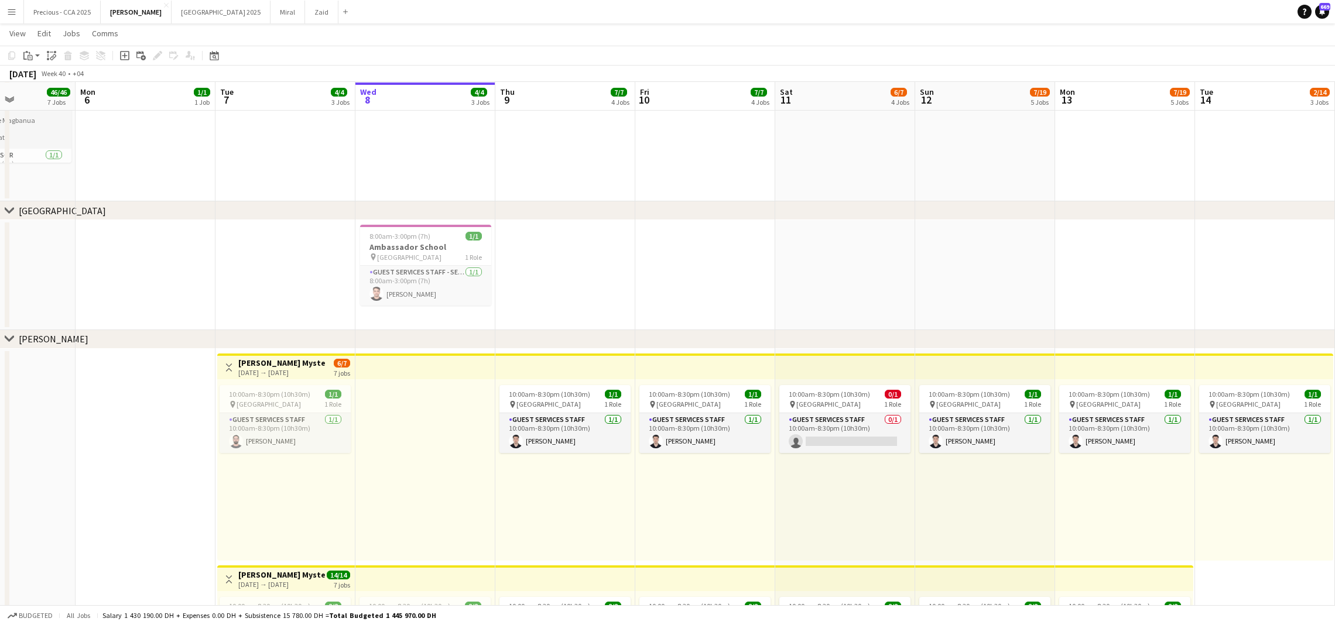
scroll to position [0, 314]
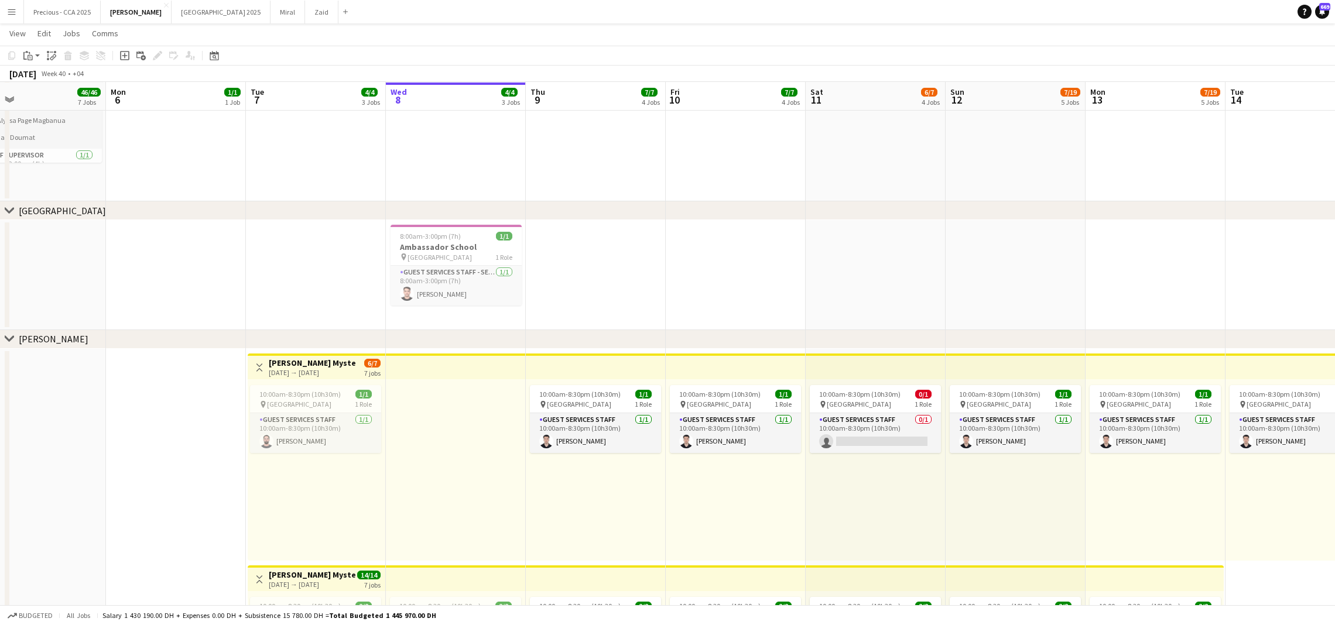
click at [589, 482] on div "10:00am-8:30pm (10h30m) 1/1 pin Abu Dhabi 1 Role Guest Services Staff [DATE] 10…" at bounding box center [596, 470] width 140 height 182
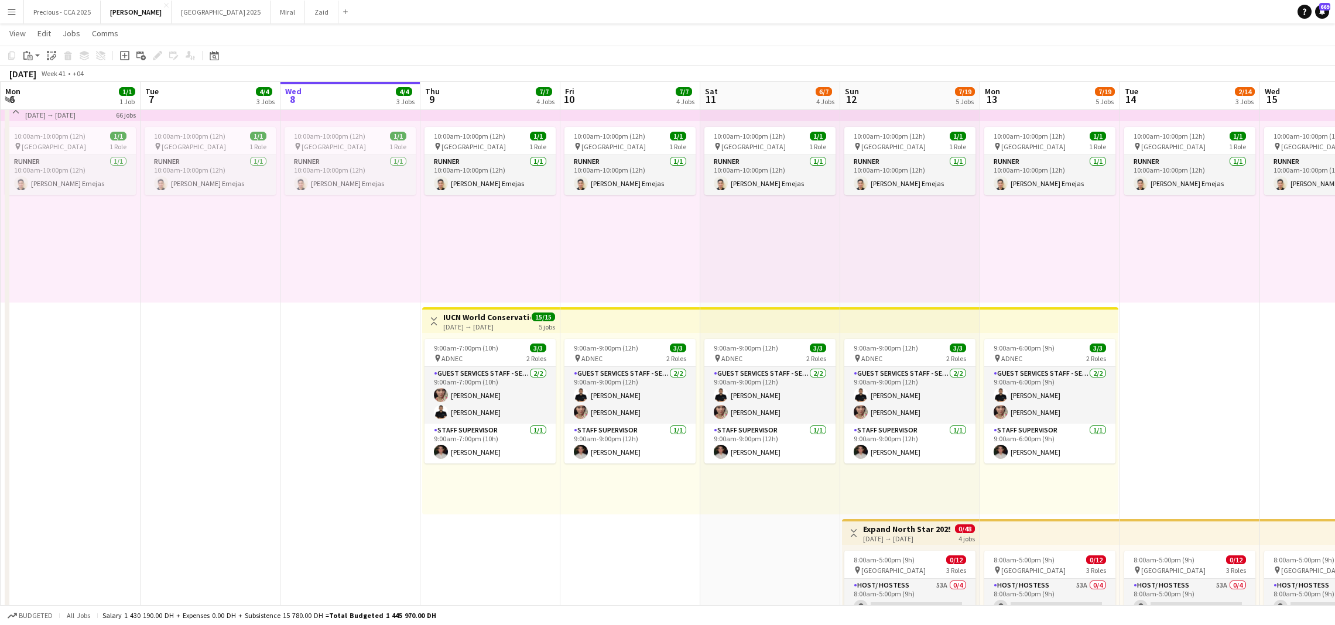
scroll to position [0, 494]
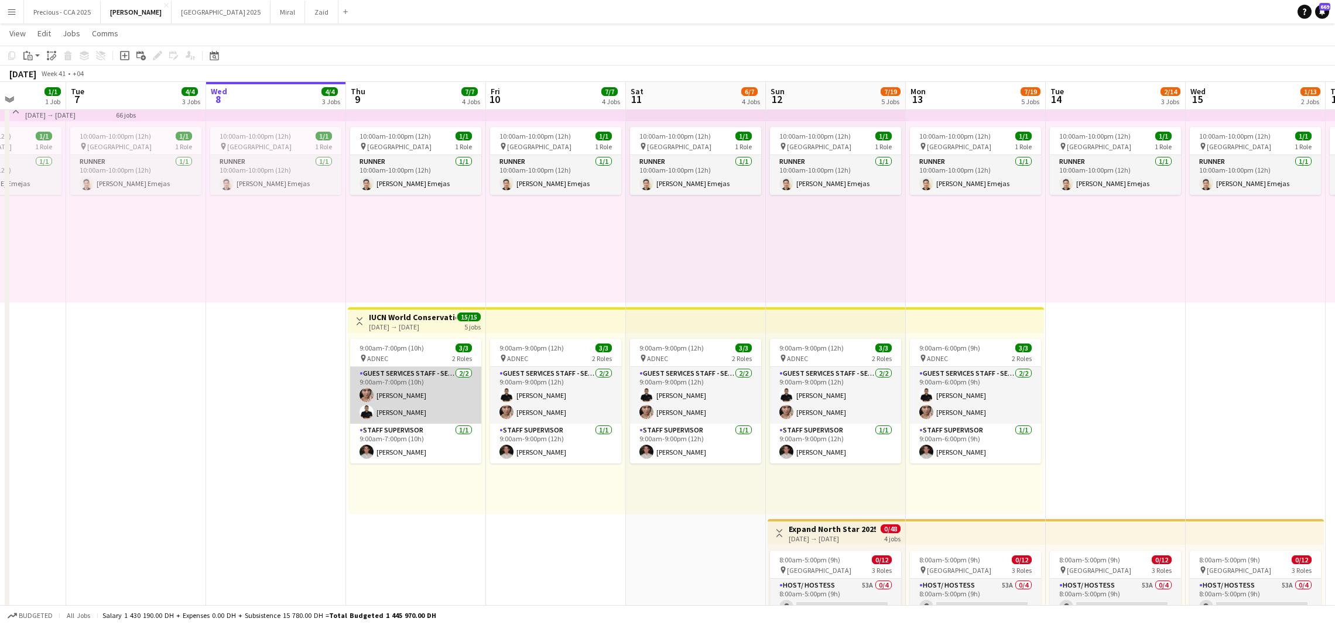
click at [395, 420] on app-card-role "Guest Services Staff - Senior [DATE] 9:00am-7:00pm (10h) [PERSON_NAME] ali [PER…" at bounding box center [415, 395] width 131 height 57
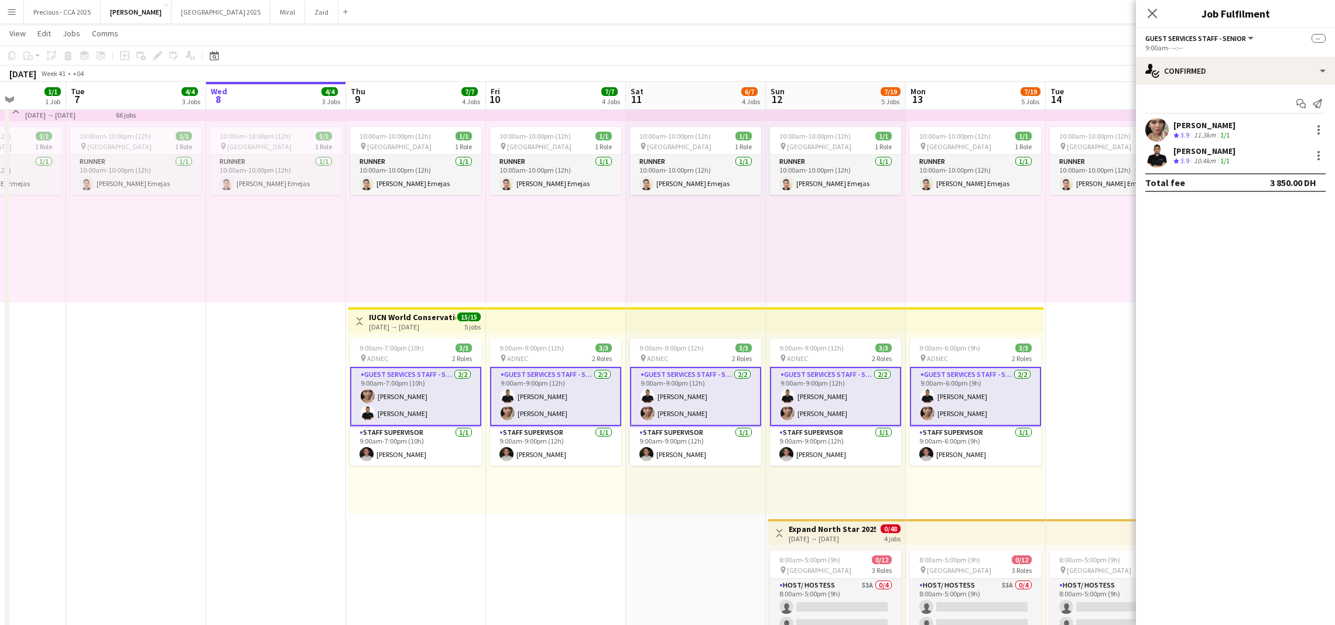
click at [433, 330] on div "[DATE] → [DATE]" at bounding box center [412, 327] width 87 height 9
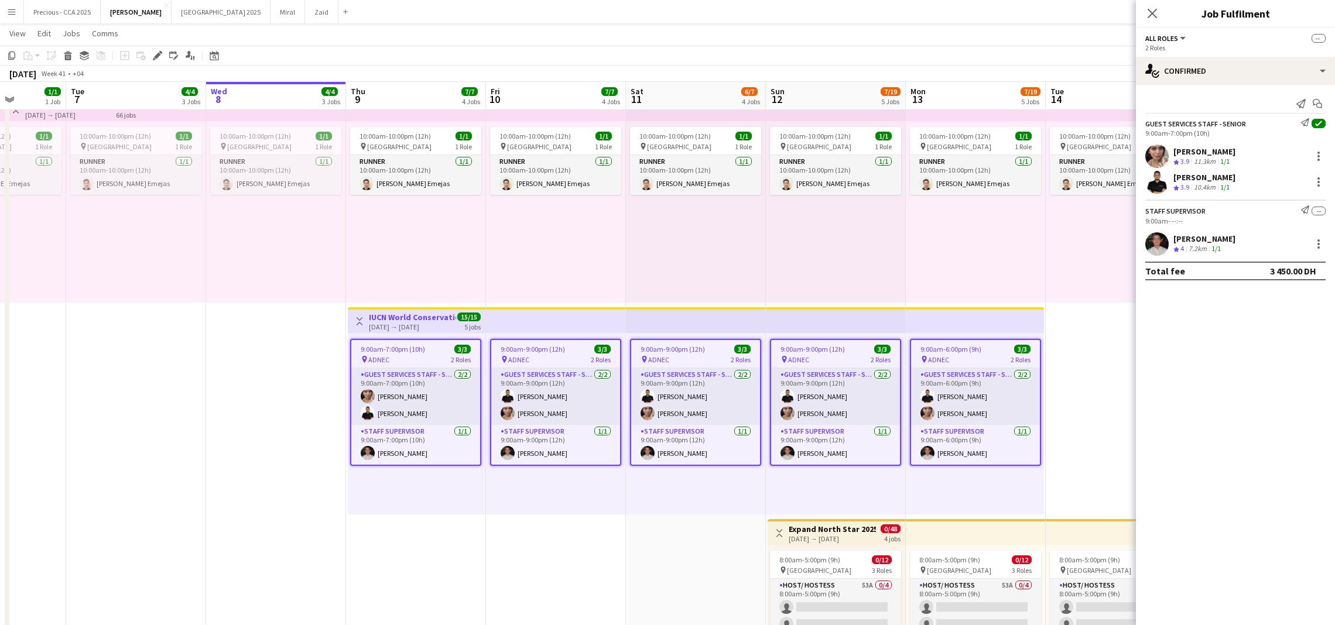
click at [410, 325] on div "[DATE] → [DATE]" at bounding box center [412, 327] width 87 height 9
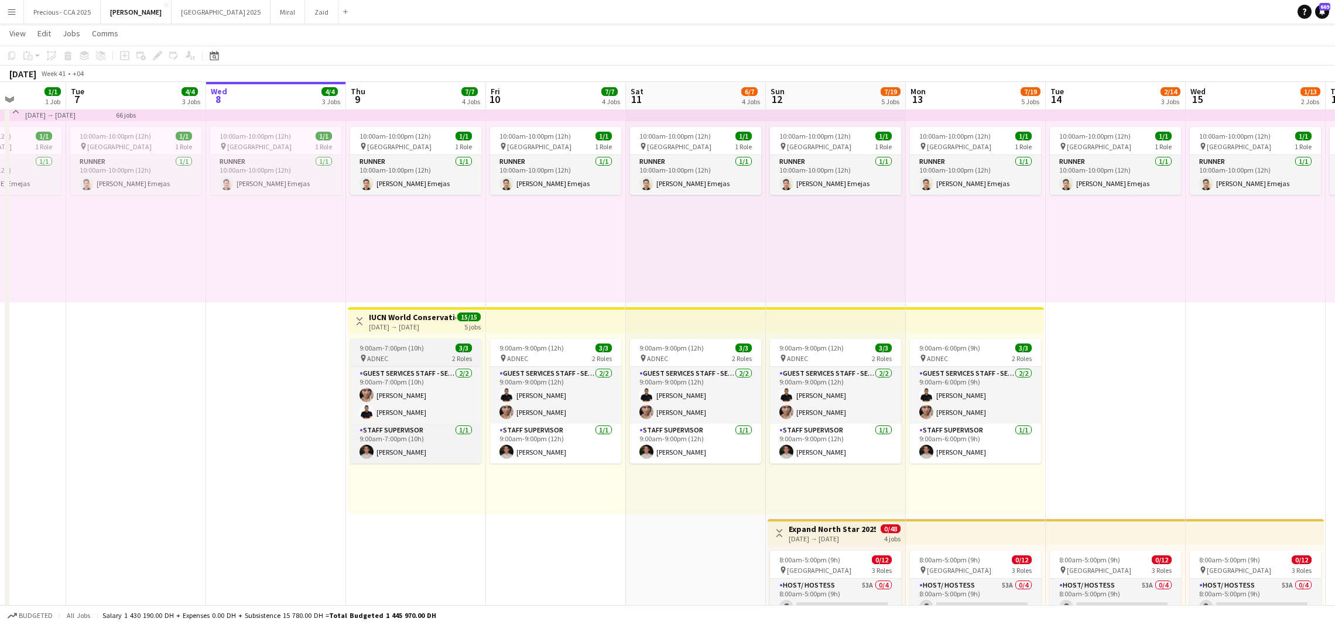
click at [397, 348] on span "9:00am-7:00pm (10h)" at bounding box center [392, 348] width 64 height 9
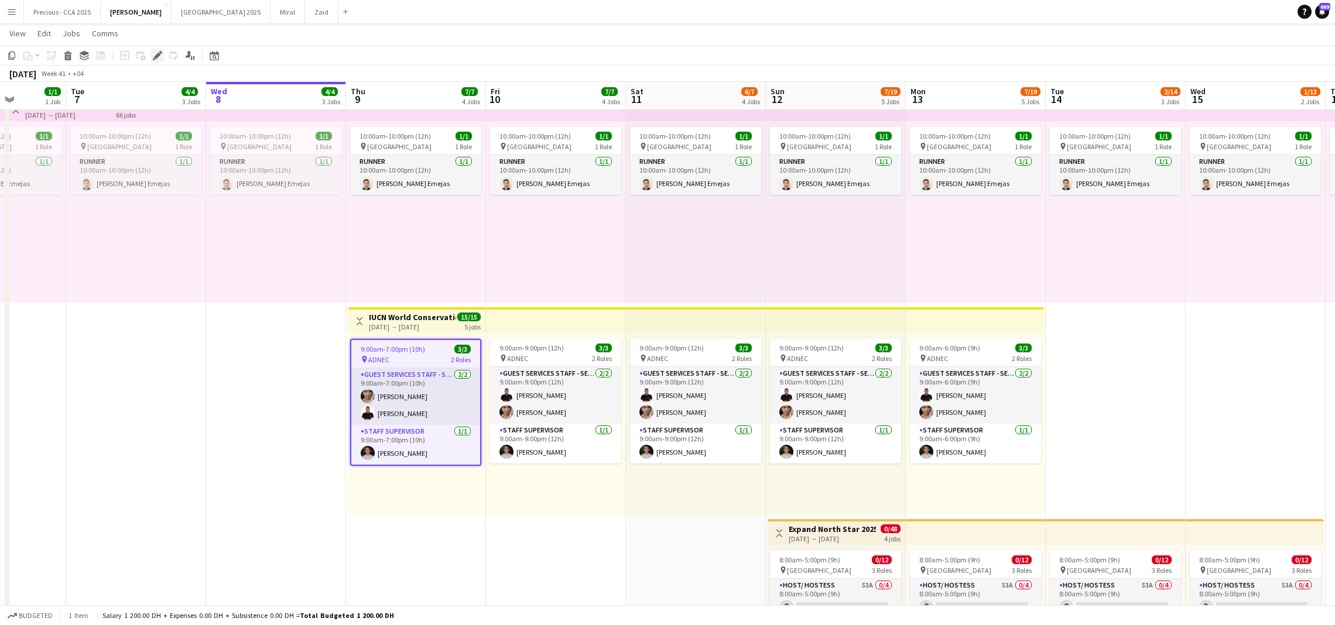
click at [155, 59] on icon at bounding box center [154, 58] width 3 height 3
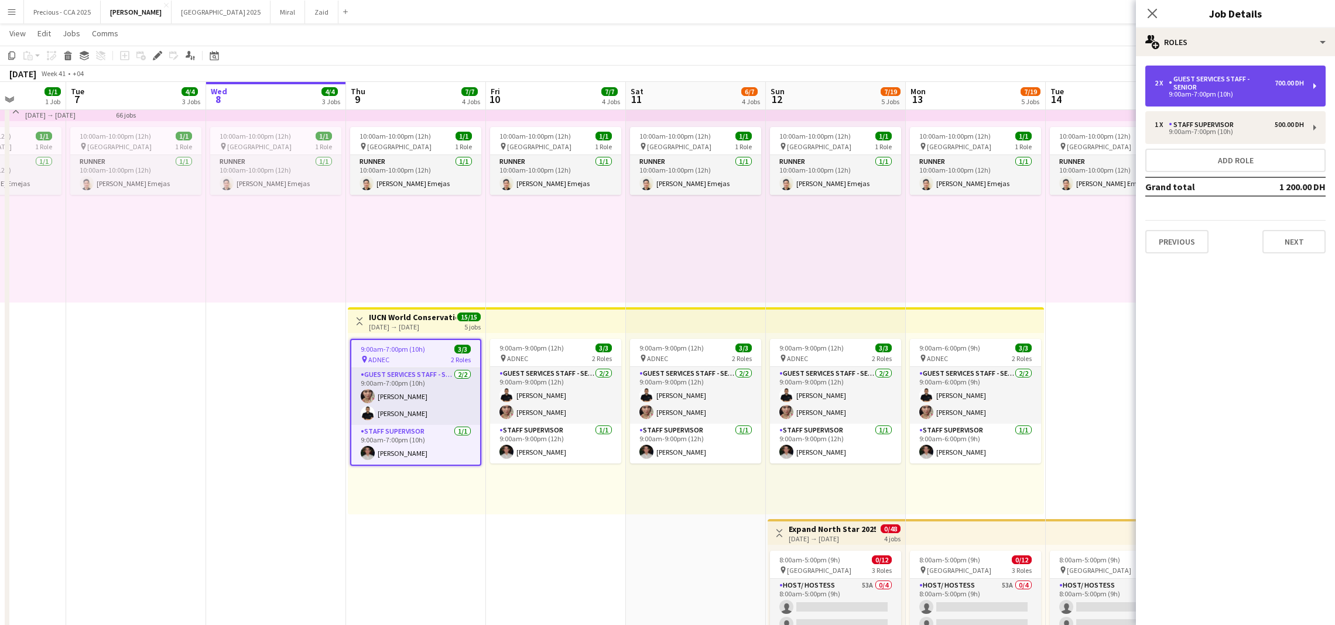
click at [1165, 86] on div "2 x" at bounding box center [1162, 83] width 14 height 8
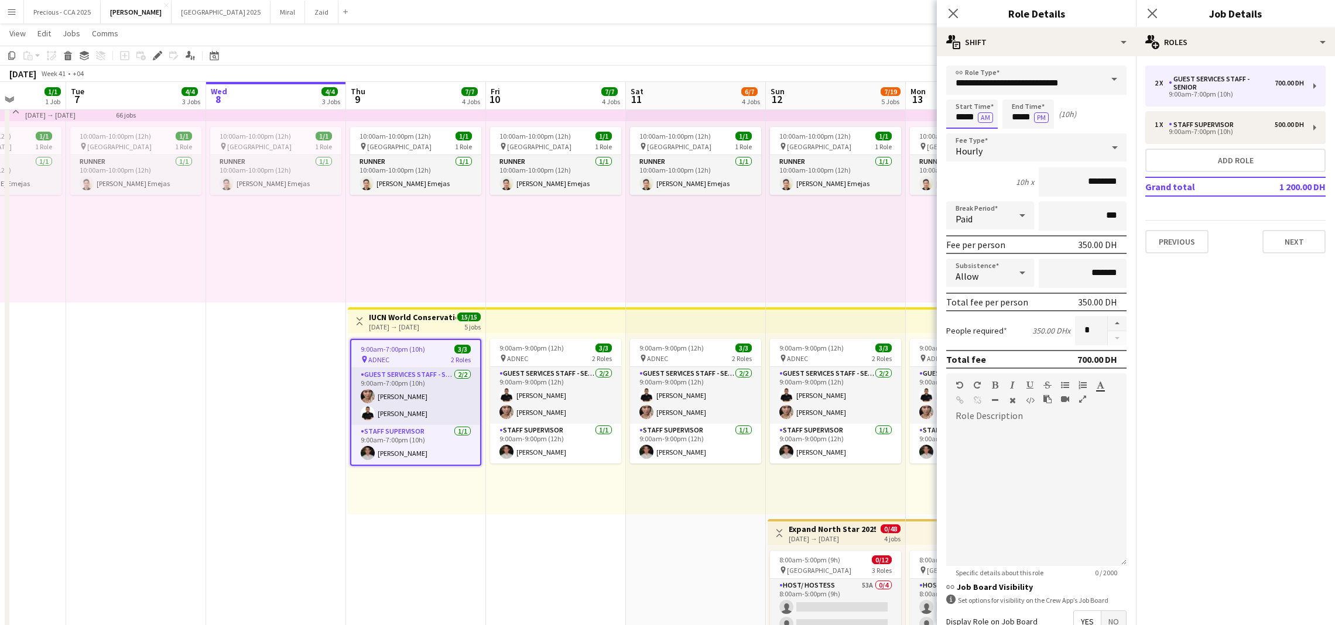
click at [965, 117] on input "*****" at bounding box center [972, 114] width 52 height 29
type input "*****"
click at [963, 136] on div at bounding box center [960, 135] width 23 height 12
click at [950, 12] on icon "Close pop-in" at bounding box center [952, 13] width 11 height 11
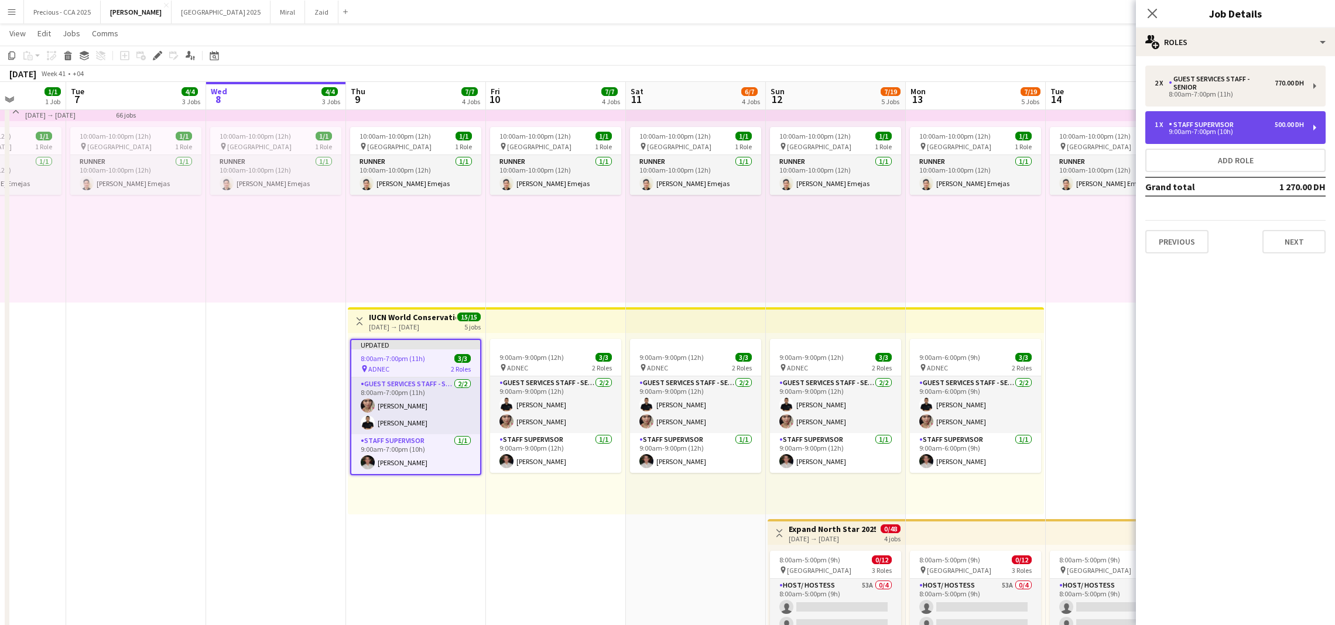
click at [1166, 121] on div "1 x" at bounding box center [1162, 125] width 14 height 8
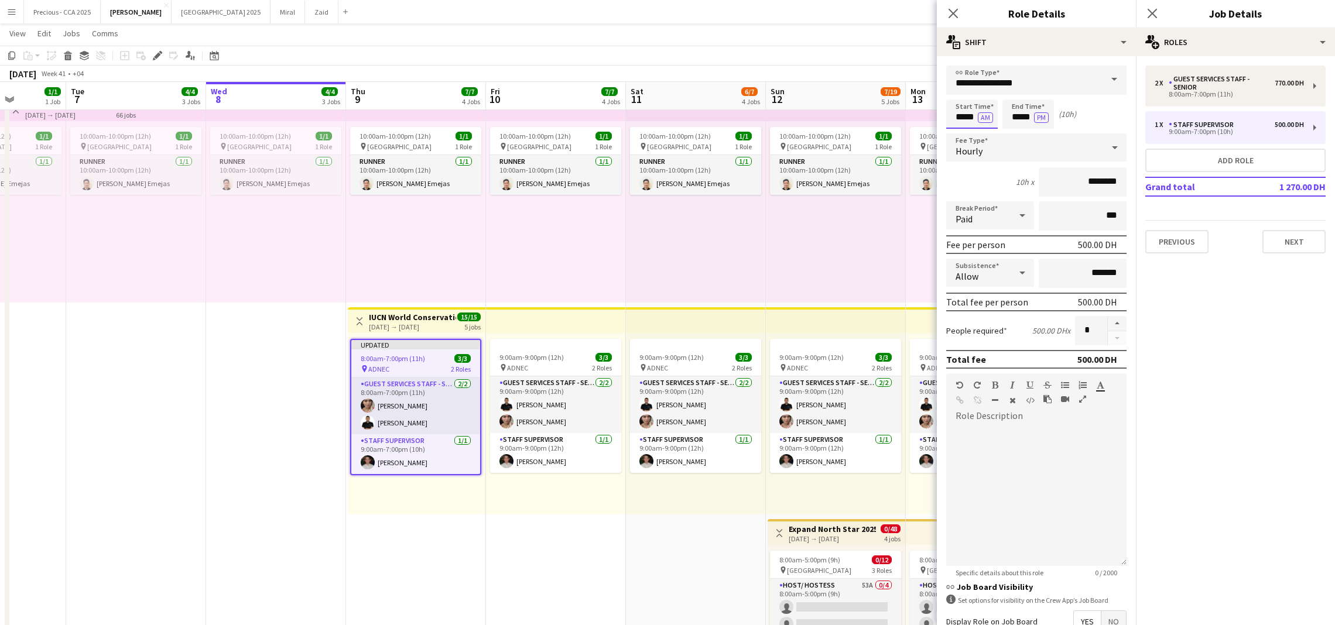
click at [966, 117] on input "*****" at bounding box center [972, 114] width 52 height 29
click at [962, 133] on div at bounding box center [960, 135] width 23 height 12
type input "*****"
click at [962, 133] on div at bounding box center [960, 135] width 23 height 12
click at [961, 85] on input "**********" at bounding box center [1036, 80] width 180 height 29
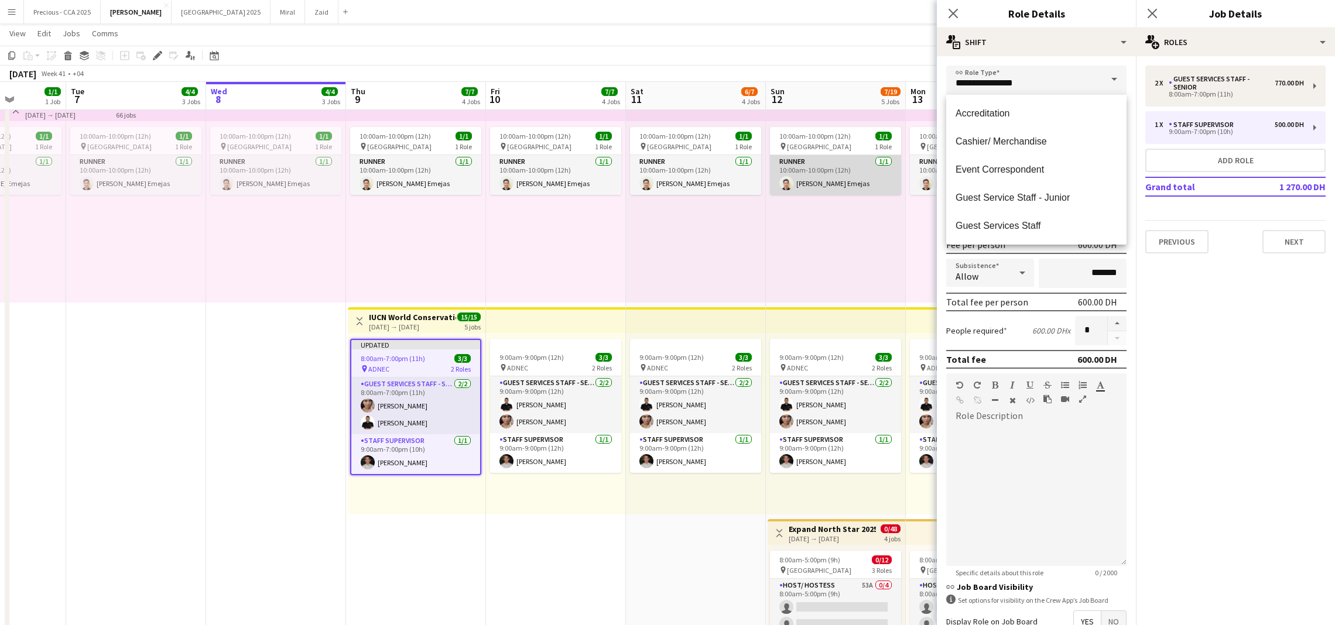
click at [890, 194] on app-card-role "Runner [DATE] 10:00am-10:00pm (12h) [PERSON_NAME]" at bounding box center [835, 175] width 131 height 40
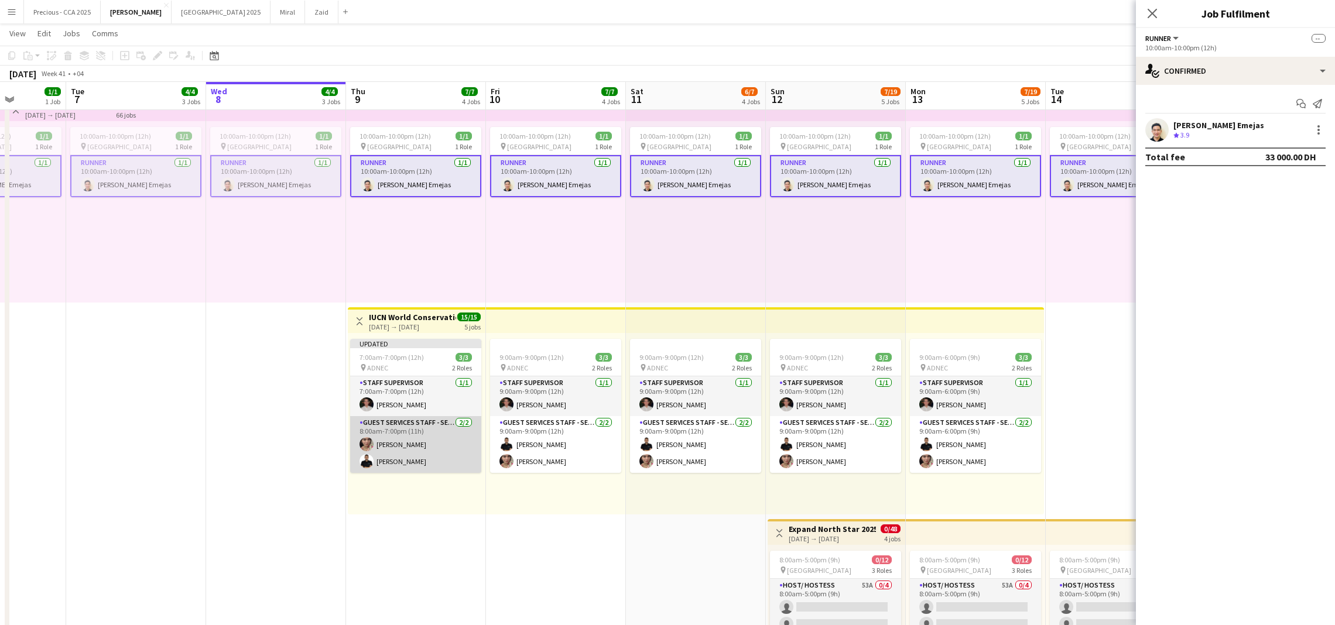
click at [420, 434] on app-card-role "Guest Services Staff - Senior [DATE] 8:00am-7:00pm (11h) [PERSON_NAME] ali [PER…" at bounding box center [415, 444] width 131 height 57
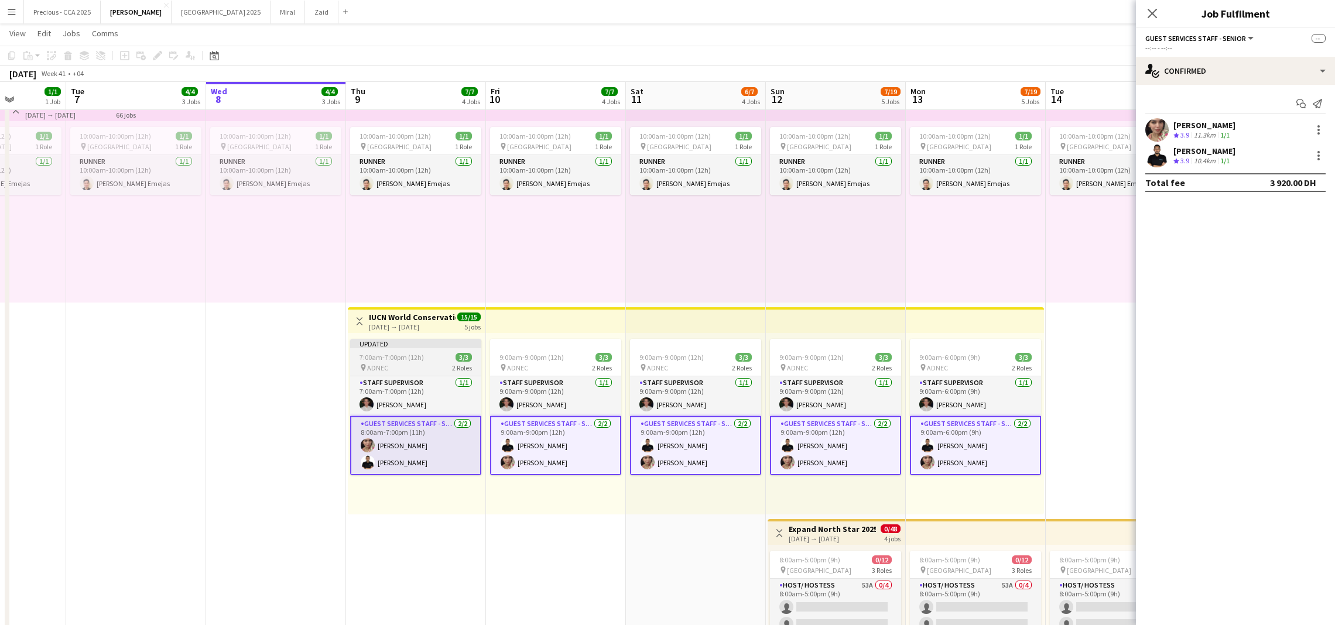
click at [406, 358] on span "7:00am-7:00pm (12h)" at bounding box center [392, 357] width 64 height 9
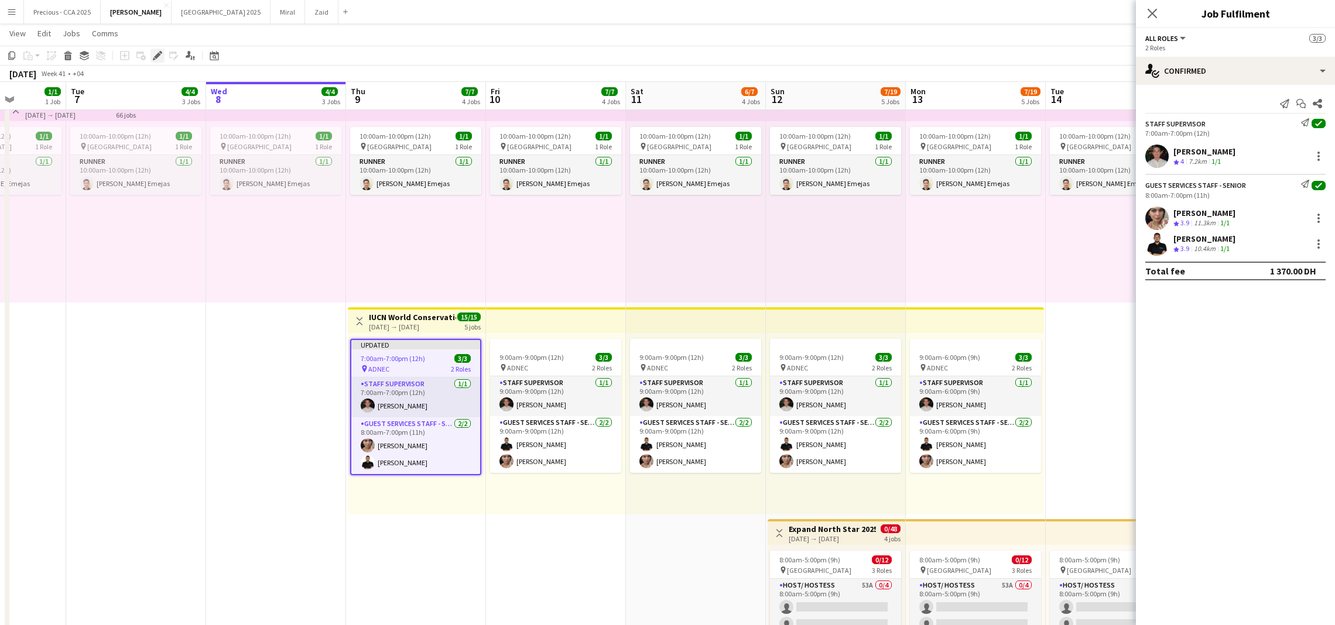
click at [158, 53] on icon "Edit" at bounding box center [157, 55] width 9 height 9
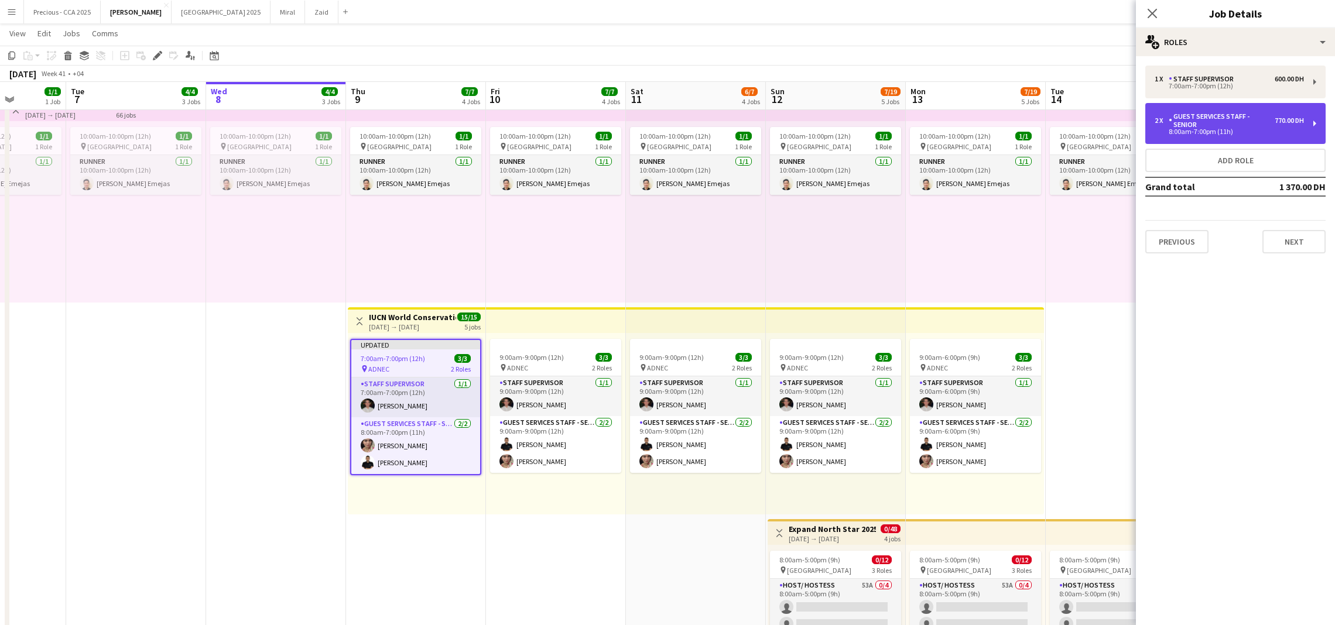
click at [1193, 129] on div "8:00am-7:00pm (11h)" at bounding box center [1229, 132] width 149 height 6
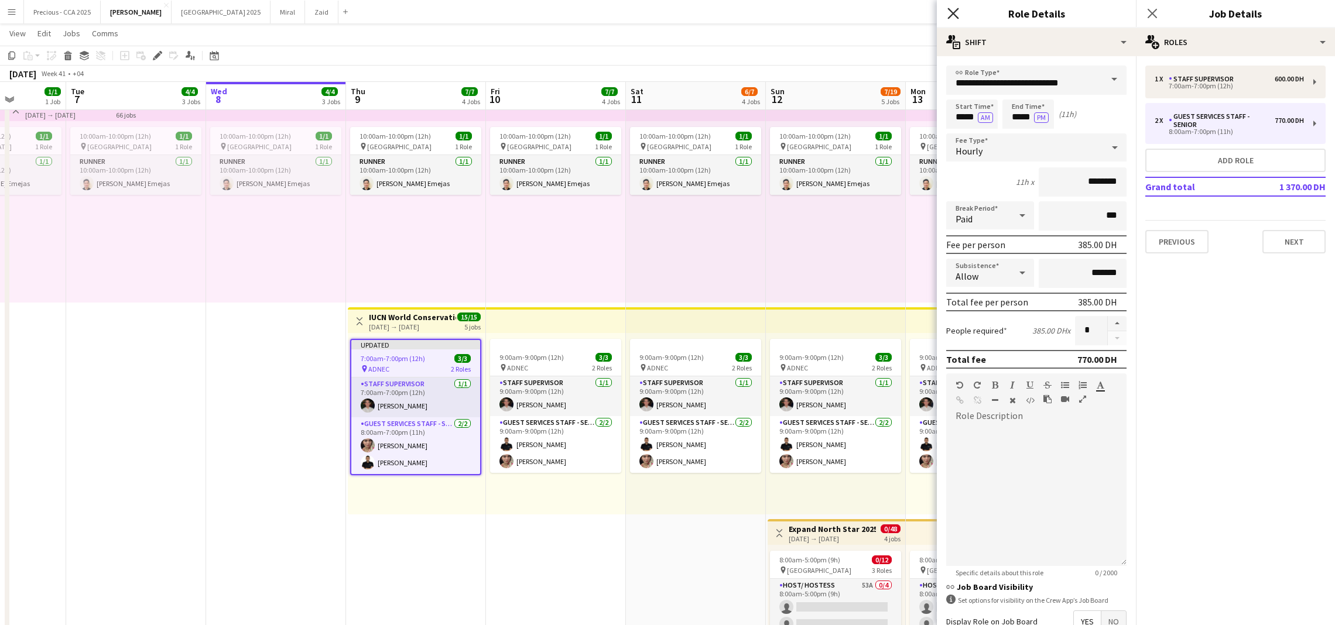
click at [949, 10] on icon at bounding box center [952, 13] width 11 height 11
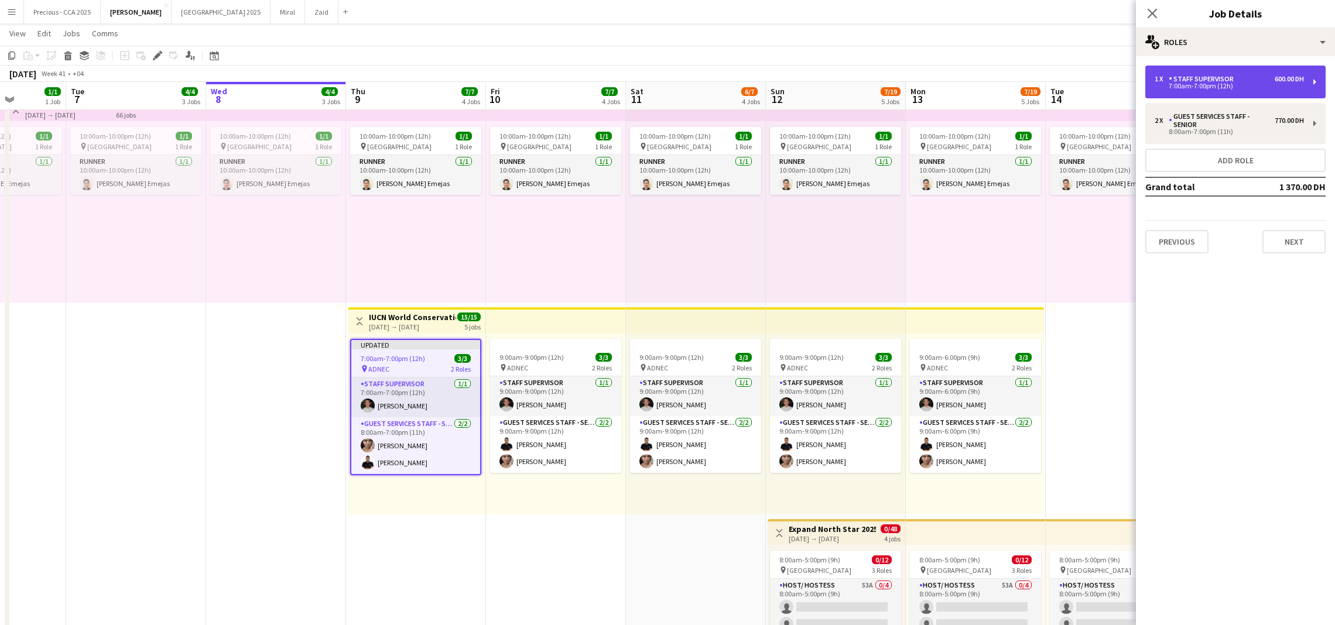
click at [1175, 80] on div "Staff Supervisor" at bounding box center [1204, 79] width 70 height 8
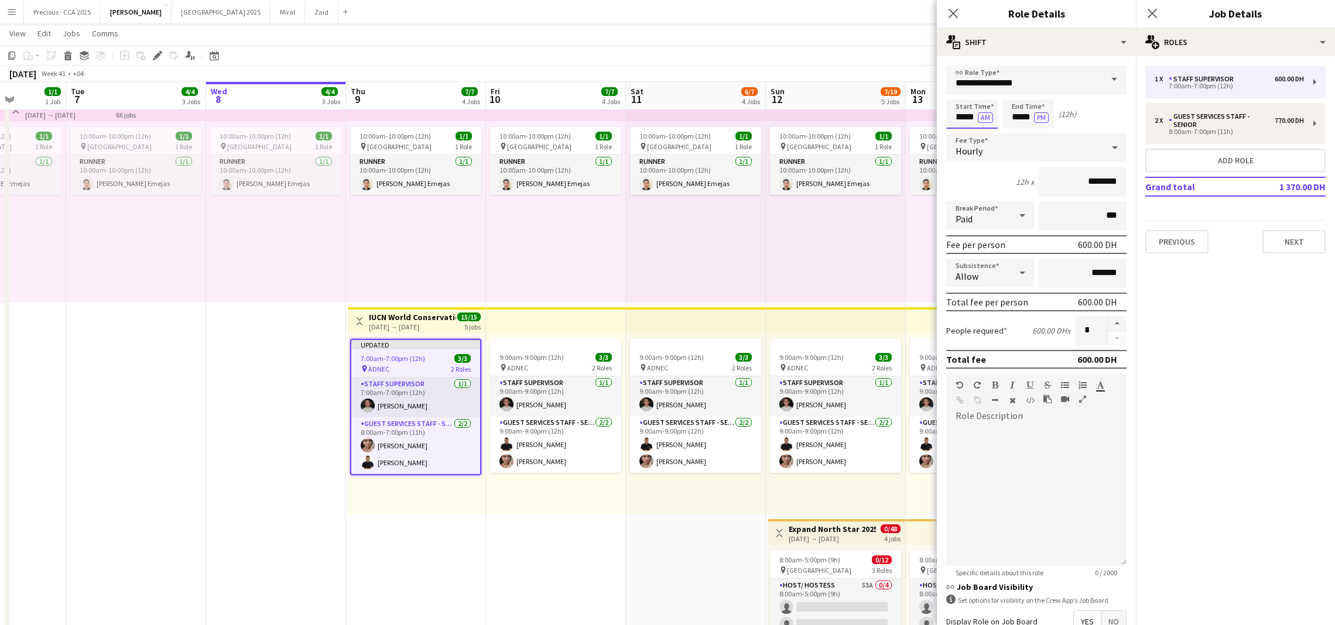
click at [963, 114] on input "*****" at bounding box center [972, 114] width 52 height 29
type input "*****"
click at [959, 94] on div at bounding box center [960, 94] width 23 height 12
click at [957, 9] on icon at bounding box center [952, 13] width 11 height 11
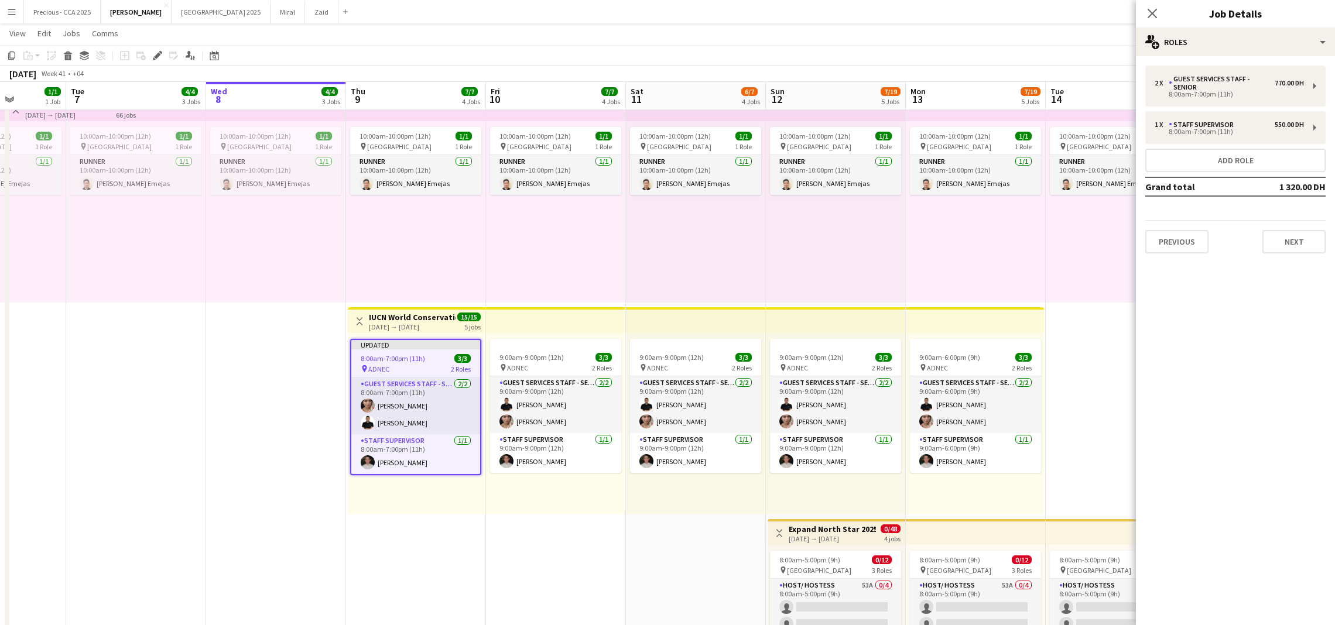
click at [947, 18] on app-navbar "Menu Boards Boards Boards All jobs Status Workforce Workforce My Workforce Recr…" at bounding box center [667, 11] width 1335 height 23
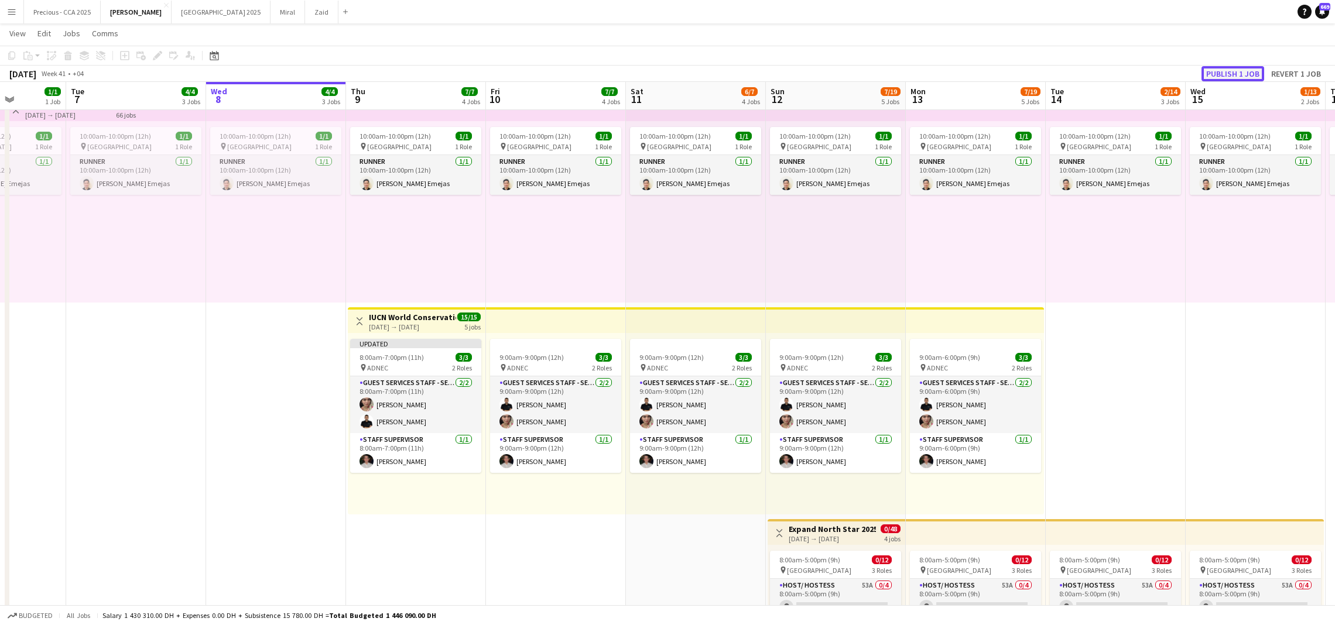
click at [1230, 73] on button "Publish 1 job" at bounding box center [1233, 73] width 63 height 15
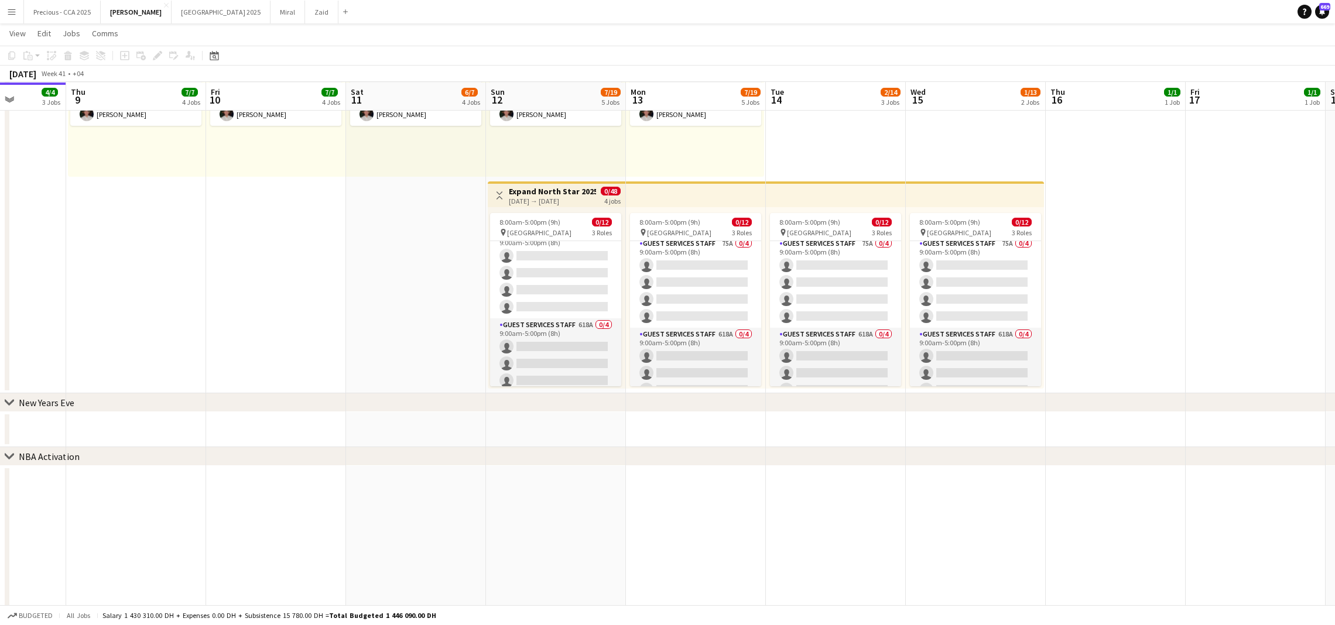
scroll to position [104, 0]
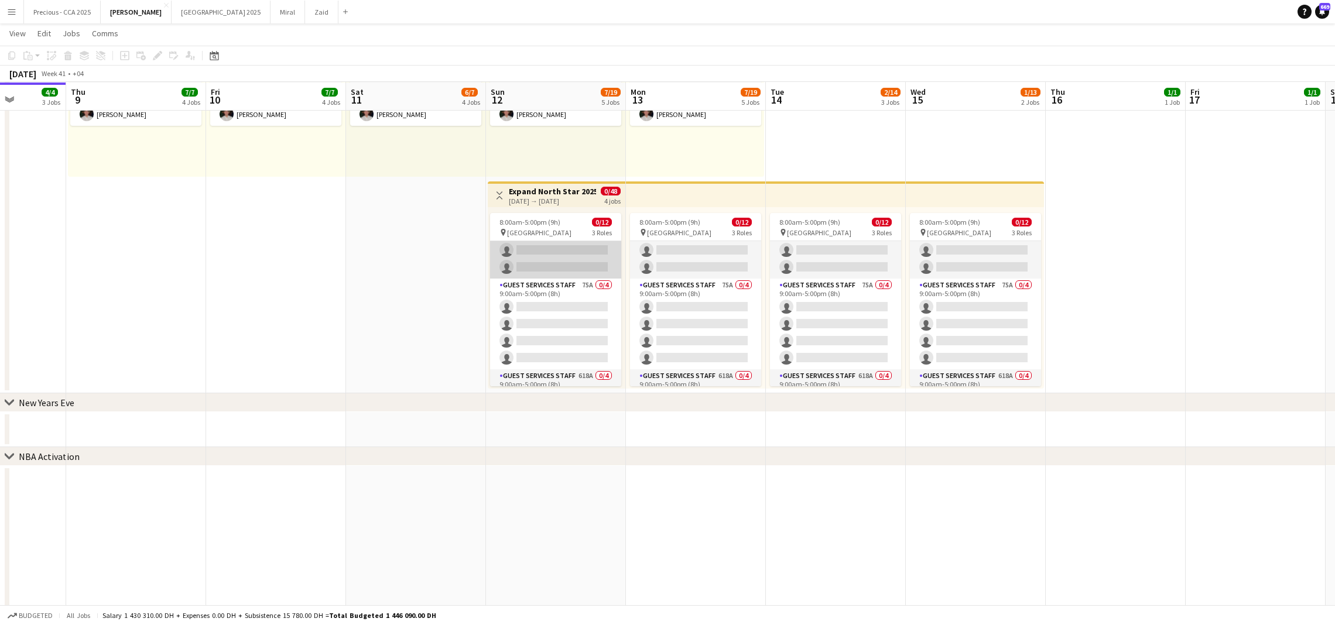
click at [570, 317] on app-card-role "Guest Services Staff 75A 0/4 9:00am-5:00pm (8h) single-neutral-actions single-n…" at bounding box center [555, 324] width 131 height 91
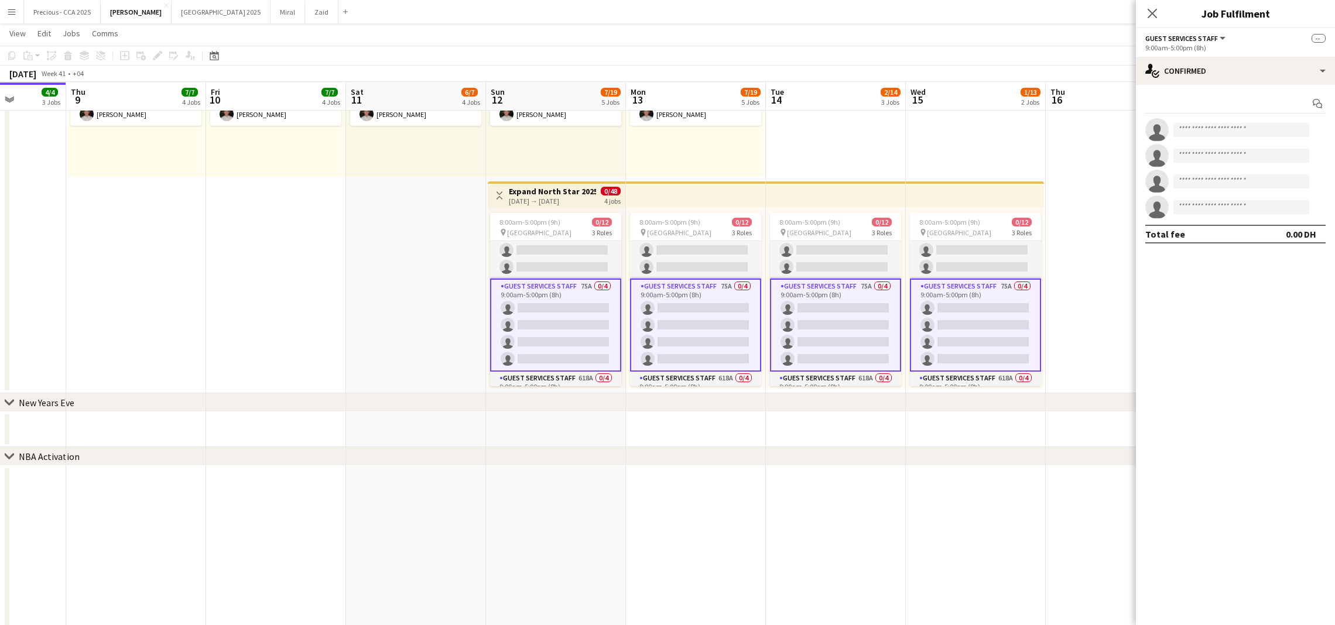
click at [563, 286] on app-card-role "Guest Services Staff 75A 0/4 9:00am-5:00pm (8h) single-neutral-actions single-n…" at bounding box center [555, 325] width 131 height 93
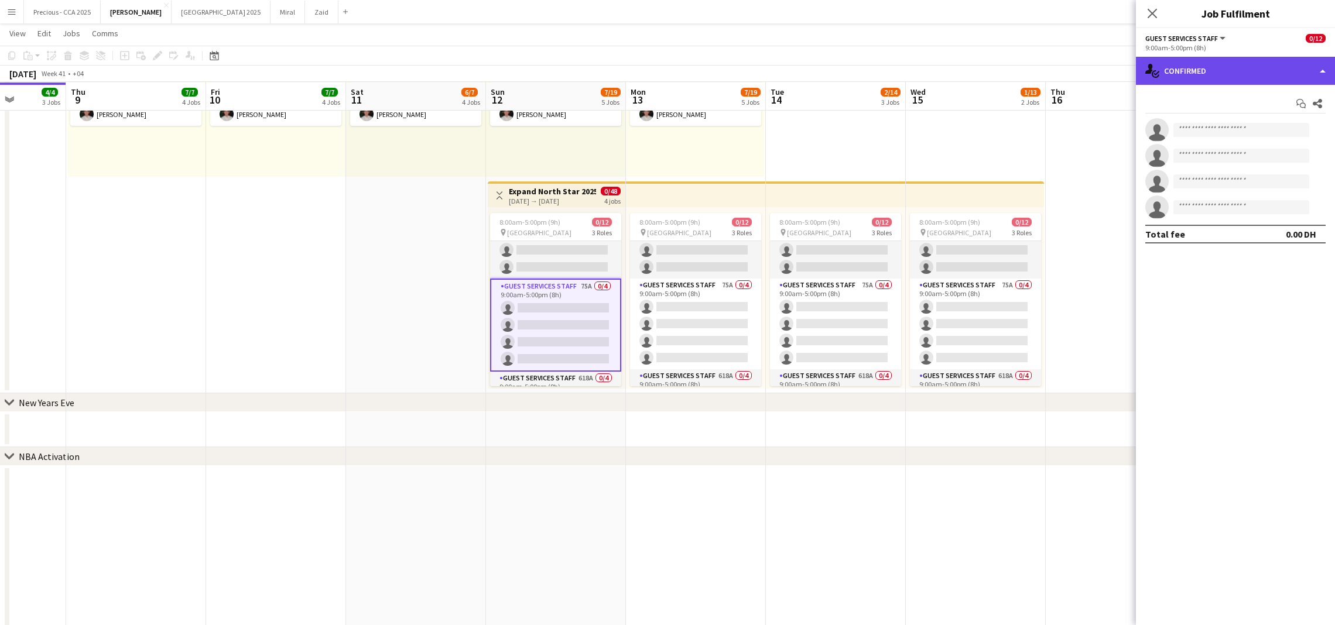
click at [1183, 67] on div "single-neutral-actions-check-2 Confirmed" at bounding box center [1235, 71] width 199 height 28
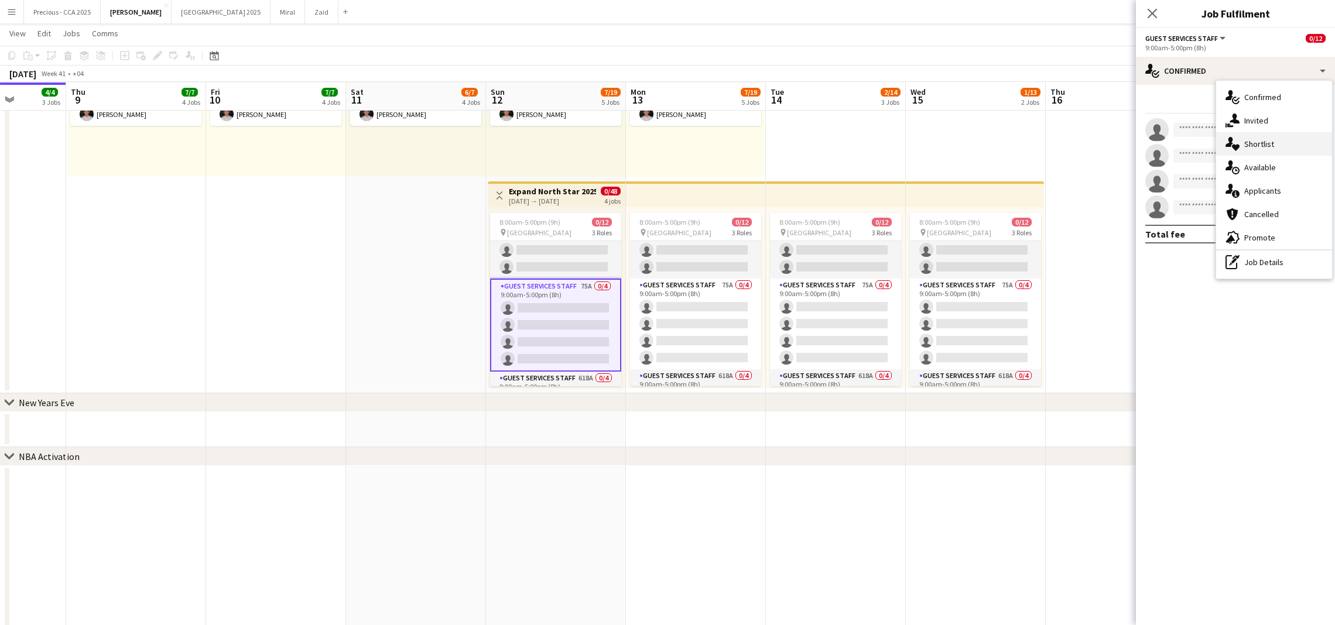
click at [1250, 146] on span "Shortlist" at bounding box center [1259, 144] width 30 height 11
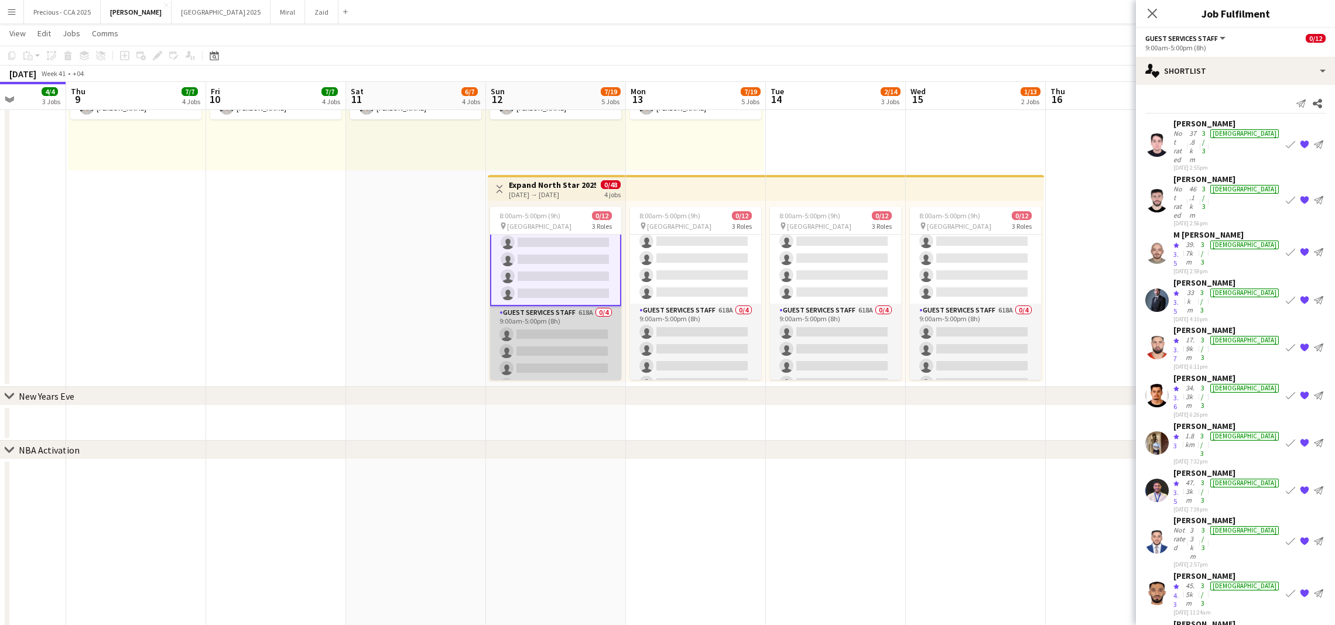
click at [574, 323] on app-card-role "Guest Services Staff 618A 0/4 9:00am-5:00pm (8h) single-neutral-actions single-…" at bounding box center [555, 351] width 131 height 91
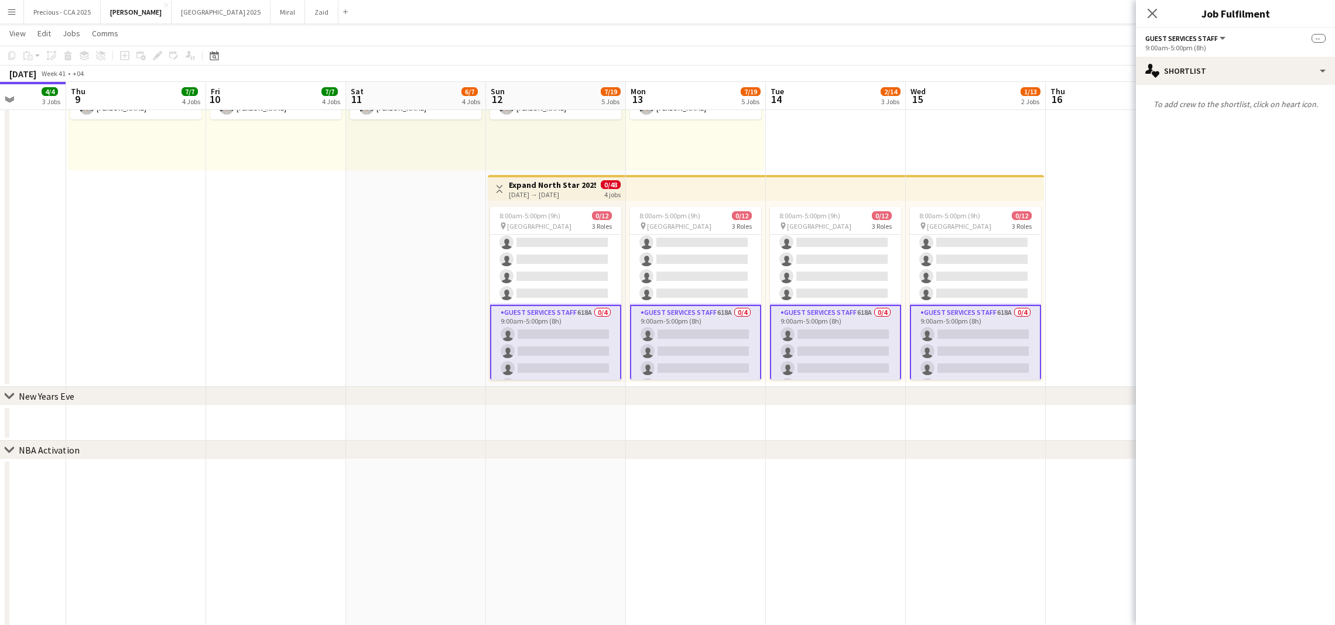
click at [541, 328] on app-card-role "Guest Services Staff 618A 0/4 9:00am-5:00pm (8h) single-neutral-actions single-…" at bounding box center [555, 351] width 131 height 93
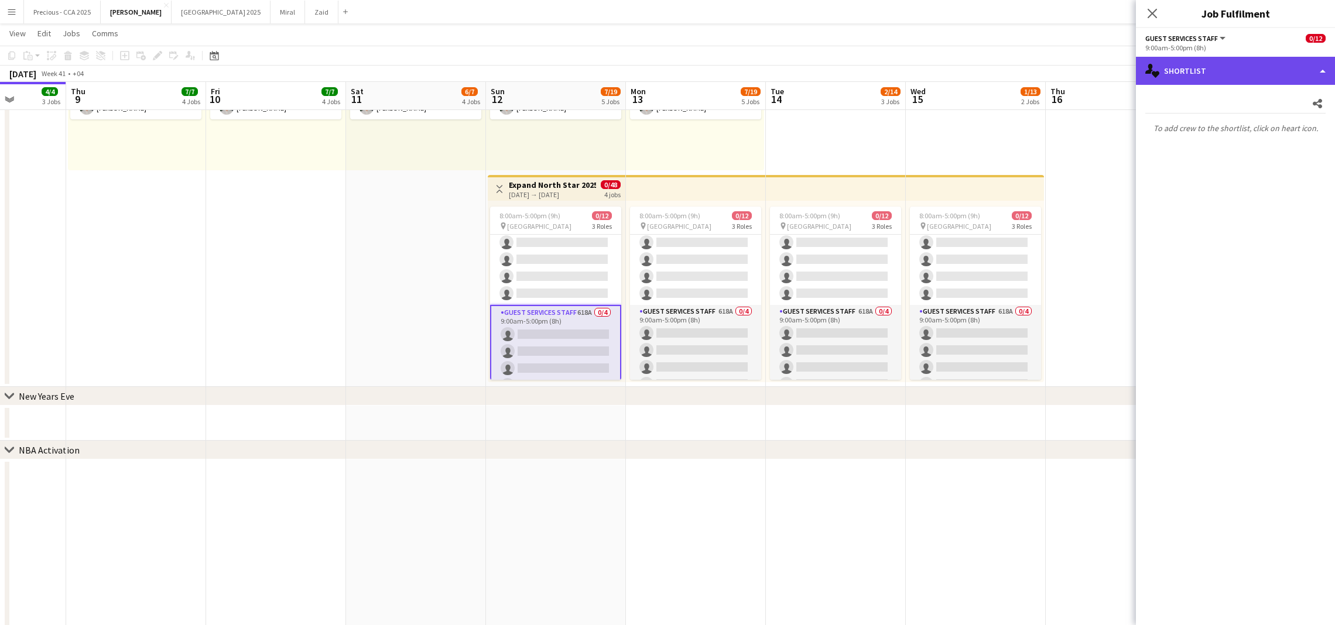
click at [1182, 71] on div "single-neutral-actions-heart Shortlist" at bounding box center [1235, 71] width 199 height 28
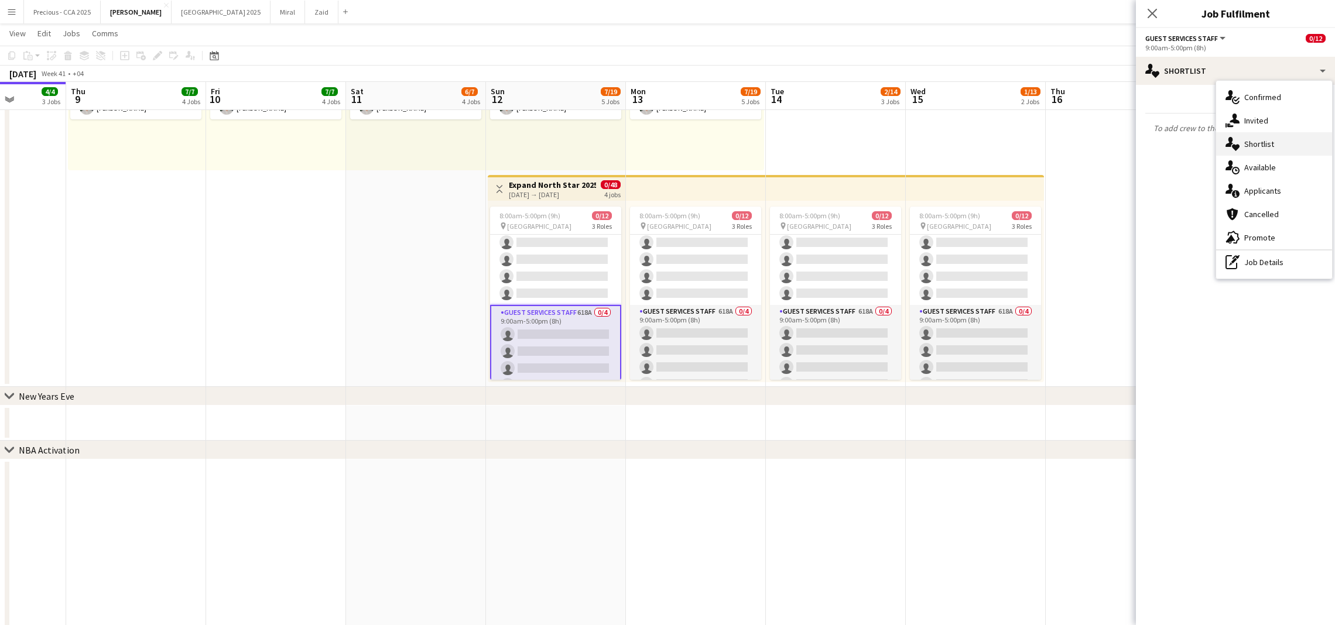
click at [1240, 143] on div "single-neutral-actions-heart Shortlist" at bounding box center [1274, 143] width 116 height 23
click at [589, 321] on app-card-role "Guest Services Staff 618A 0/4 9:00am-5:00pm (8h) single-neutral-actions single-…" at bounding box center [555, 351] width 131 height 93
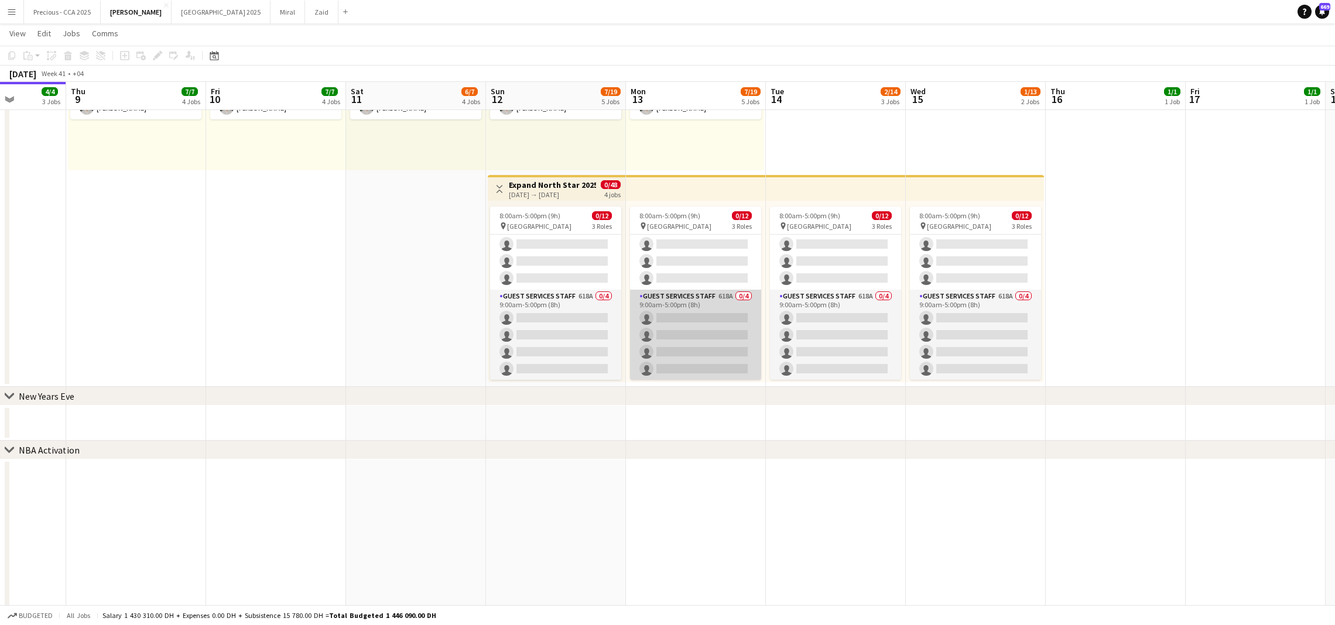
click at [652, 326] on app-card-role "Guest Services Staff 618A 0/4 9:00am-5:00pm (8h) single-neutral-actions single-…" at bounding box center [695, 335] width 131 height 91
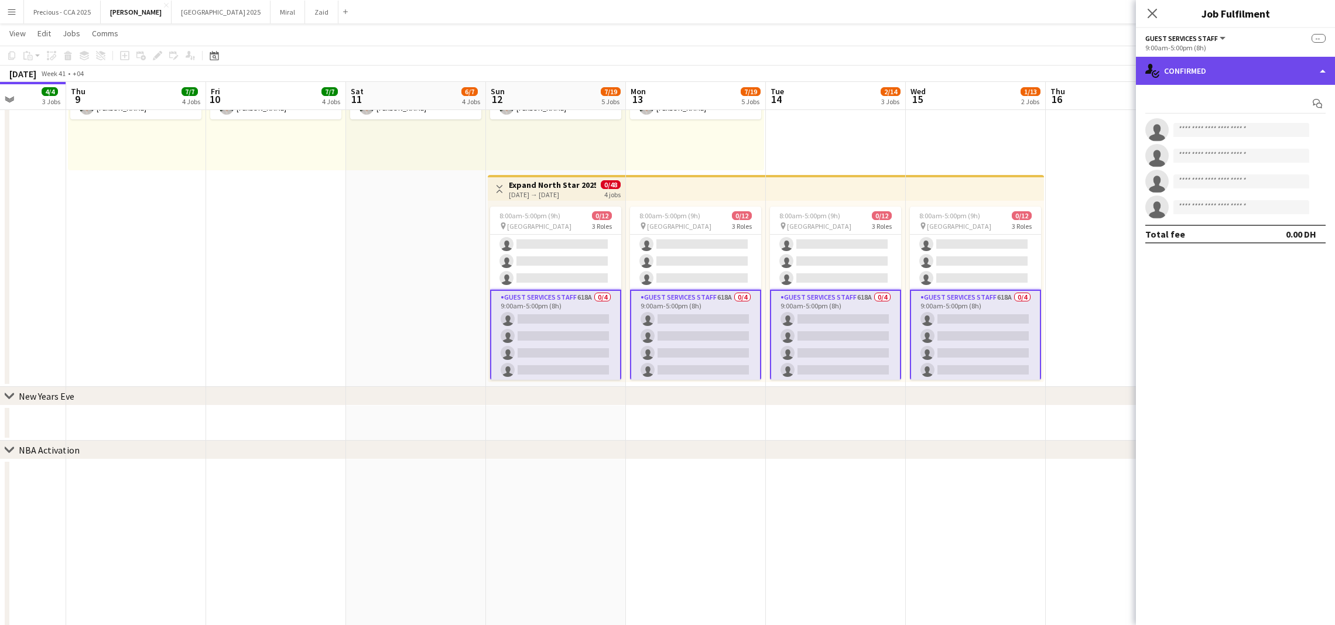
click at [1186, 66] on div "single-neutral-actions-check-2 Confirmed" at bounding box center [1235, 71] width 199 height 28
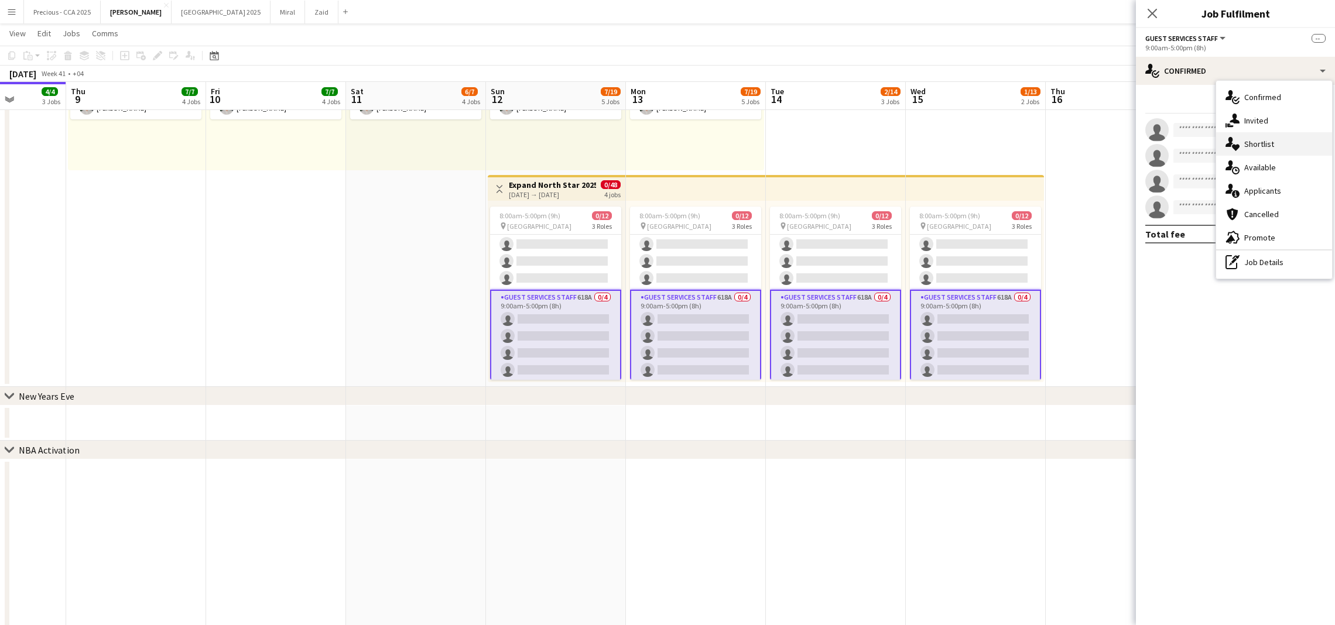
click at [1242, 139] on div "single-neutral-actions-heart Shortlist" at bounding box center [1274, 143] width 116 height 23
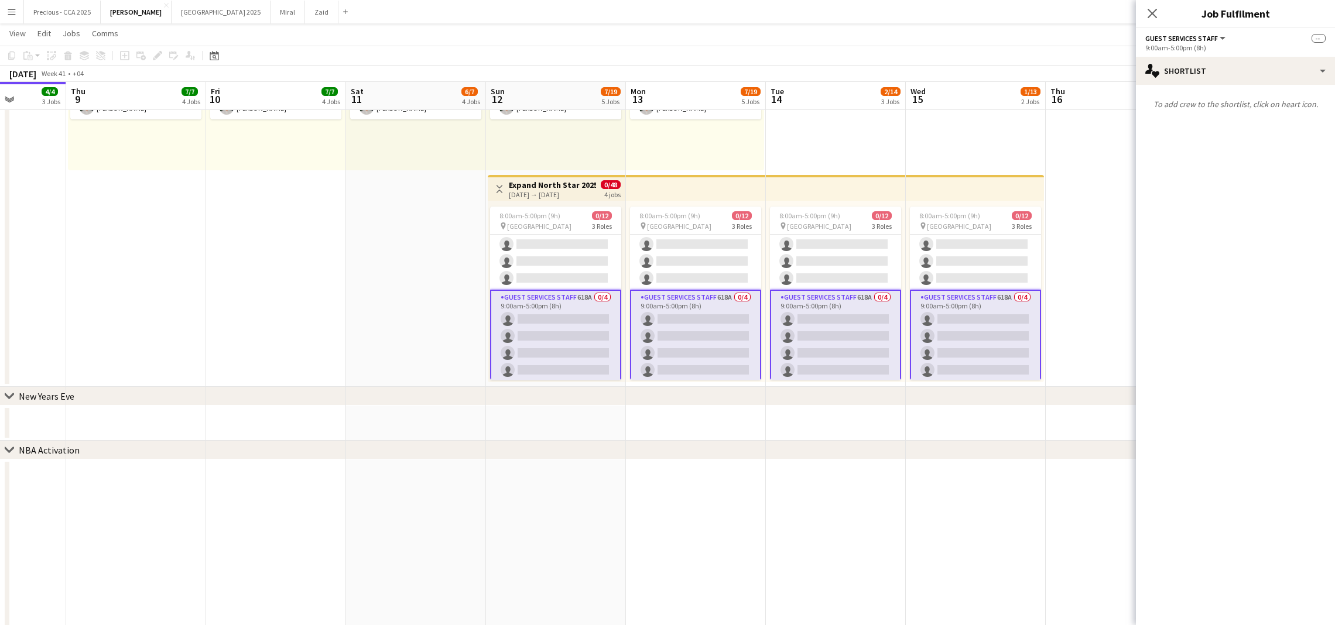
click at [596, 314] on app-card-role "Guest Services Staff 618A 0/4 9:00am-5:00pm (8h) single-neutral-actions single-…" at bounding box center [555, 336] width 131 height 93
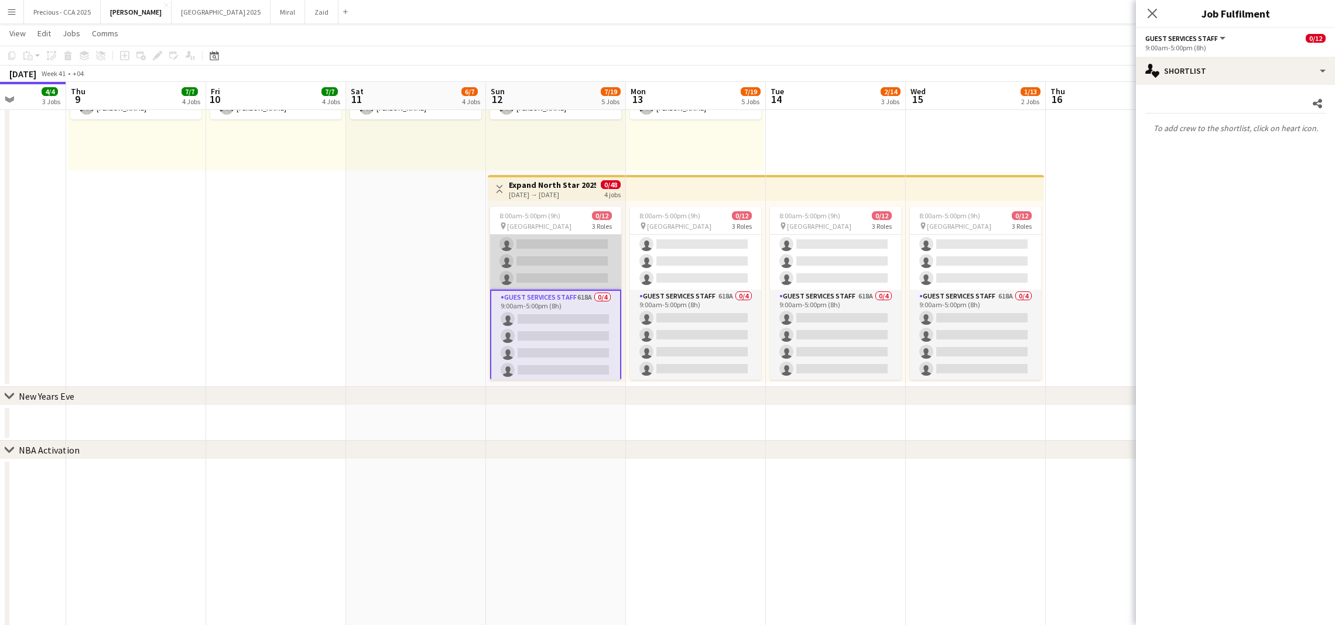
click at [598, 271] on app-card-role "Guest Services Staff 75A 0/4 9:00am-5:00pm (8h) single-neutral-actions single-n…" at bounding box center [555, 244] width 131 height 91
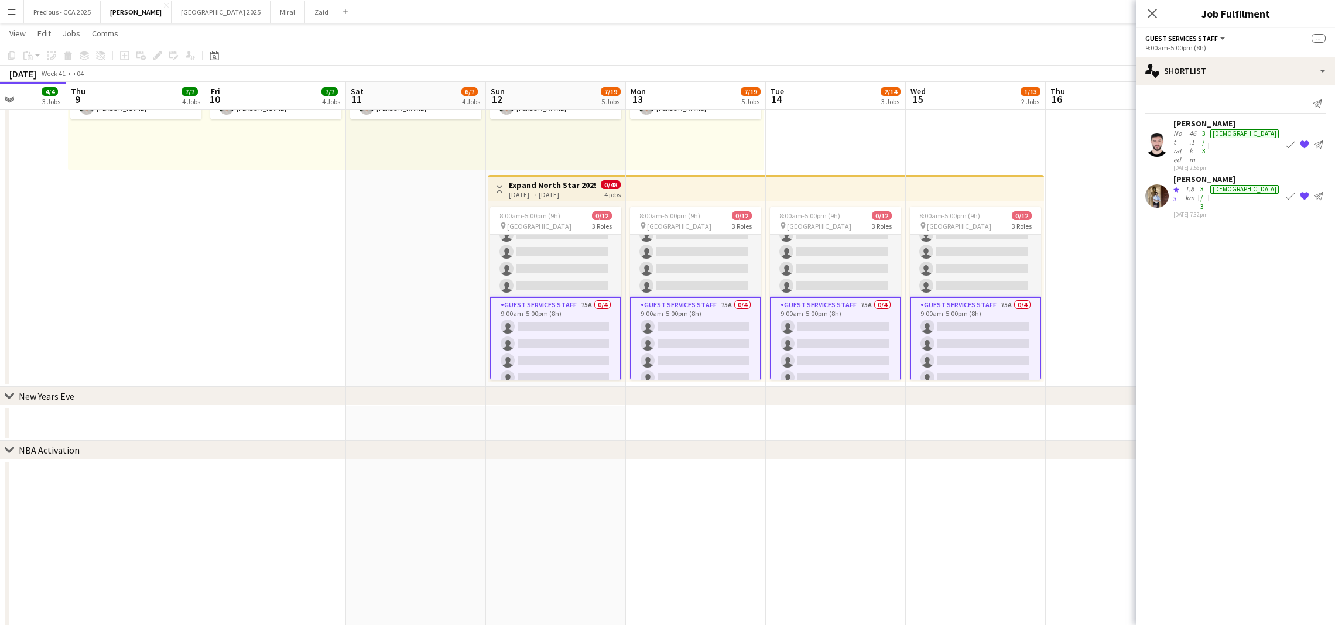
click at [597, 326] on app-card-role "Guest Services Staff 75A 0/4 9:00am-5:00pm (8h) single-neutral-actions single-n…" at bounding box center [555, 343] width 131 height 93
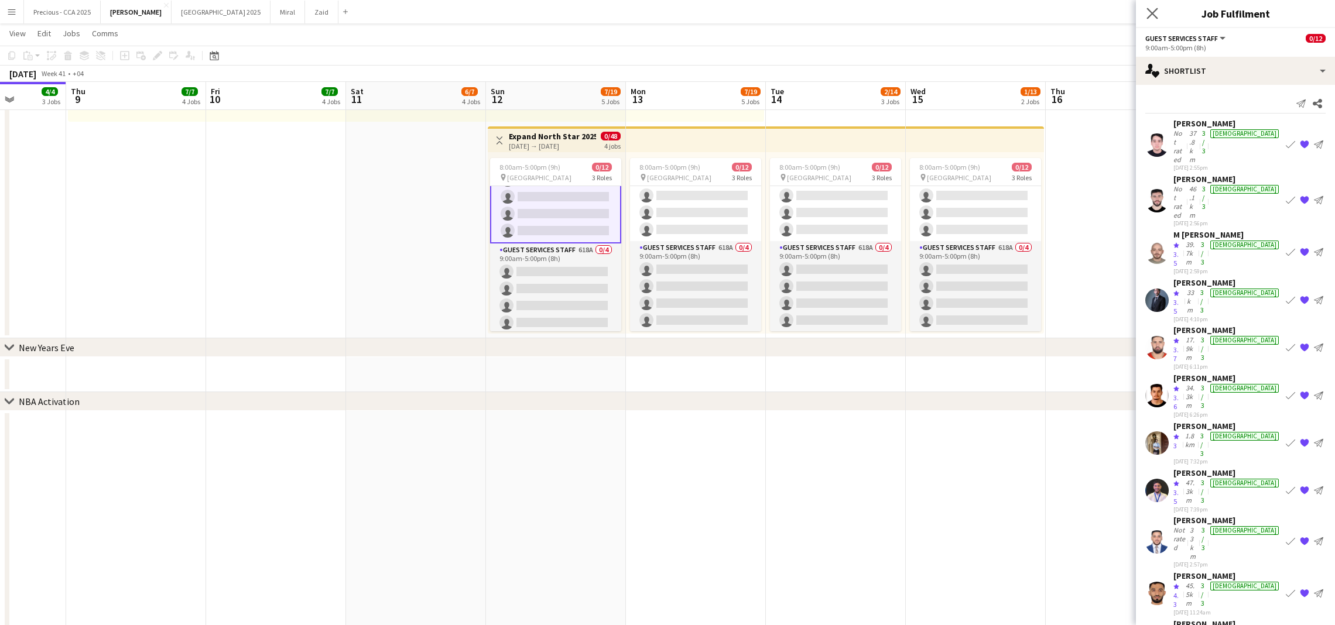
click at [1151, 19] on app-icon "Close pop-in" at bounding box center [1152, 13] width 17 height 17
